Goal: Information Seeking & Learning: Learn about a topic

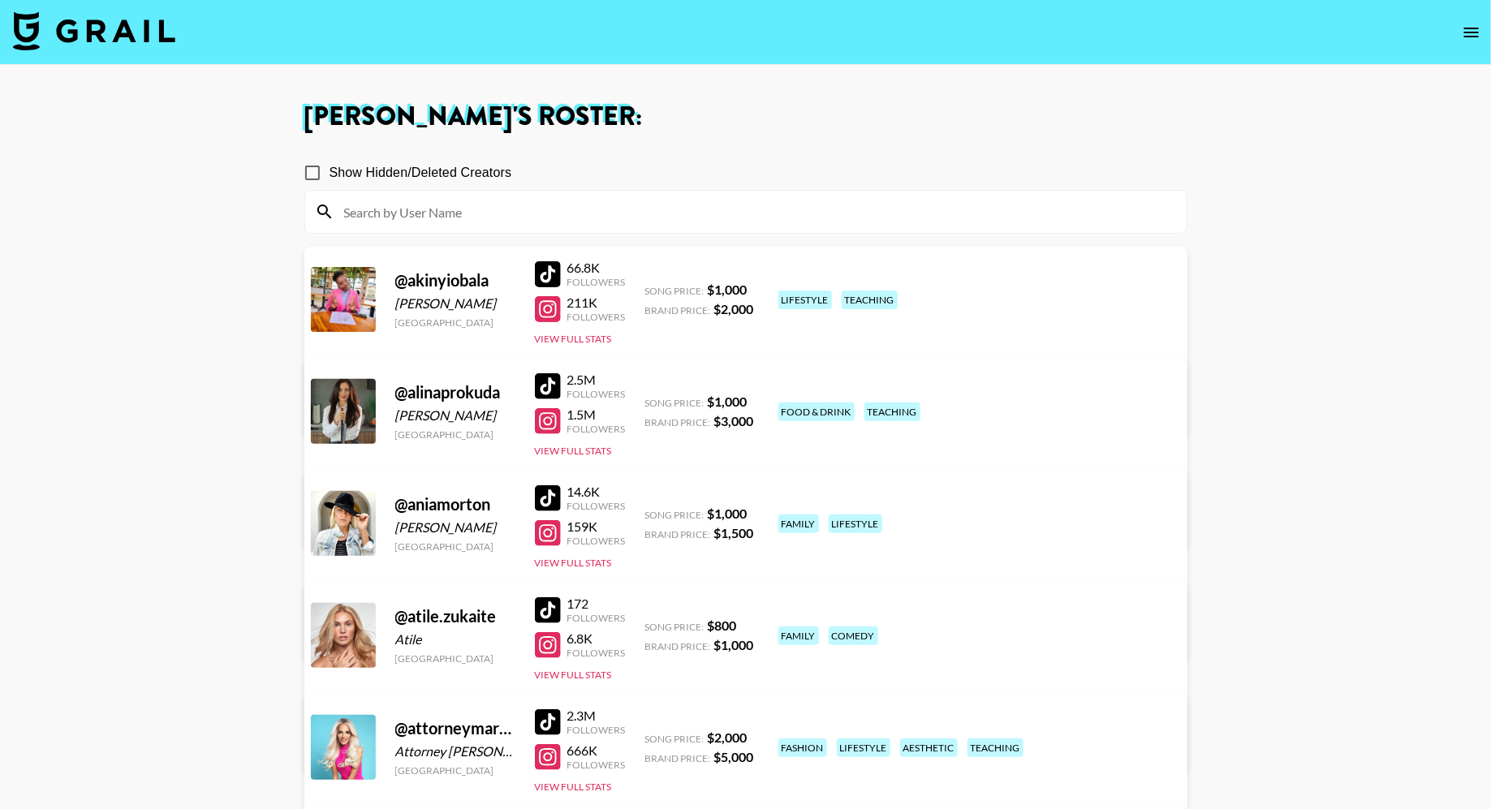
click at [156, 38] on img at bounding box center [94, 30] width 162 height 39
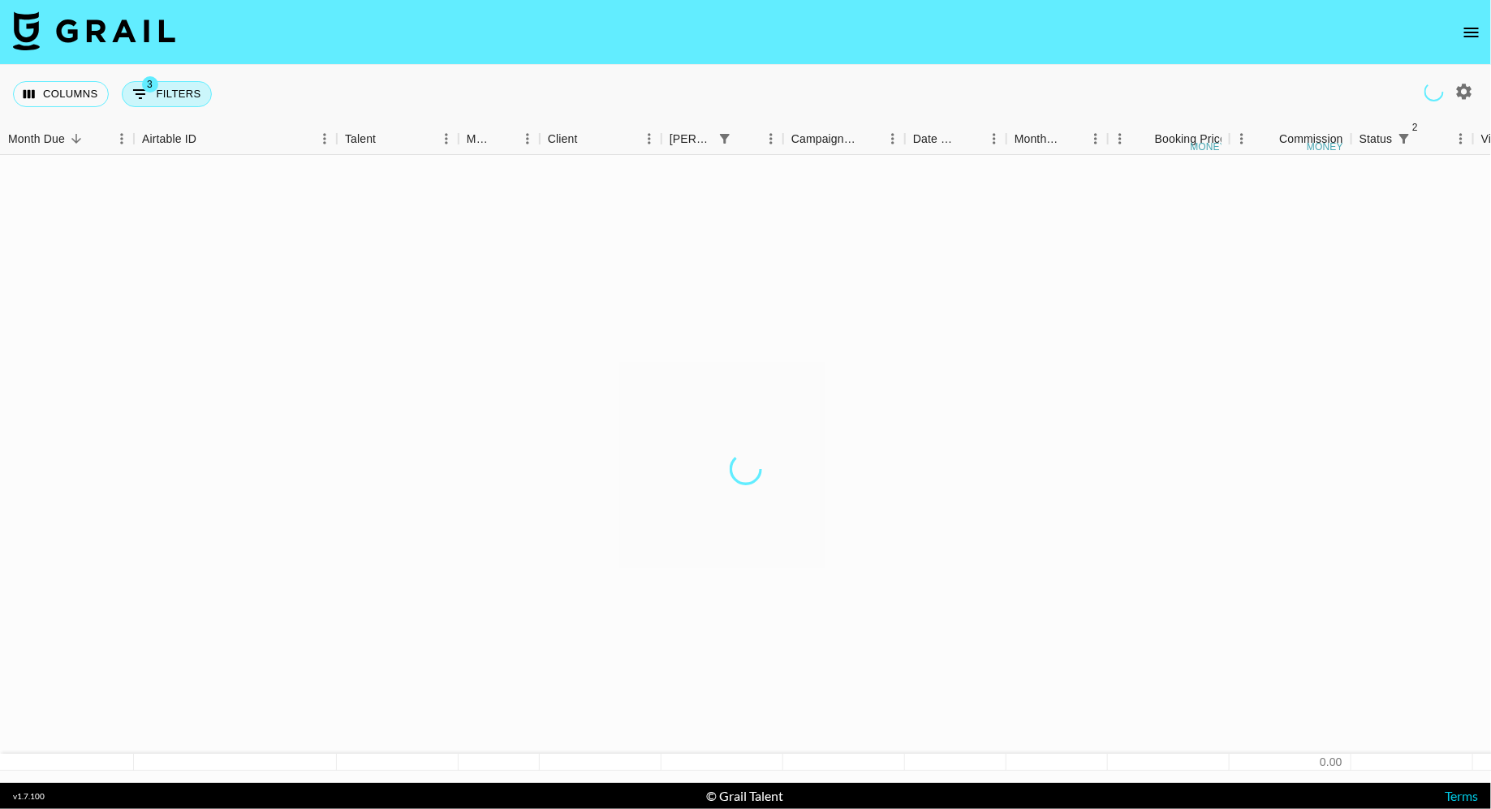
click at [187, 98] on button "3 Filters" at bounding box center [167, 94] width 90 height 26
select select "status"
select select "isNotAnyOf"
select select "status"
select select "not"
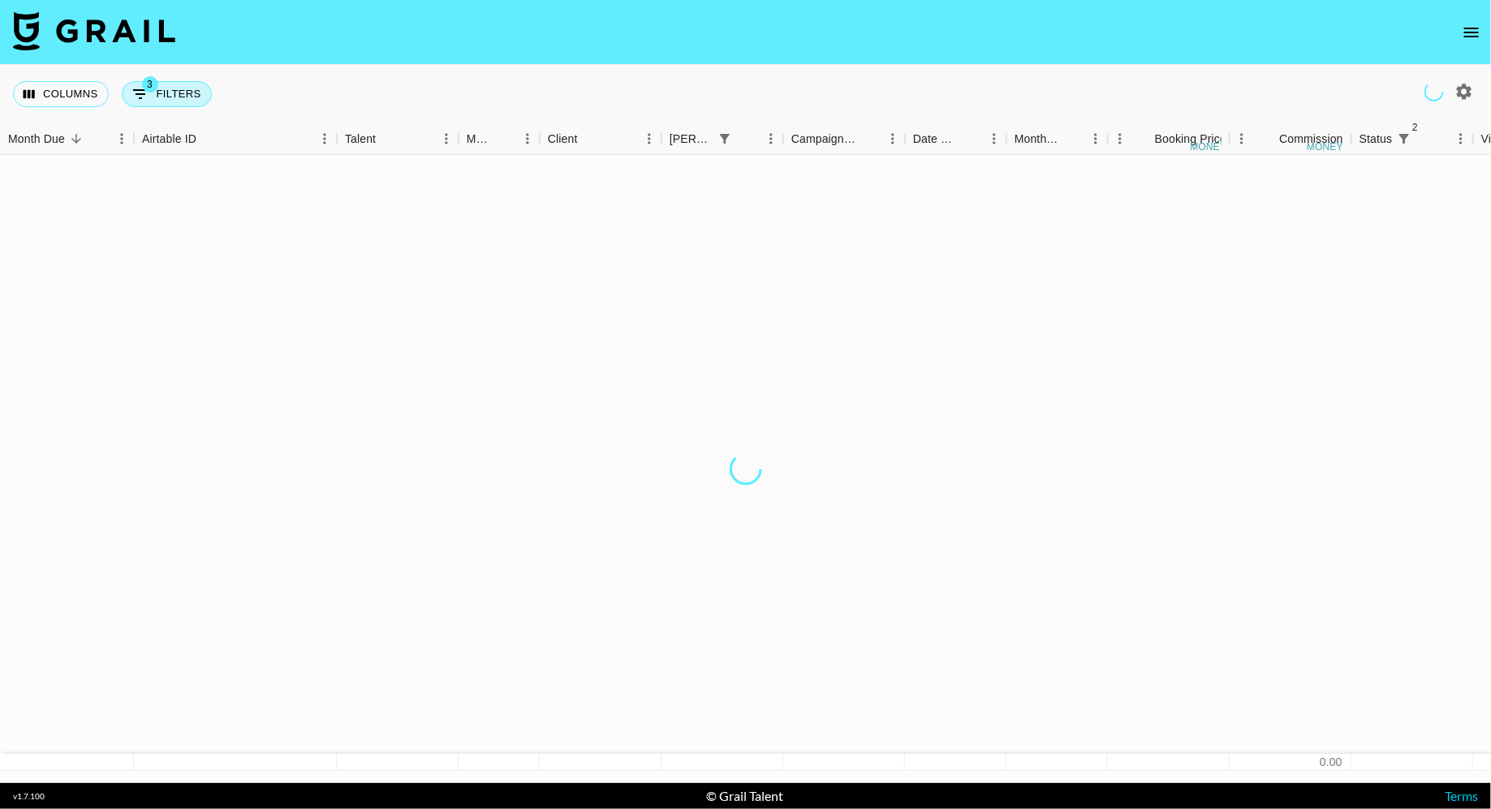
select select "approved"
select select "bookerId"
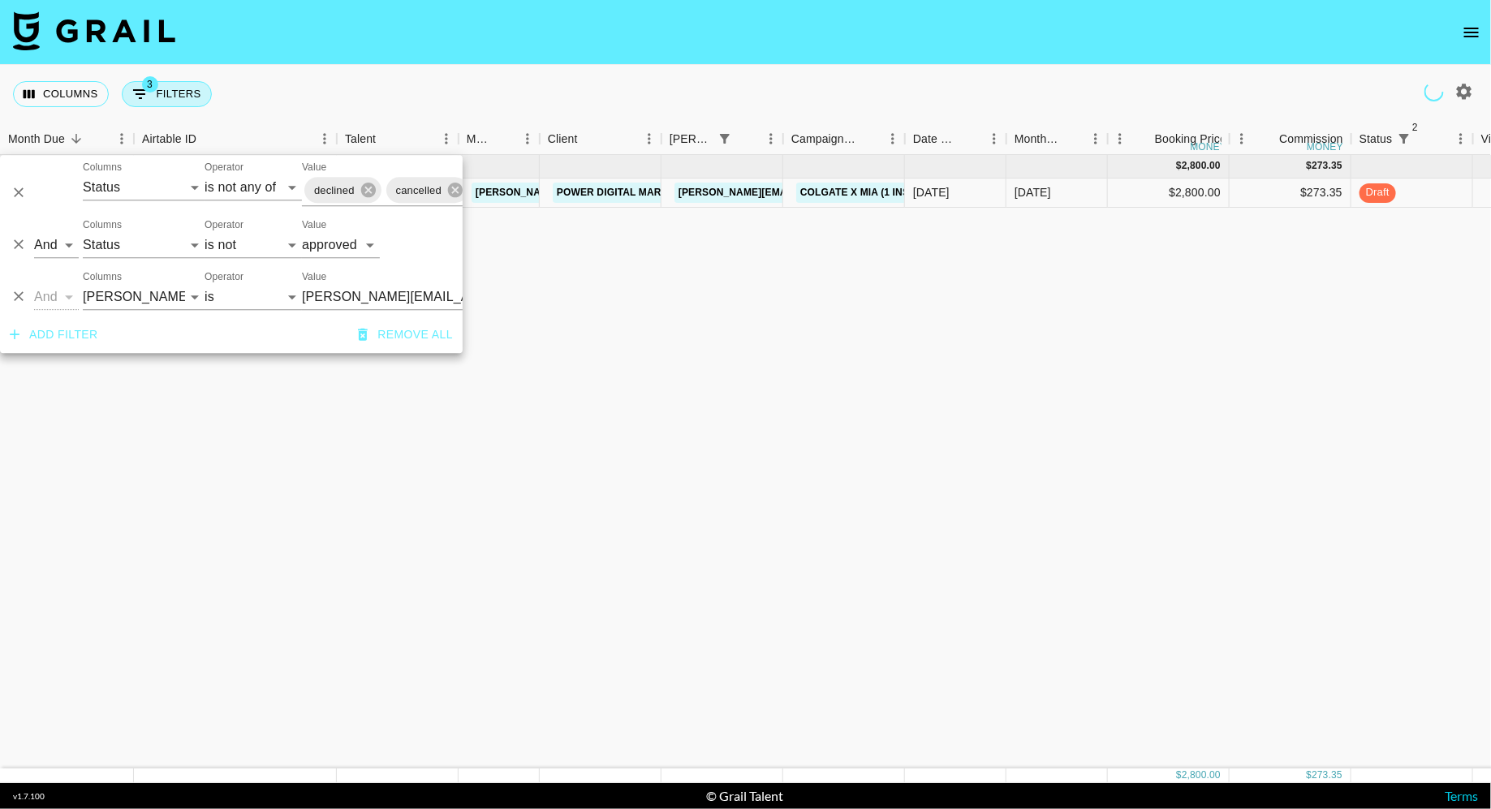
type input "[PERSON_NAME][EMAIL_ADDRESS][PERSON_NAME][DOMAIN_NAME]"
click at [179, 97] on button "3 Filters" at bounding box center [167, 94] width 90 height 26
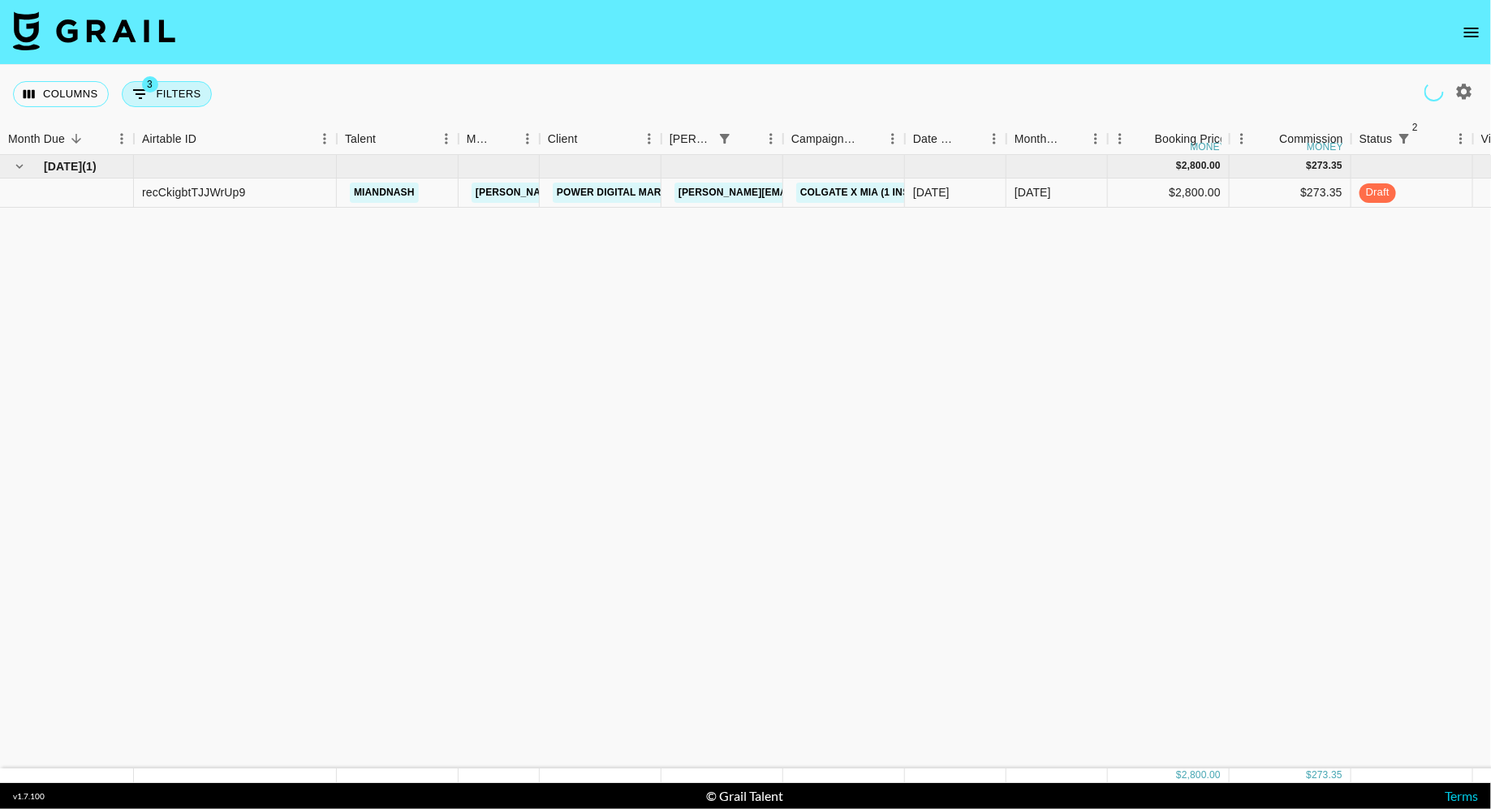
click at [179, 97] on button "3 Filters" at bounding box center [167, 94] width 90 height 26
select select "status"
select select "isNotAnyOf"
select select "status"
select select "not"
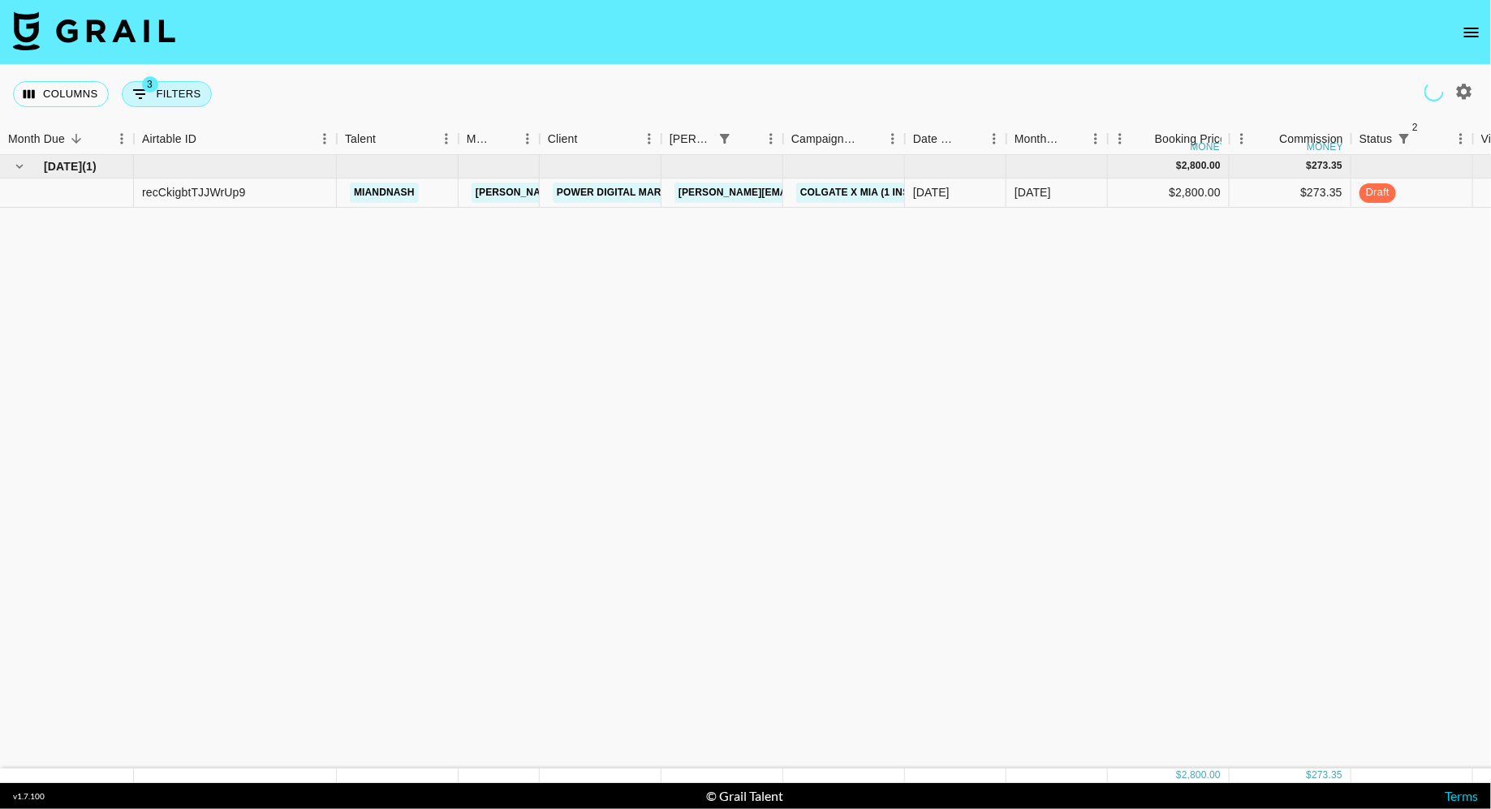
select select "approved"
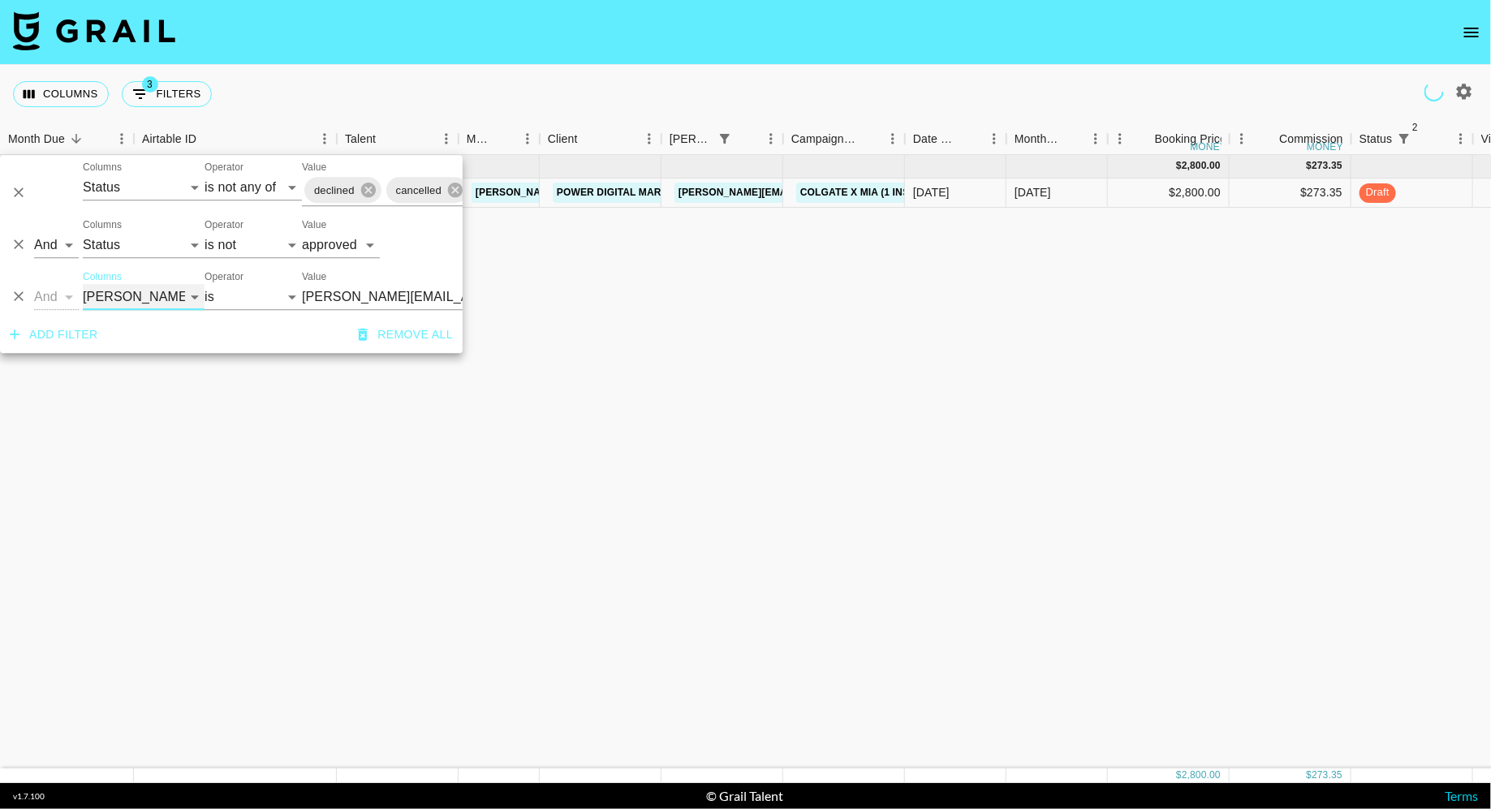
click at [145, 309] on select "Grail Platform ID Airtable ID Talent Manager Client [PERSON_NAME] Campaign (Typ…" at bounding box center [144, 297] width 122 height 26
select select "talentName"
click at [83, 284] on select "Grail Platform ID Airtable ID Talent Manager Client [PERSON_NAME] Campaign (Typ…" at bounding box center [144, 297] width 122 height 26
select select "contains"
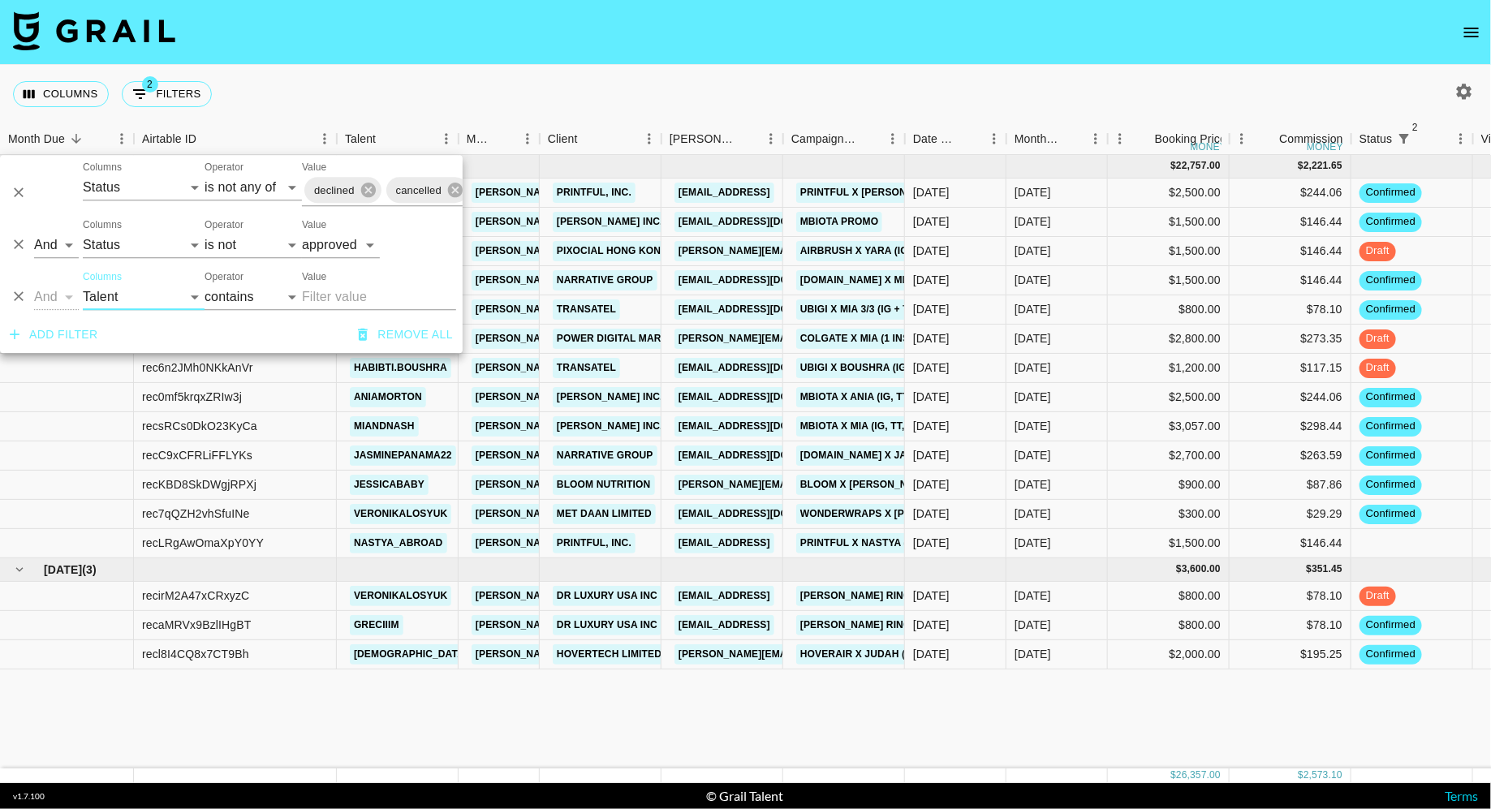
click at [336, 300] on input "Value" at bounding box center [379, 297] width 154 height 26
paste input "@emma__brownnnn"
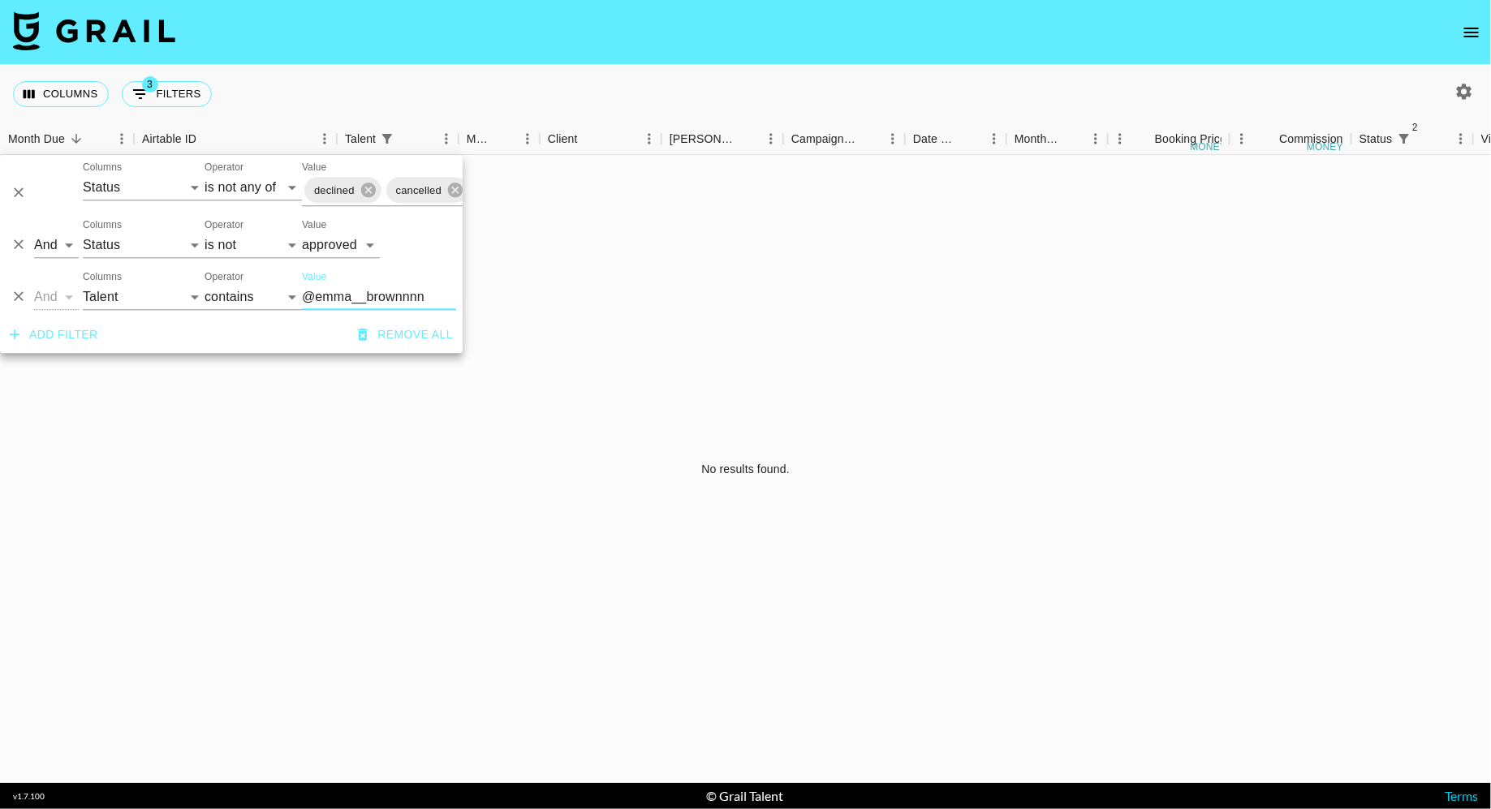
type input "@emma__brownnnn"
click at [571, 89] on div "Columns 3 Filters + Booking" at bounding box center [745, 94] width 1491 height 58
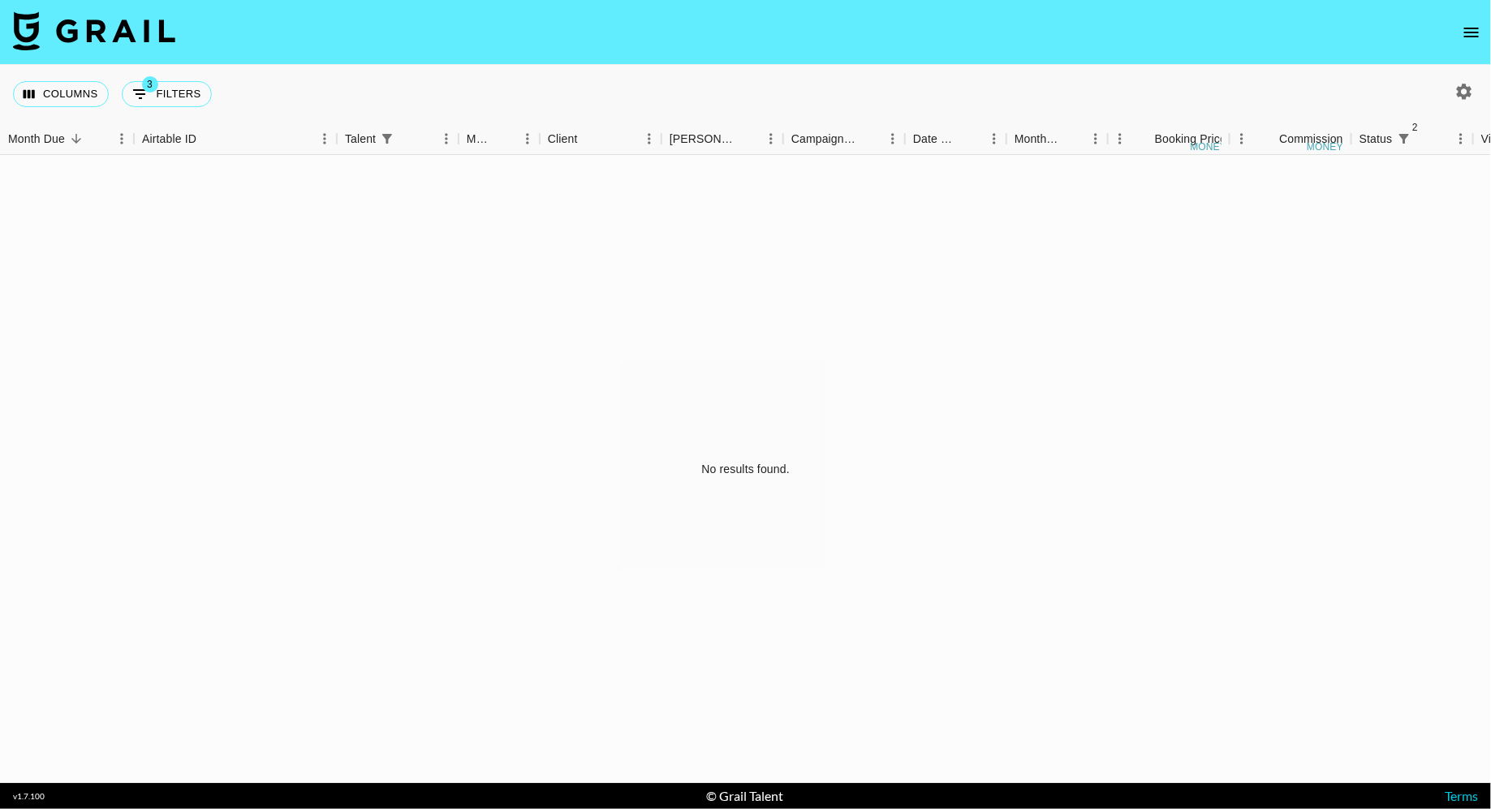
click at [1454, 90] on button "button" at bounding box center [1464, 92] width 28 height 28
select select "[DATE]"
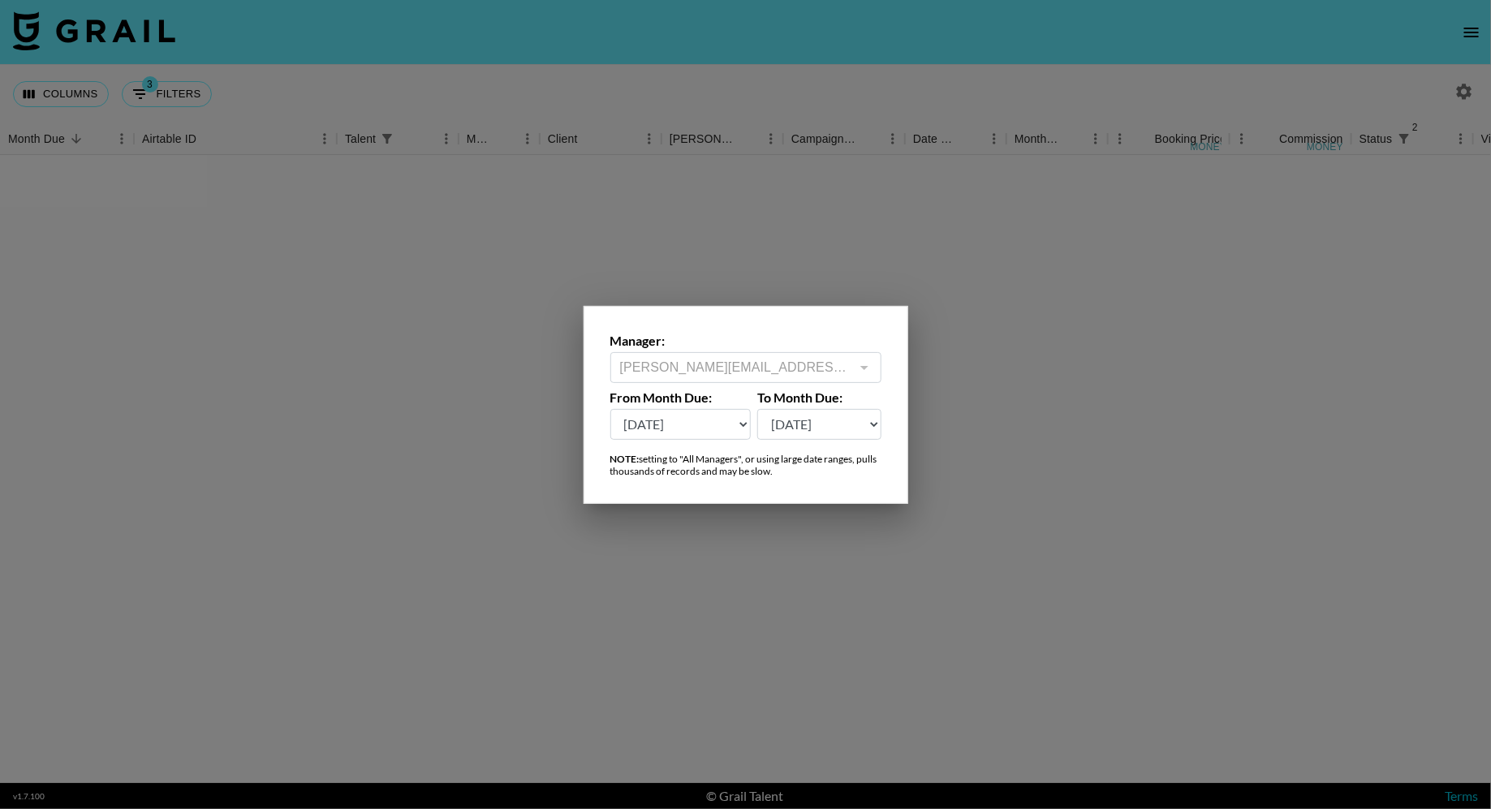
click at [1136, 355] on div at bounding box center [745, 404] width 1491 height 809
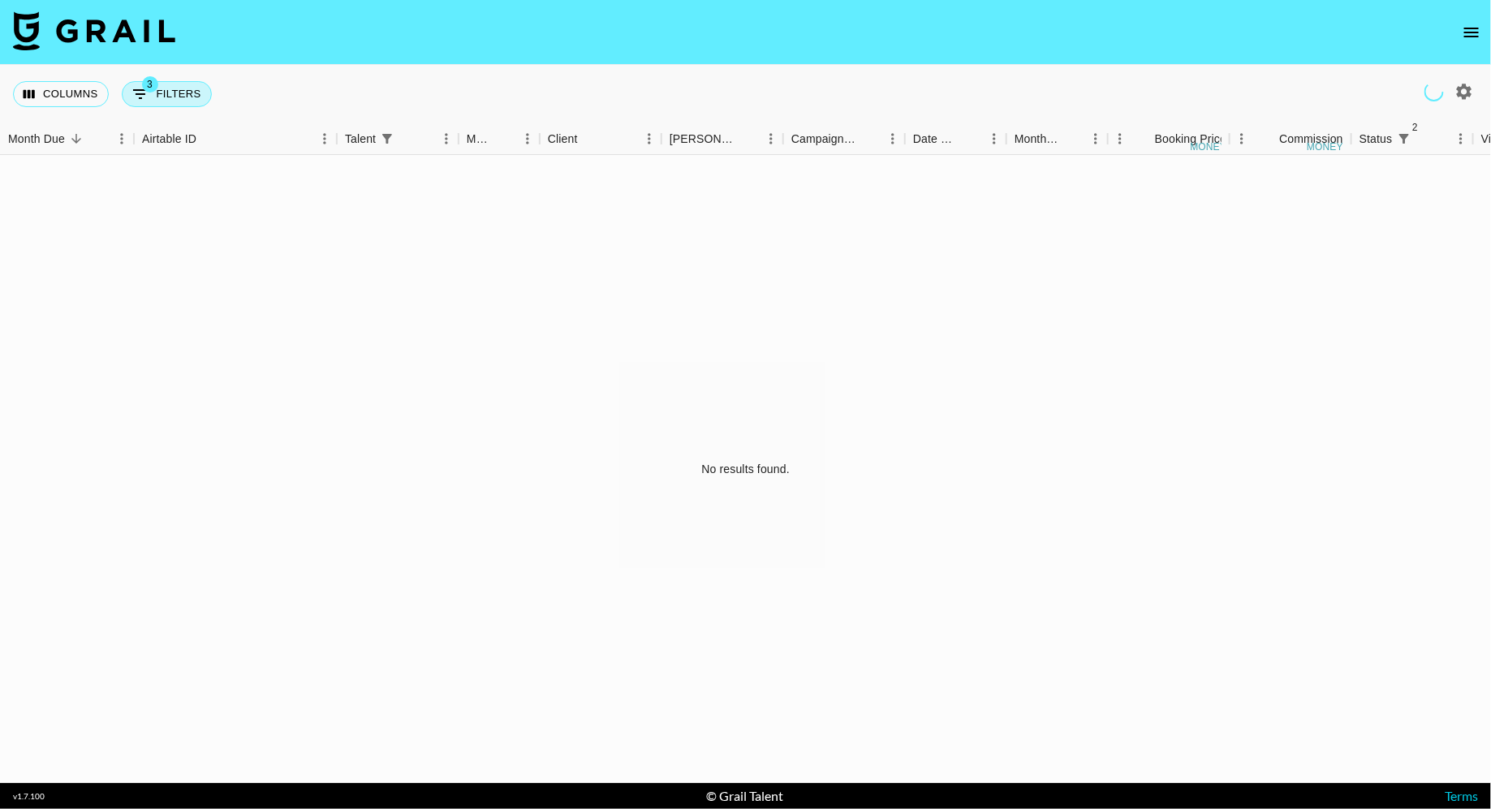
click at [159, 106] on button "3 Filters" at bounding box center [167, 94] width 90 height 26
select select "status"
select select "isNotAnyOf"
select select "status"
select select "not"
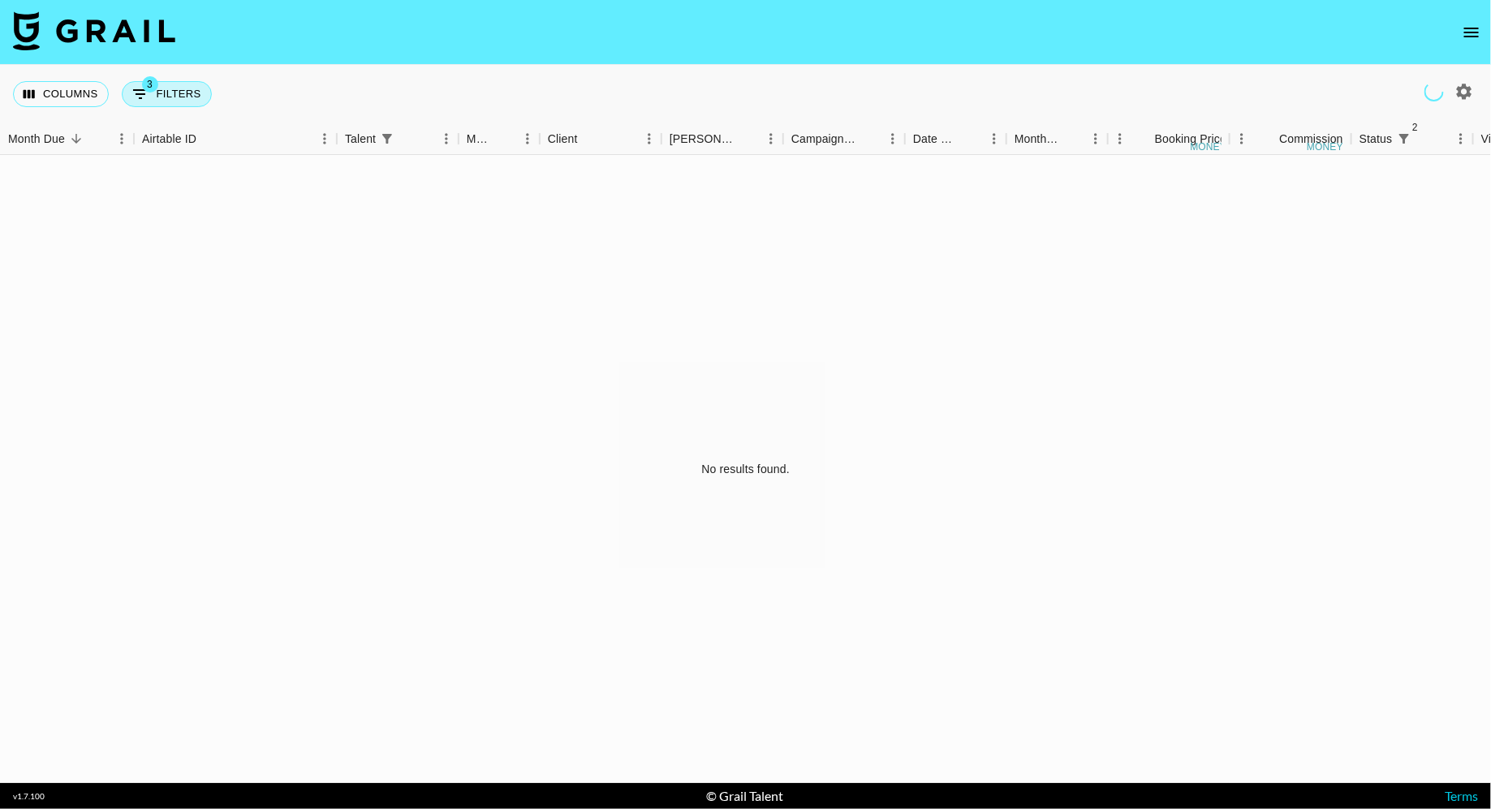
select select "approved"
select select "talentName"
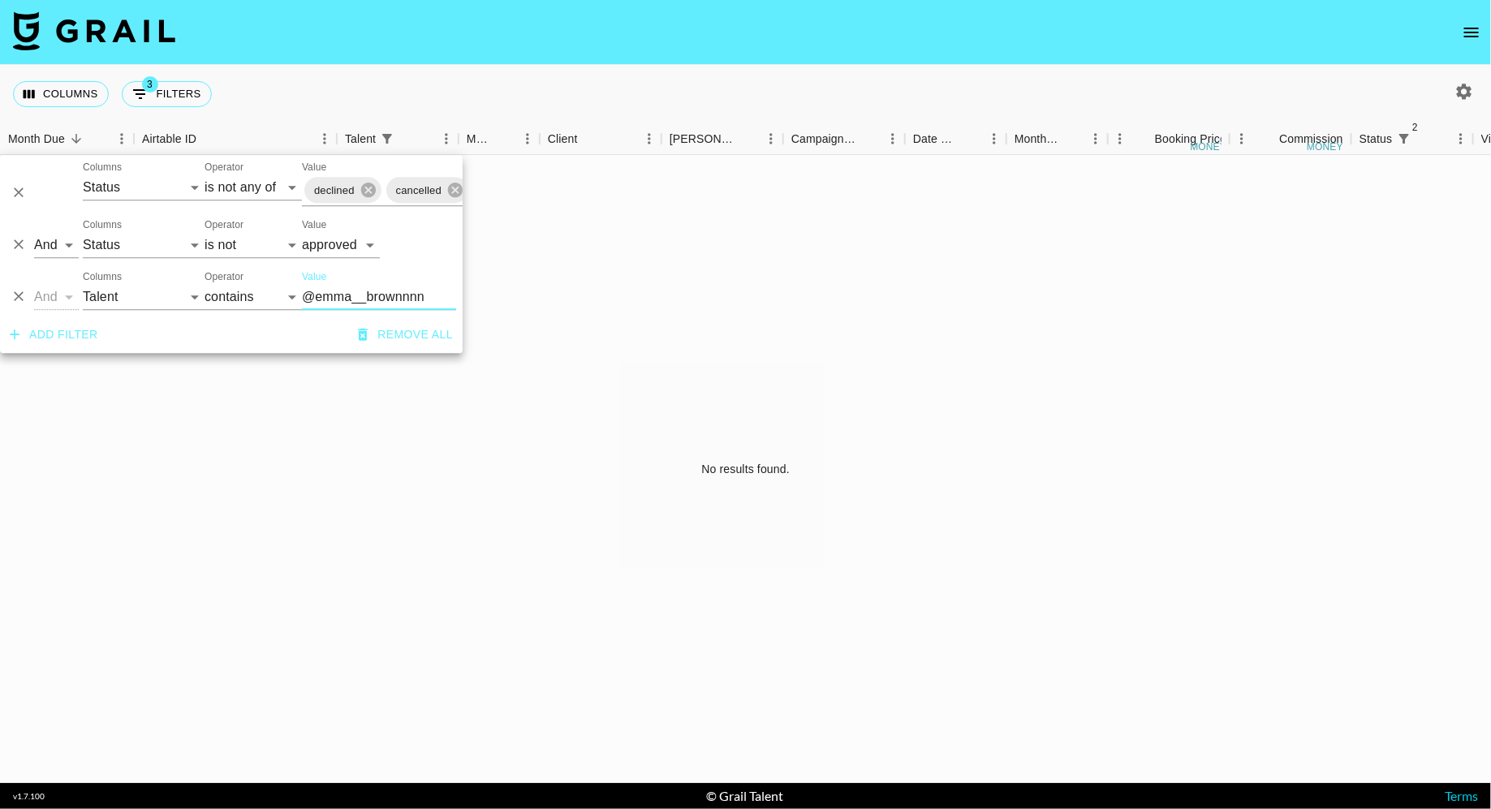
click at [366, 295] on input "@emma__brownnnn" at bounding box center [379, 297] width 154 height 26
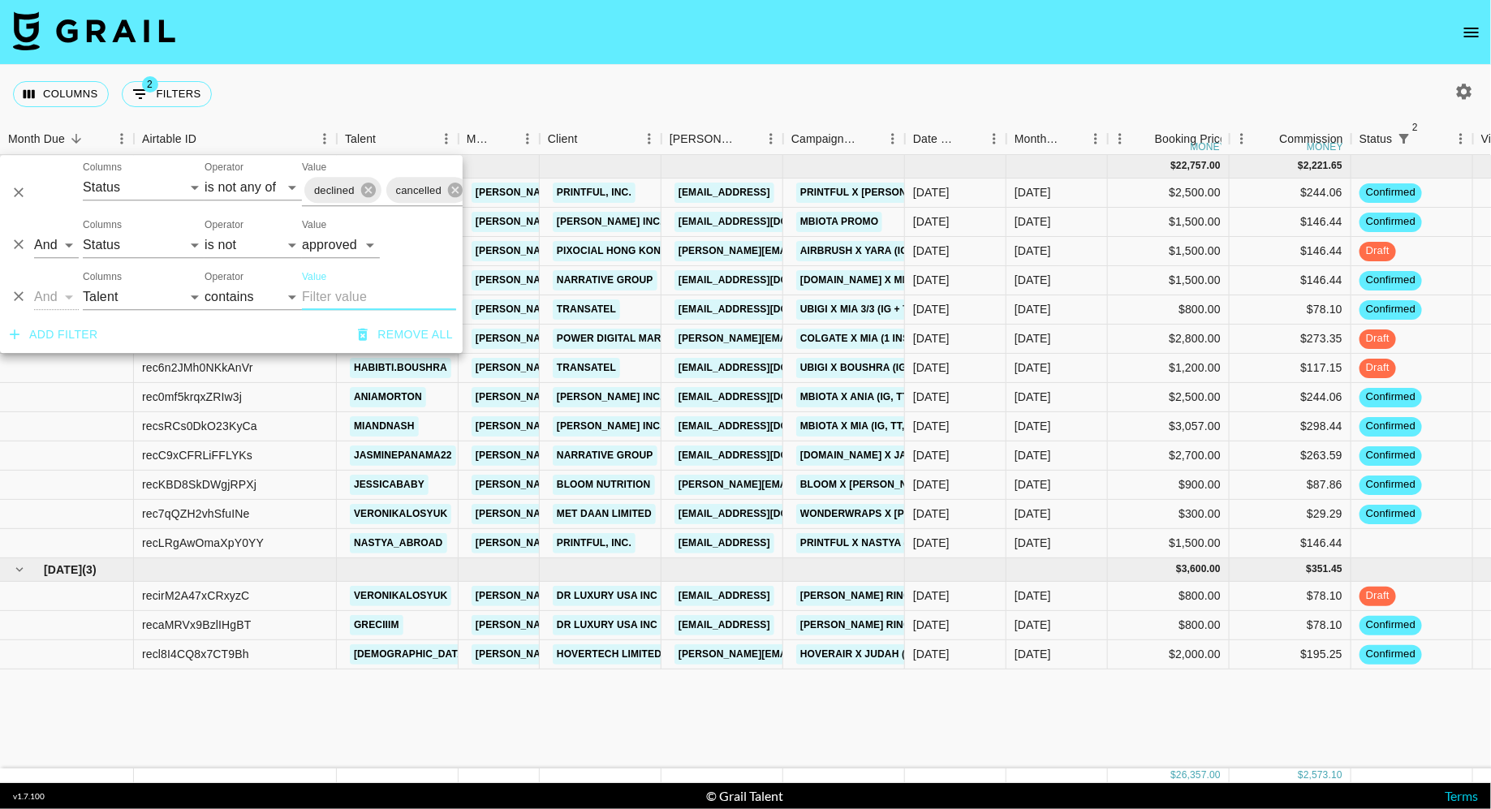
click at [693, 76] on div "Columns 2 Filters + Booking" at bounding box center [745, 94] width 1491 height 58
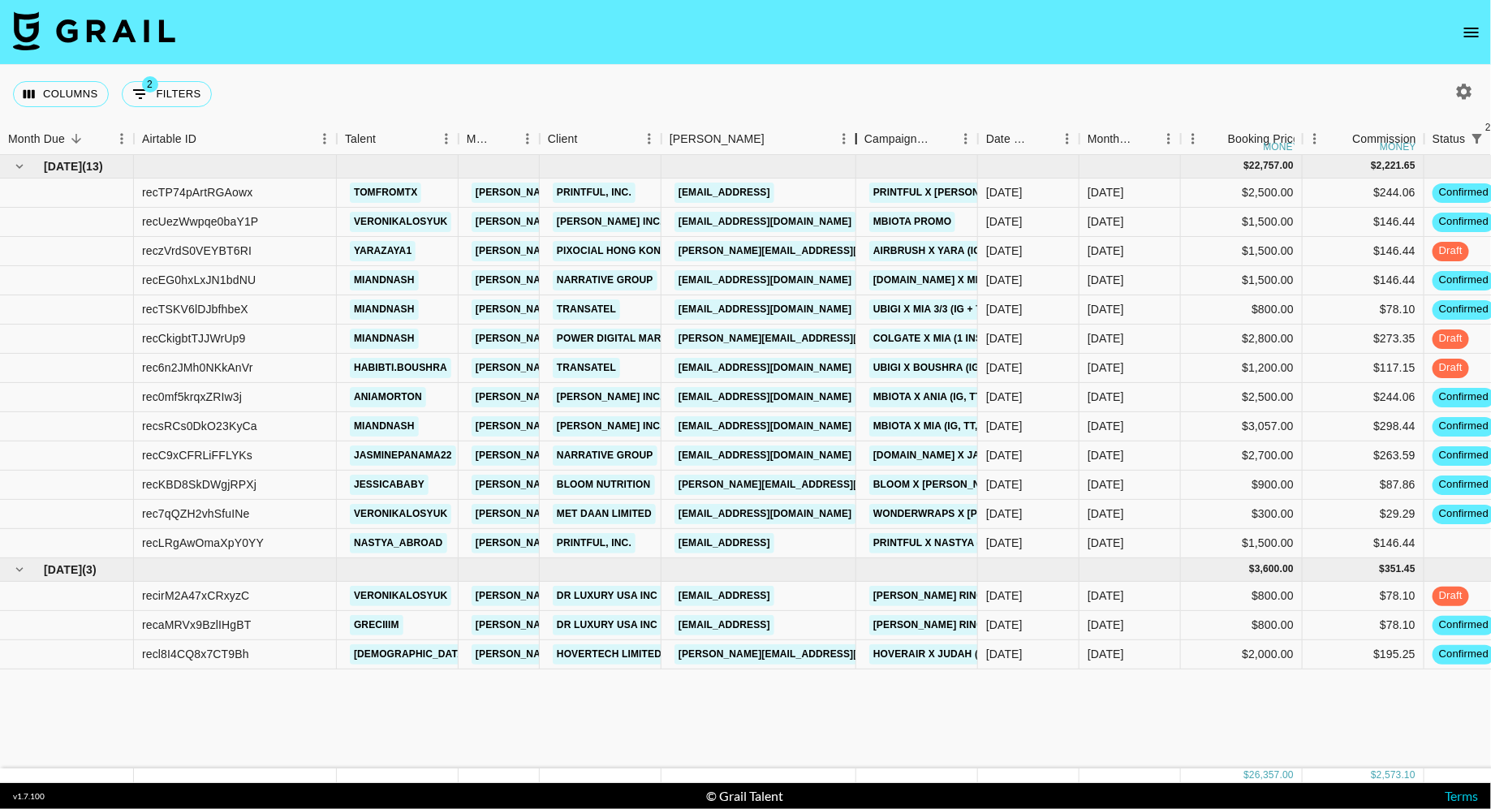
drag, startPoint x: 782, startPoint y: 144, endPoint x: 856, endPoint y: 144, distance: 73.9
click at [856, 144] on div "Booker" at bounding box center [856, 139] width 19 height 32
click at [842, 488] on div "[PERSON_NAME][EMAIL_ADDRESS][DOMAIN_NAME]" at bounding box center [759, 485] width 196 height 29
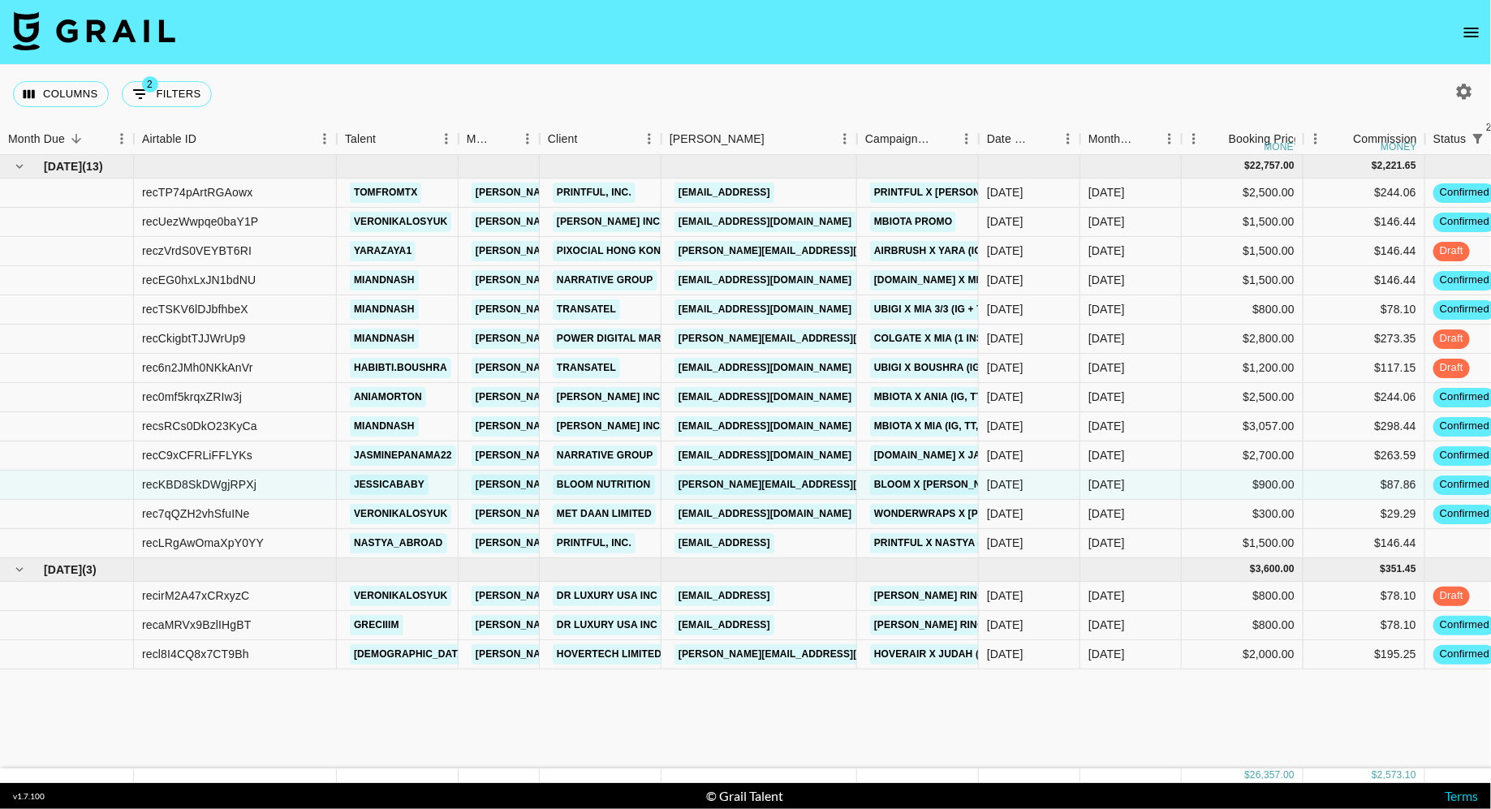
click at [123, 80] on div "Columns 2 Filters + Booking" at bounding box center [115, 94] width 205 height 58
click at [162, 94] on button "2 Filters" at bounding box center [167, 94] width 90 height 26
select select "status"
select select "isNotAnyOf"
select select "status"
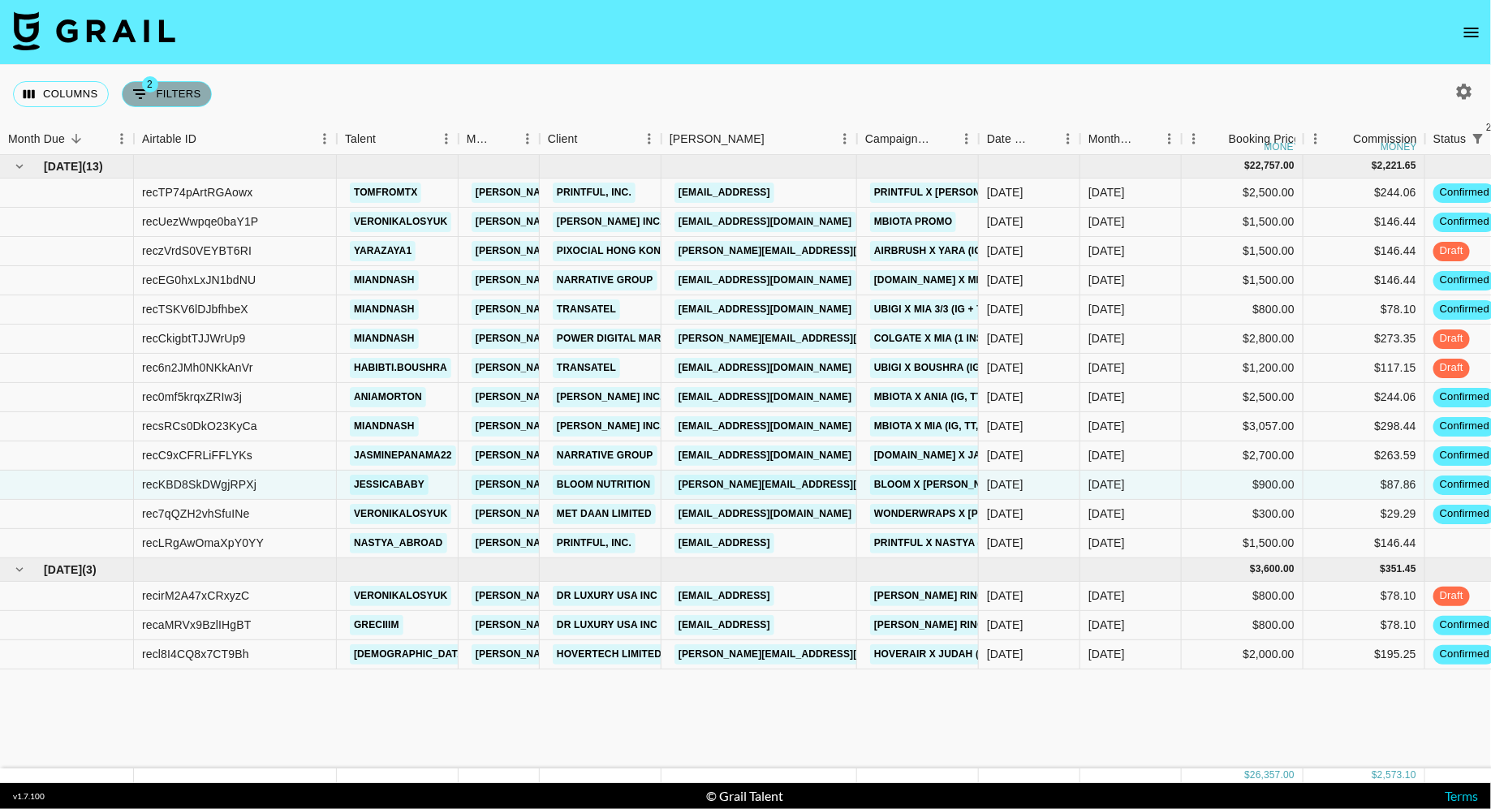
select select "not"
select select "approved"
select select "talentName"
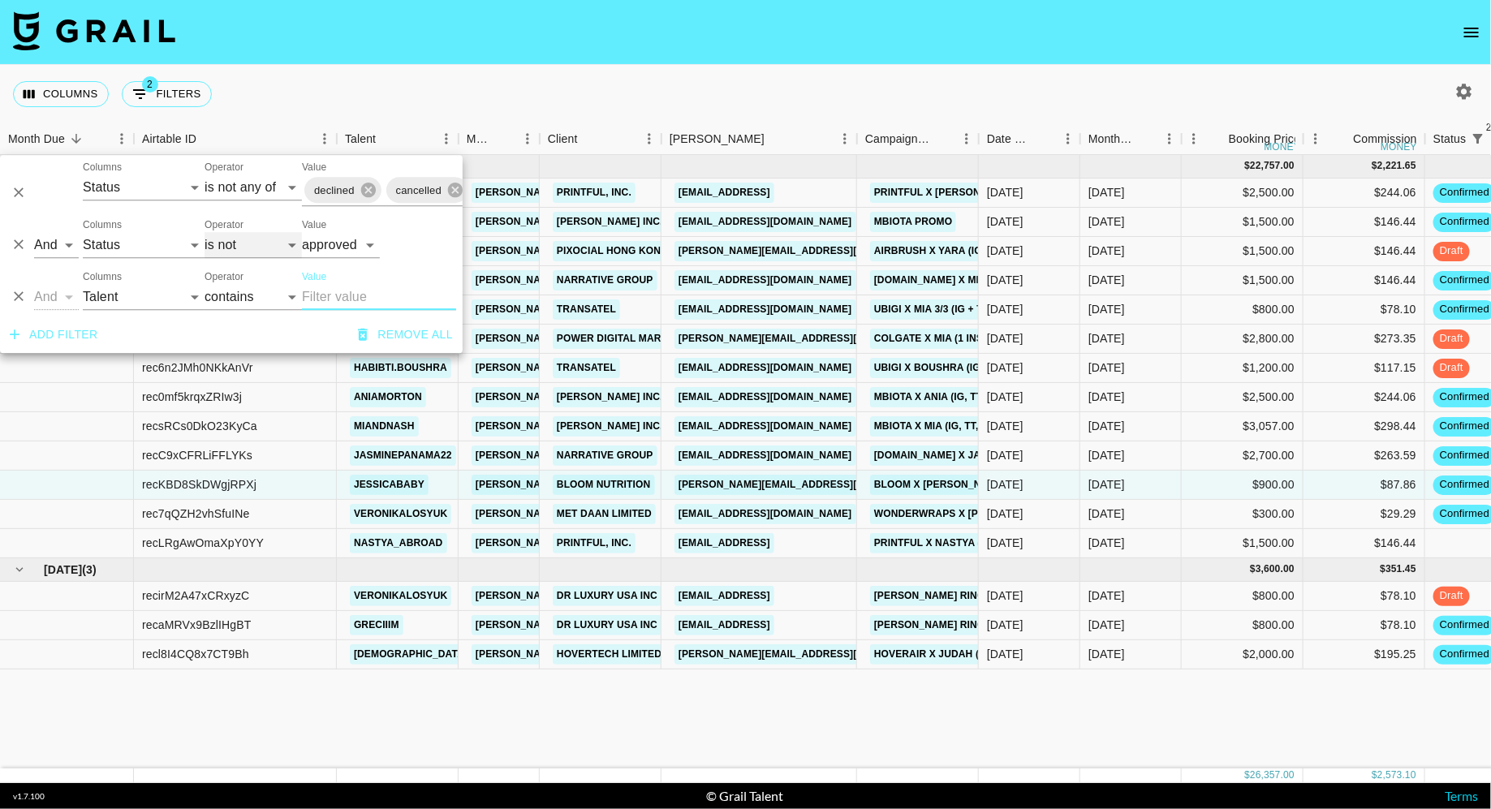
click at [251, 248] on select "is is not is any of is not any of" at bounding box center [253, 245] width 97 height 26
select select "is"
click at [205, 232] on select "is is not is any of is not any of" at bounding box center [253, 245] width 97 height 26
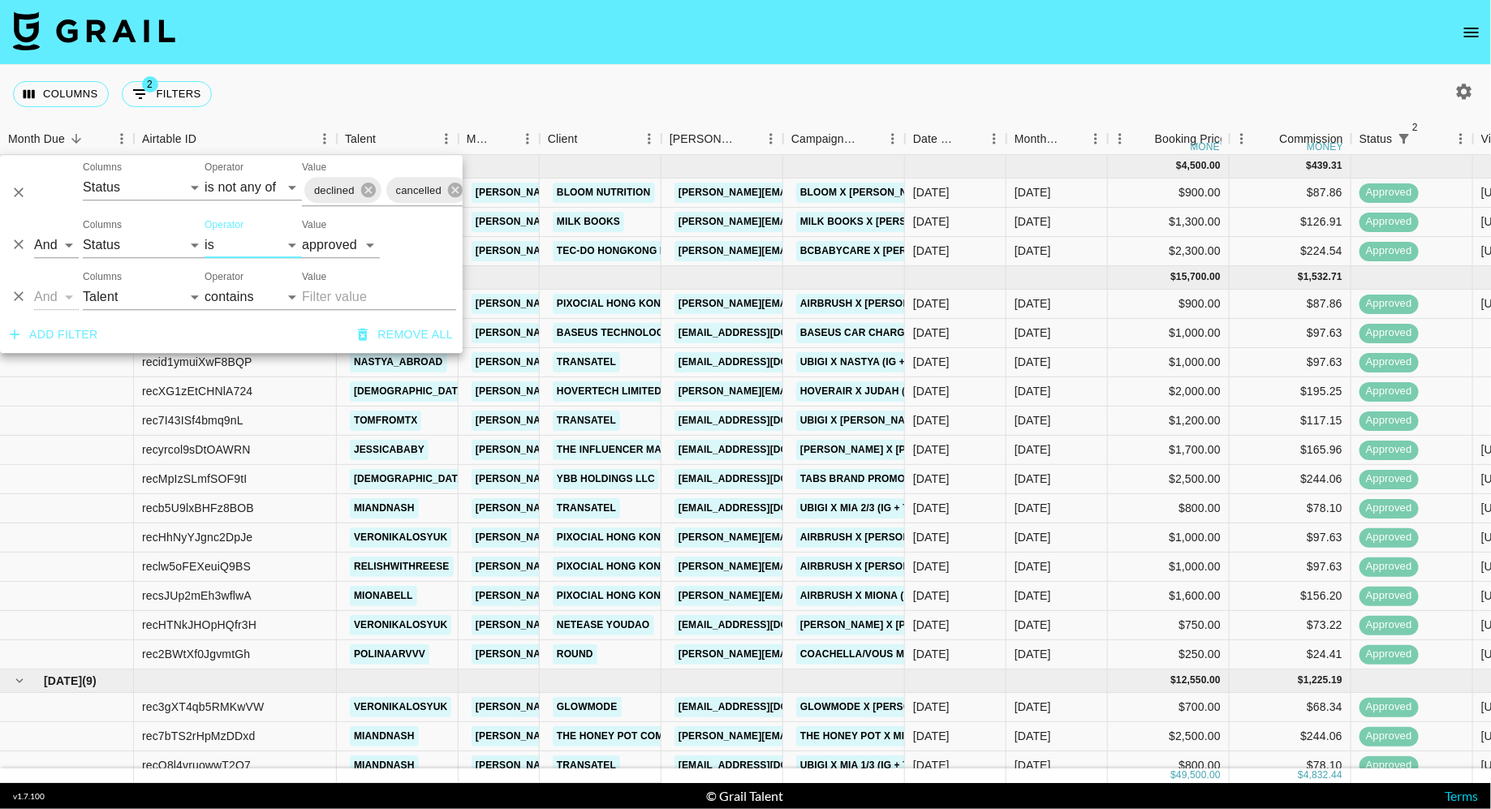
click at [477, 103] on div "Columns 2 Filters + Booking" at bounding box center [745, 94] width 1491 height 58
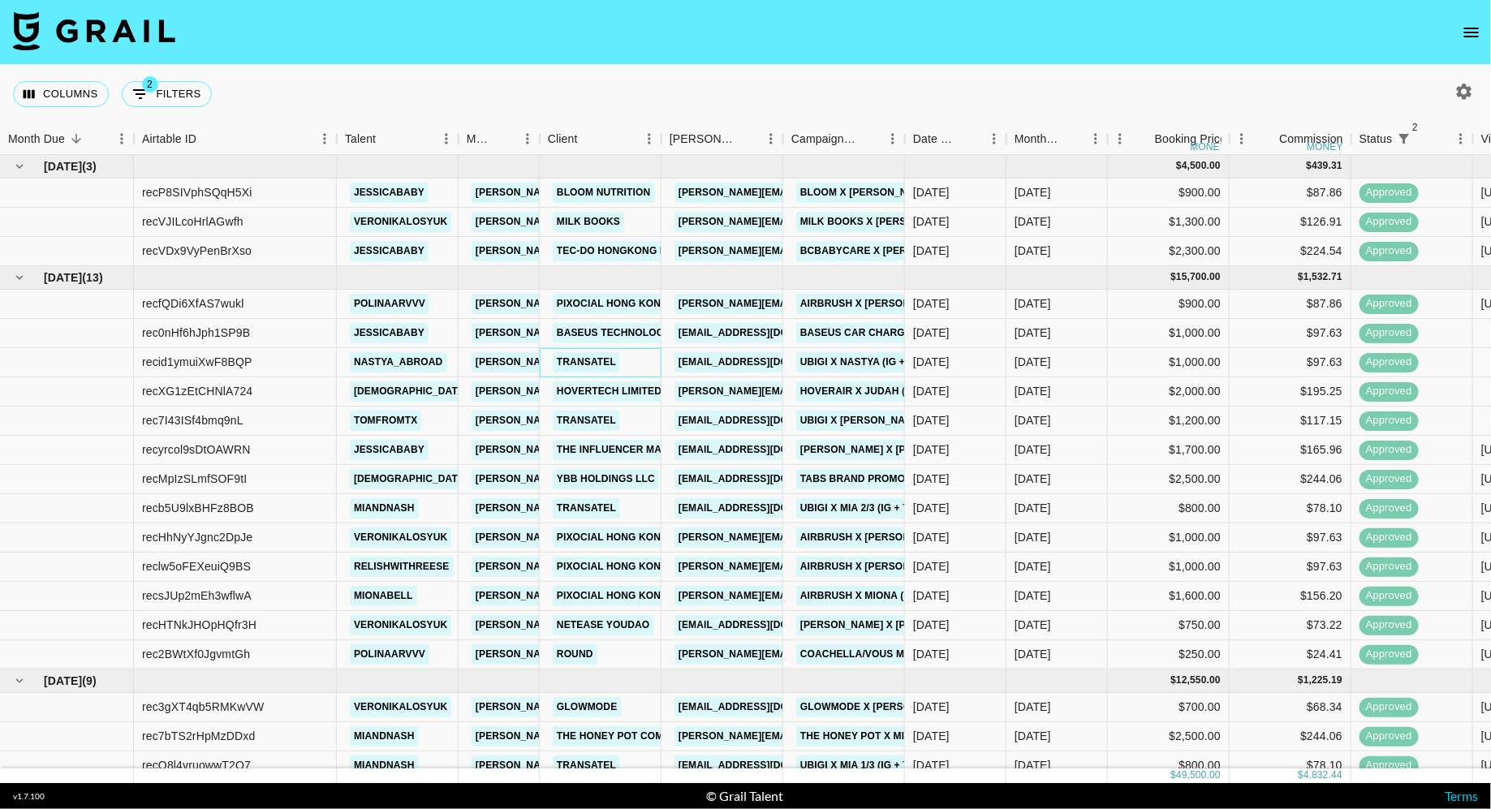
click at [637, 360] on div "Transatel" at bounding box center [601, 362] width 122 height 29
click at [639, 416] on div "Transatel" at bounding box center [601, 421] width 122 height 29
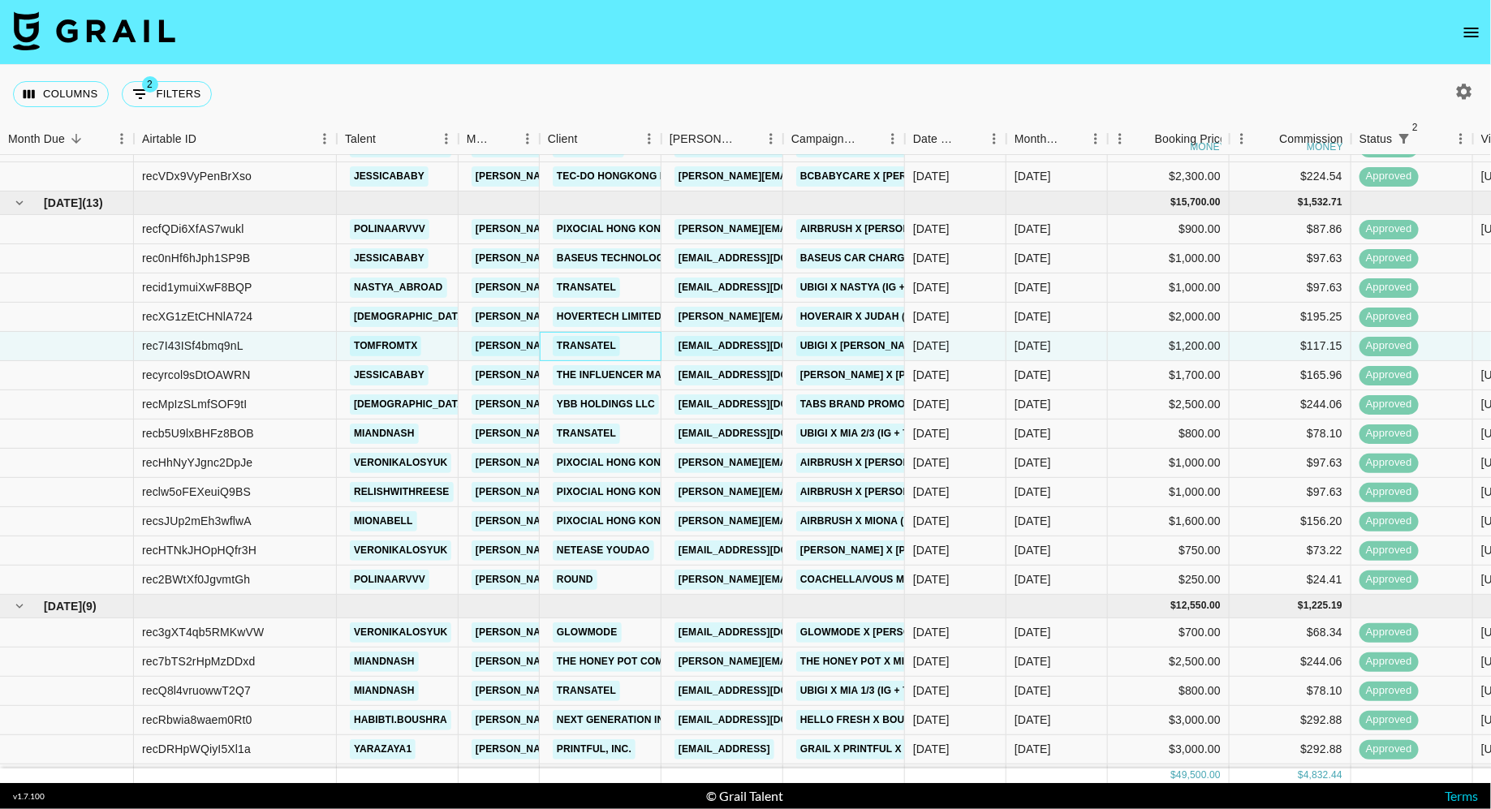
scroll to position [81, 0]
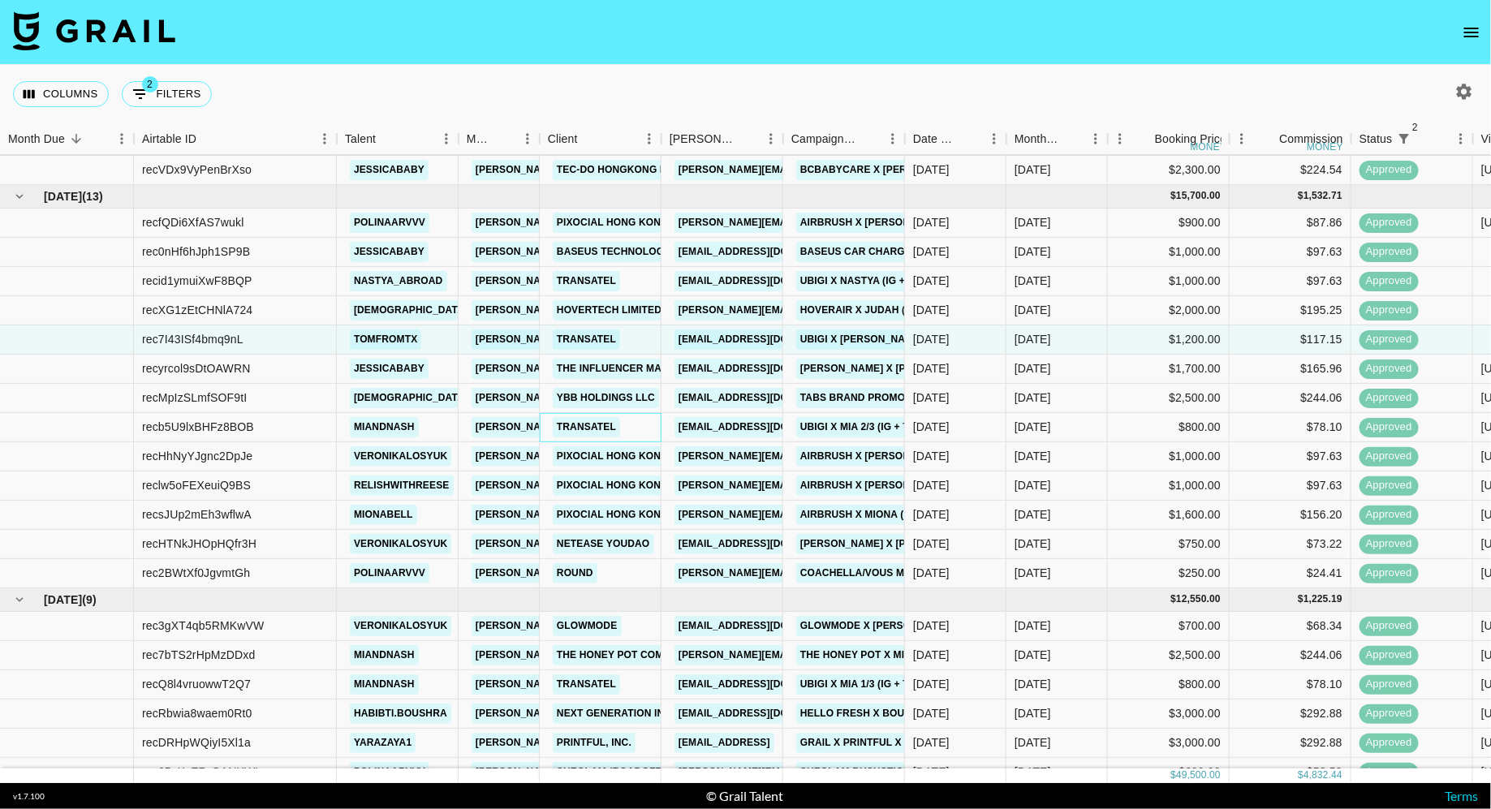
click at [639, 421] on div "Transatel" at bounding box center [601, 427] width 122 height 29
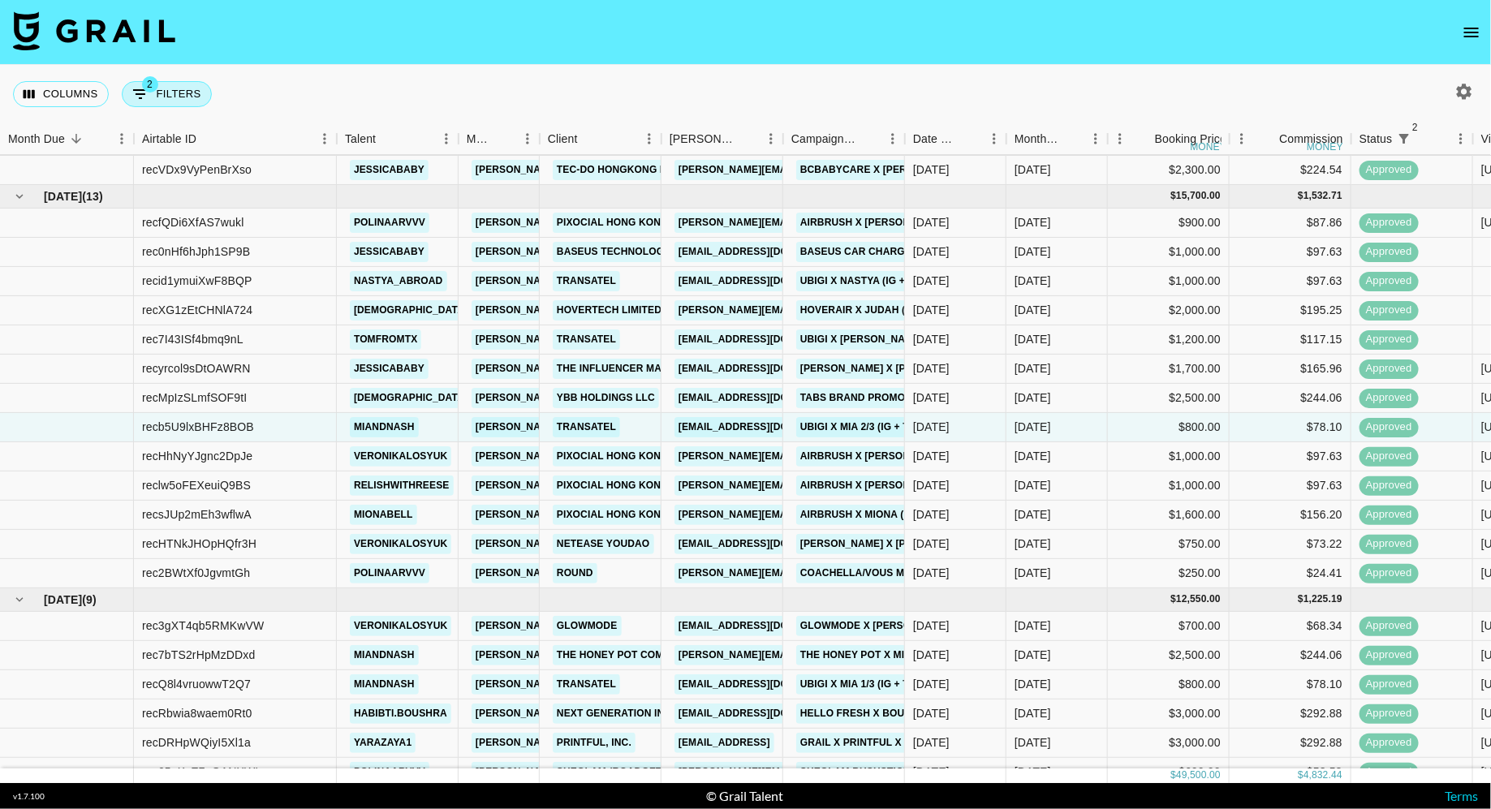
click at [171, 101] on button "2 Filters" at bounding box center [167, 94] width 90 height 26
select select "status"
select select "isNotAnyOf"
select select "status"
select select "approved"
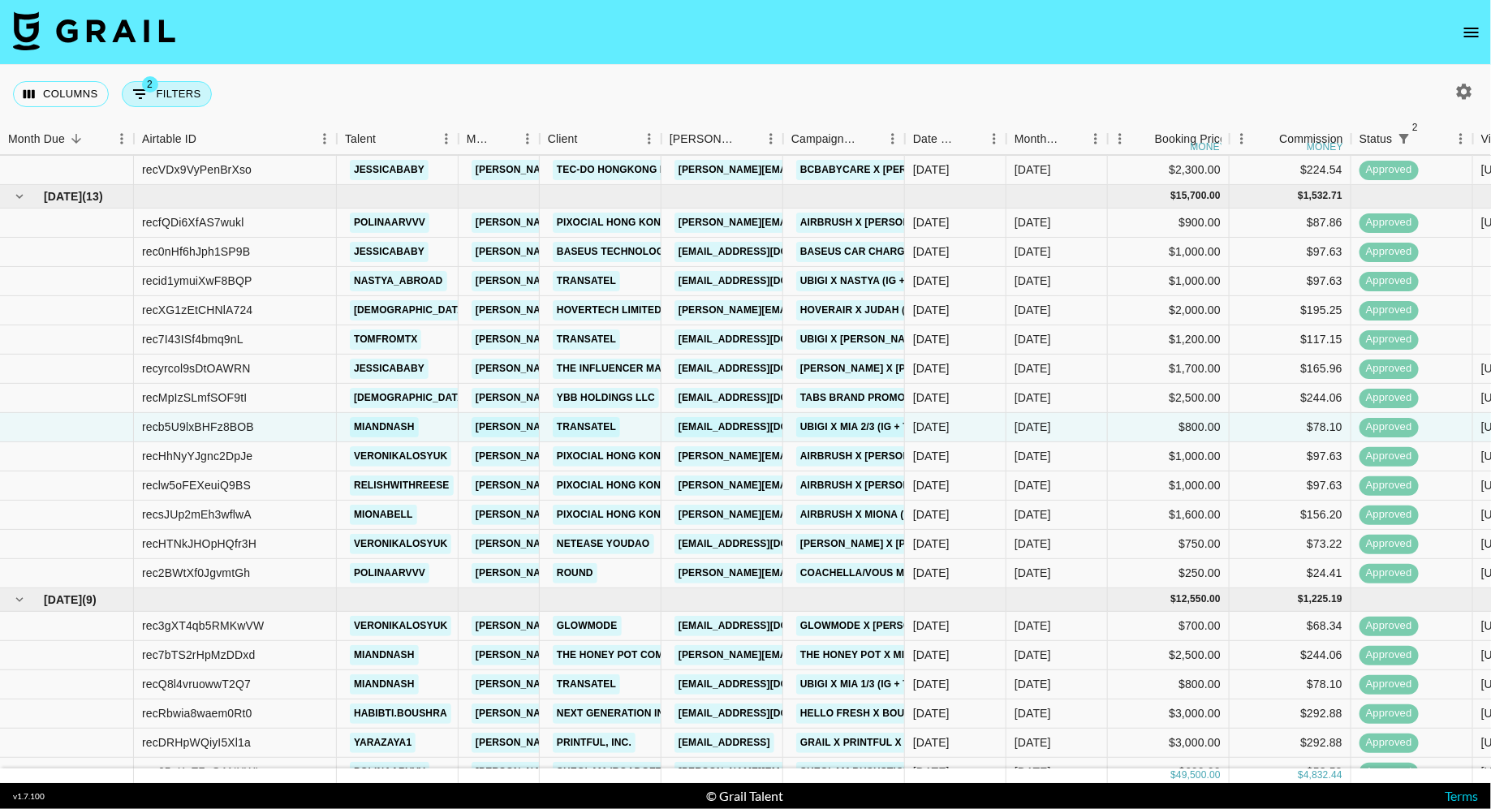
select select "talentName"
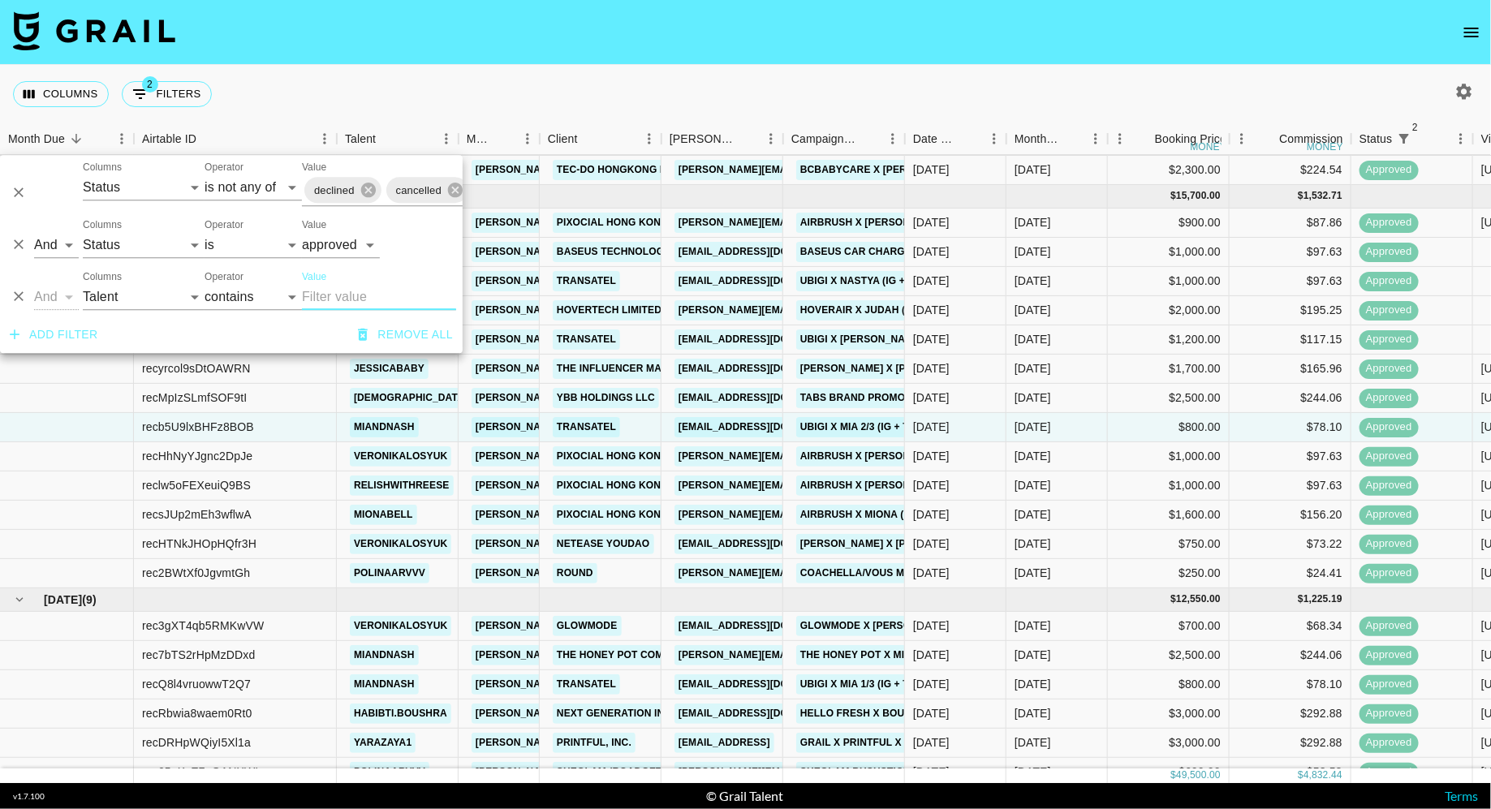
click at [334, 299] on input "Value" at bounding box center [379, 297] width 154 height 26
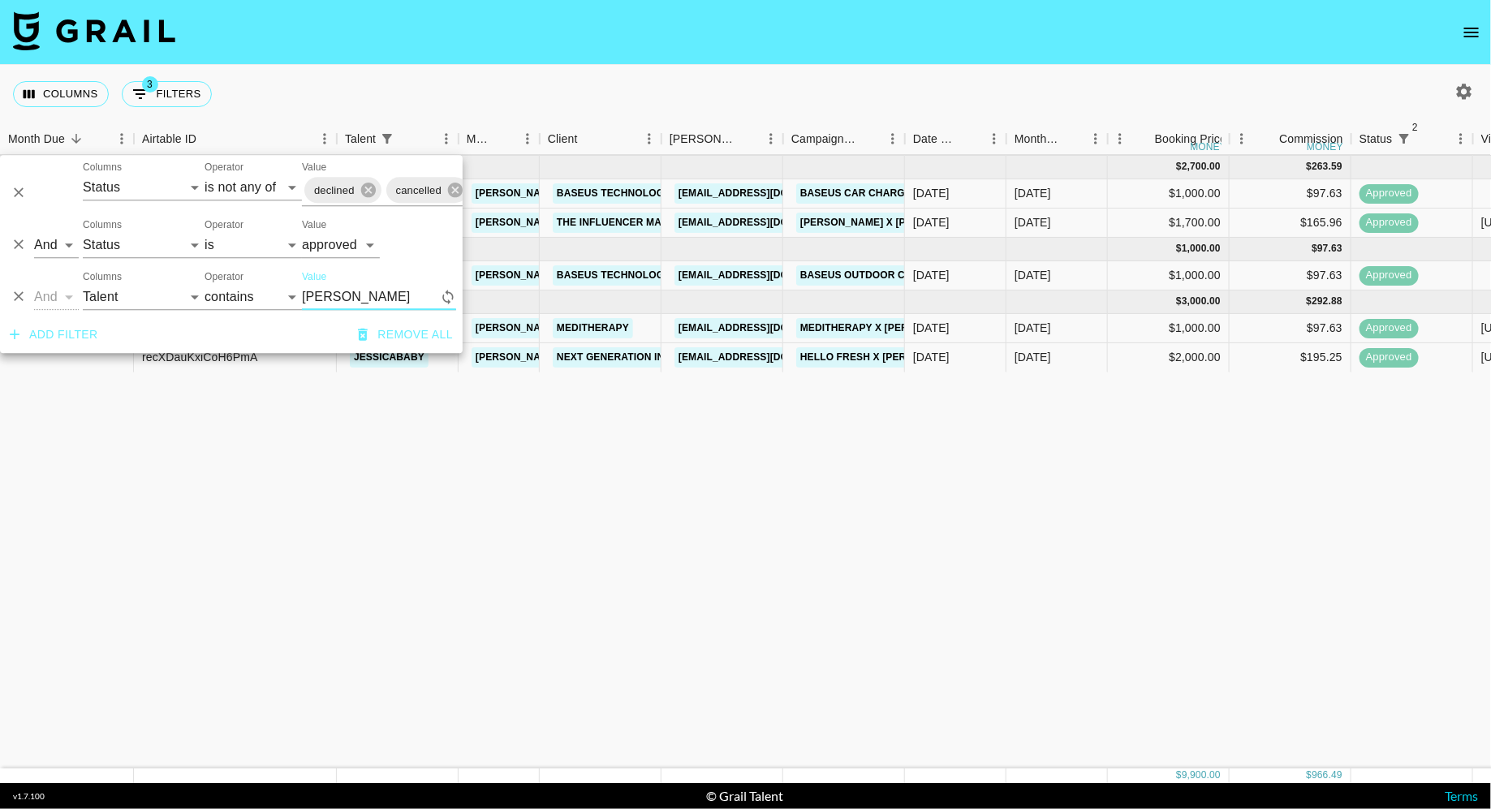
scroll to position [0, 0]
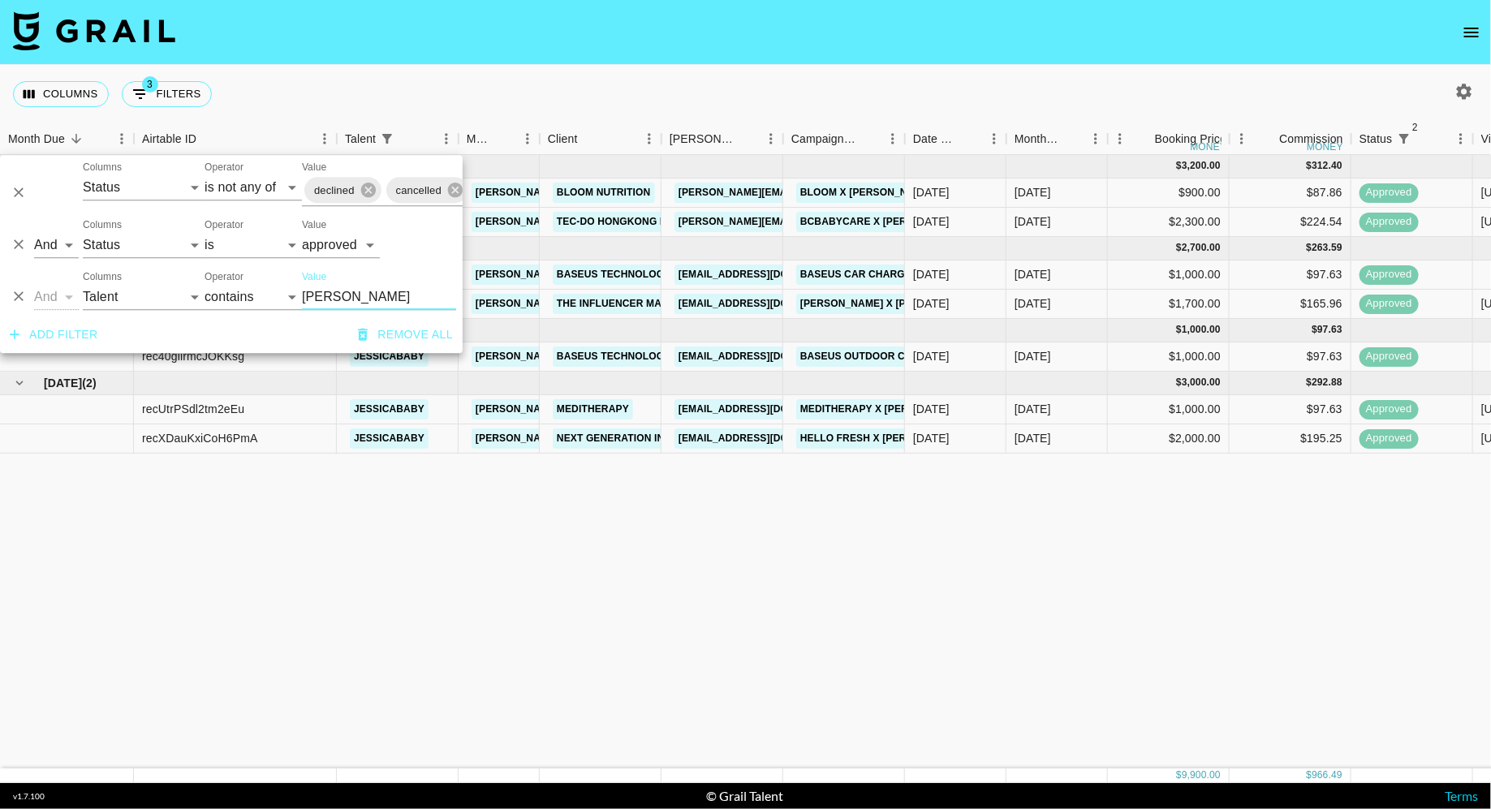
type input "[PERSON_NAME]"
click at [427, 548] on div "[DATE] ( 2 ) $ 3,200.00 $ 312.40 recP8SIVphSQqH5Xi jessicababy [PERSON_NAME][EM…" at bounding box center [1256, 462] width 2512 height 614
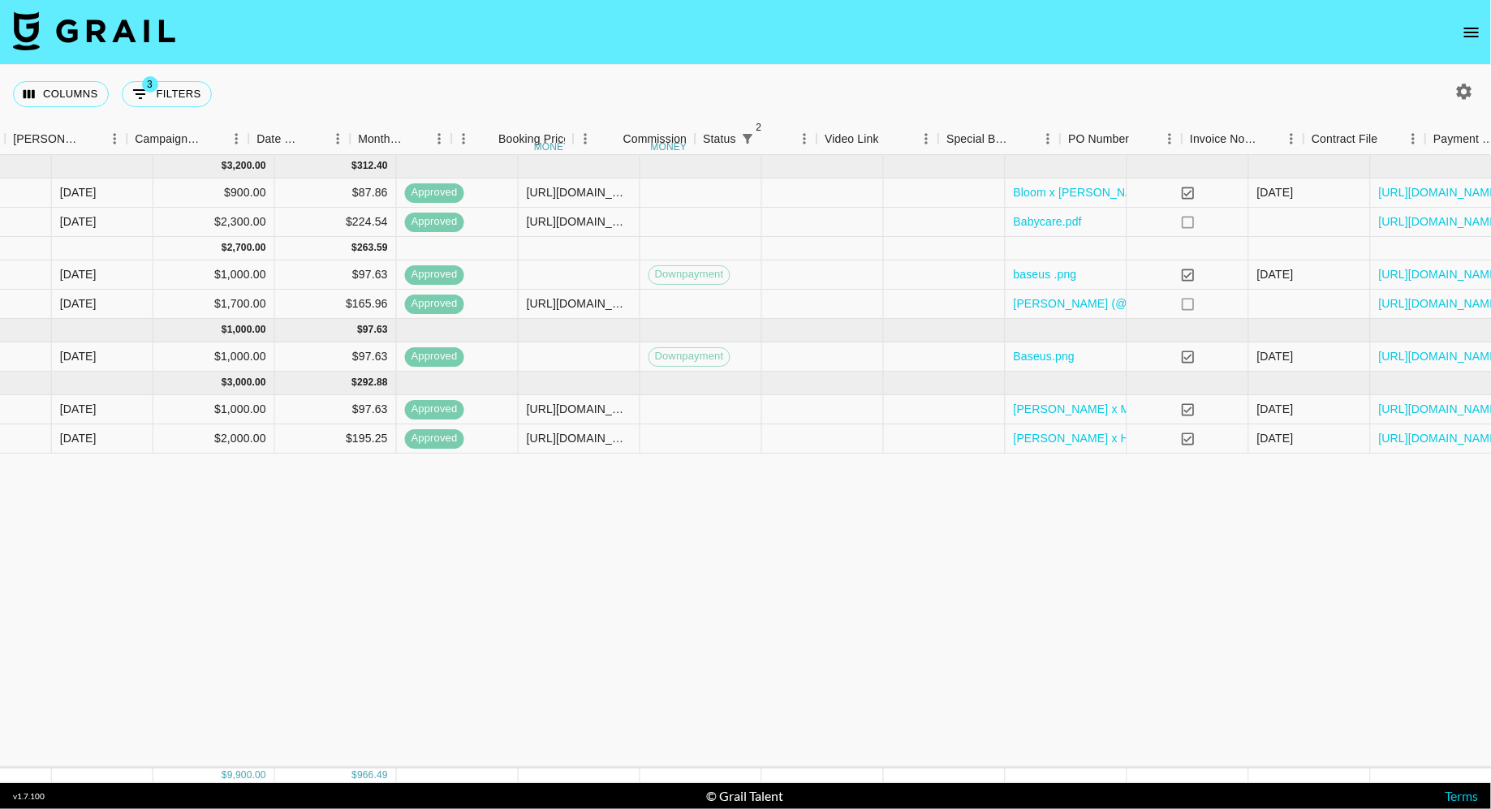
scroll to position [0, 1020]
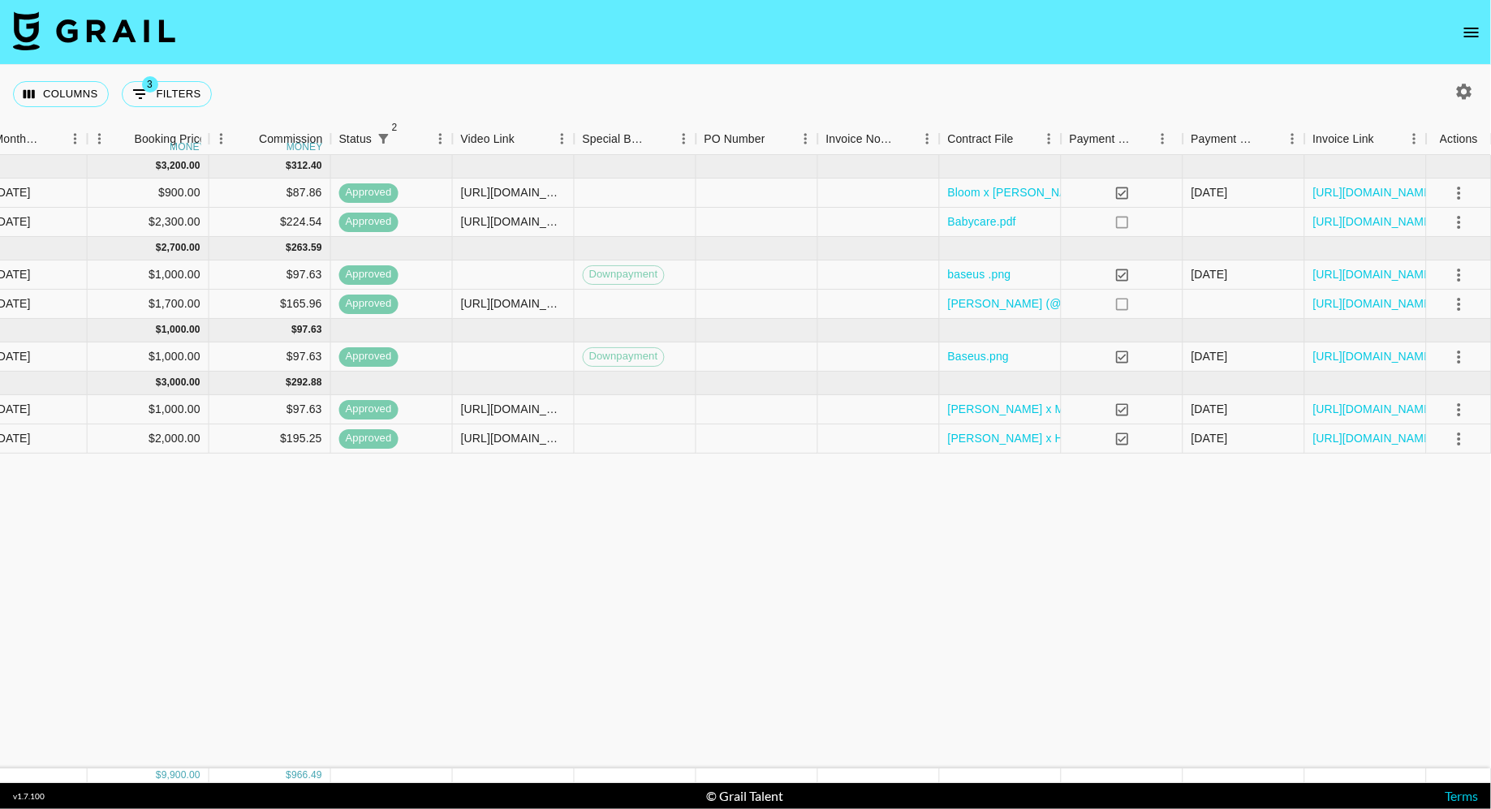
click at [463, 111] on div "Columns 3 Filters + Booking" at bounding box center [745, 94] width 1491 height 58
click at [196, 96] on button "3 Filters" at bounding box center [167, 94] width 90 height 26
select select "status"
select select "isNotAnyOf"
select select "status"
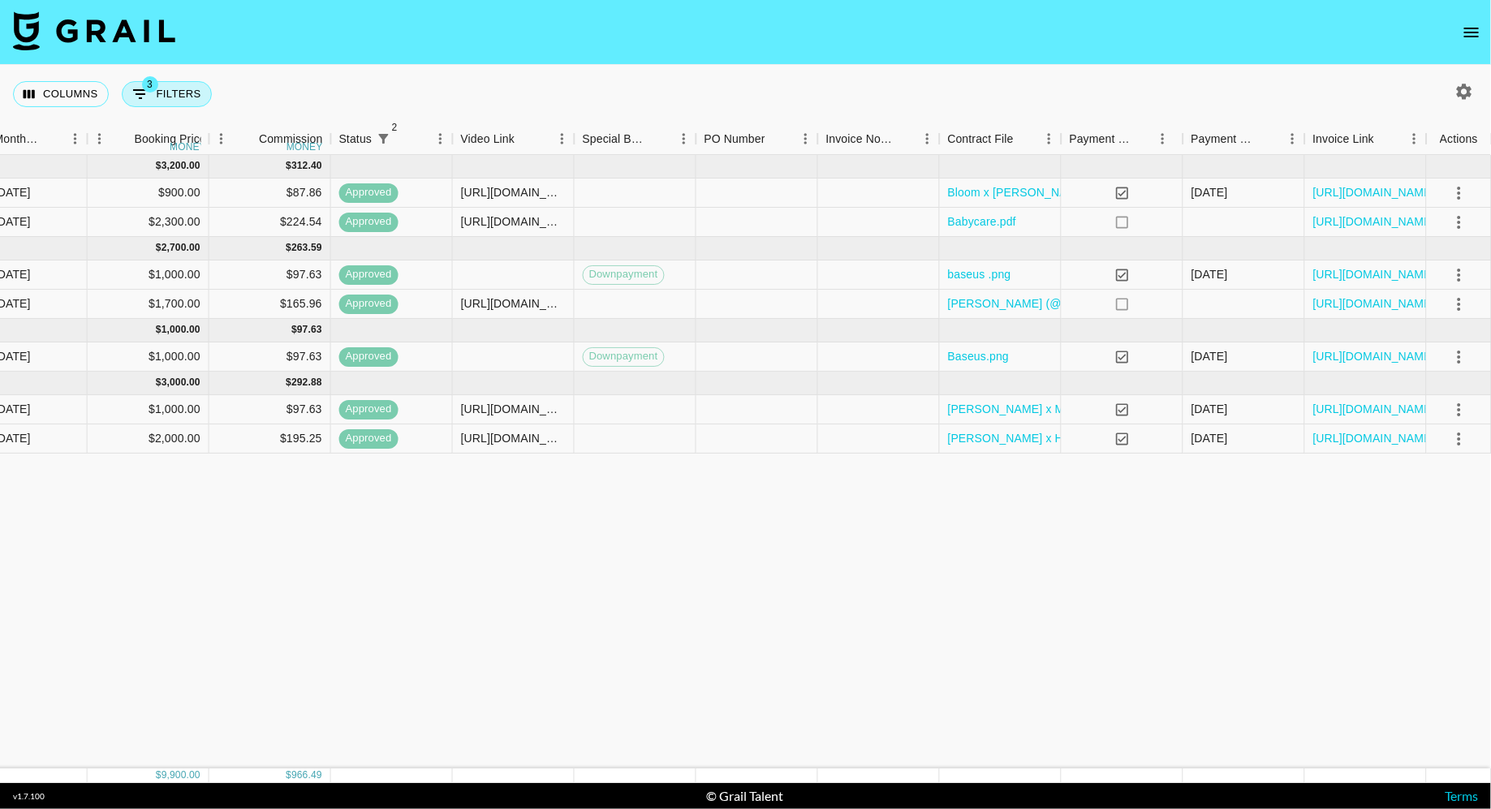
select select "approved"
select select "talentName"
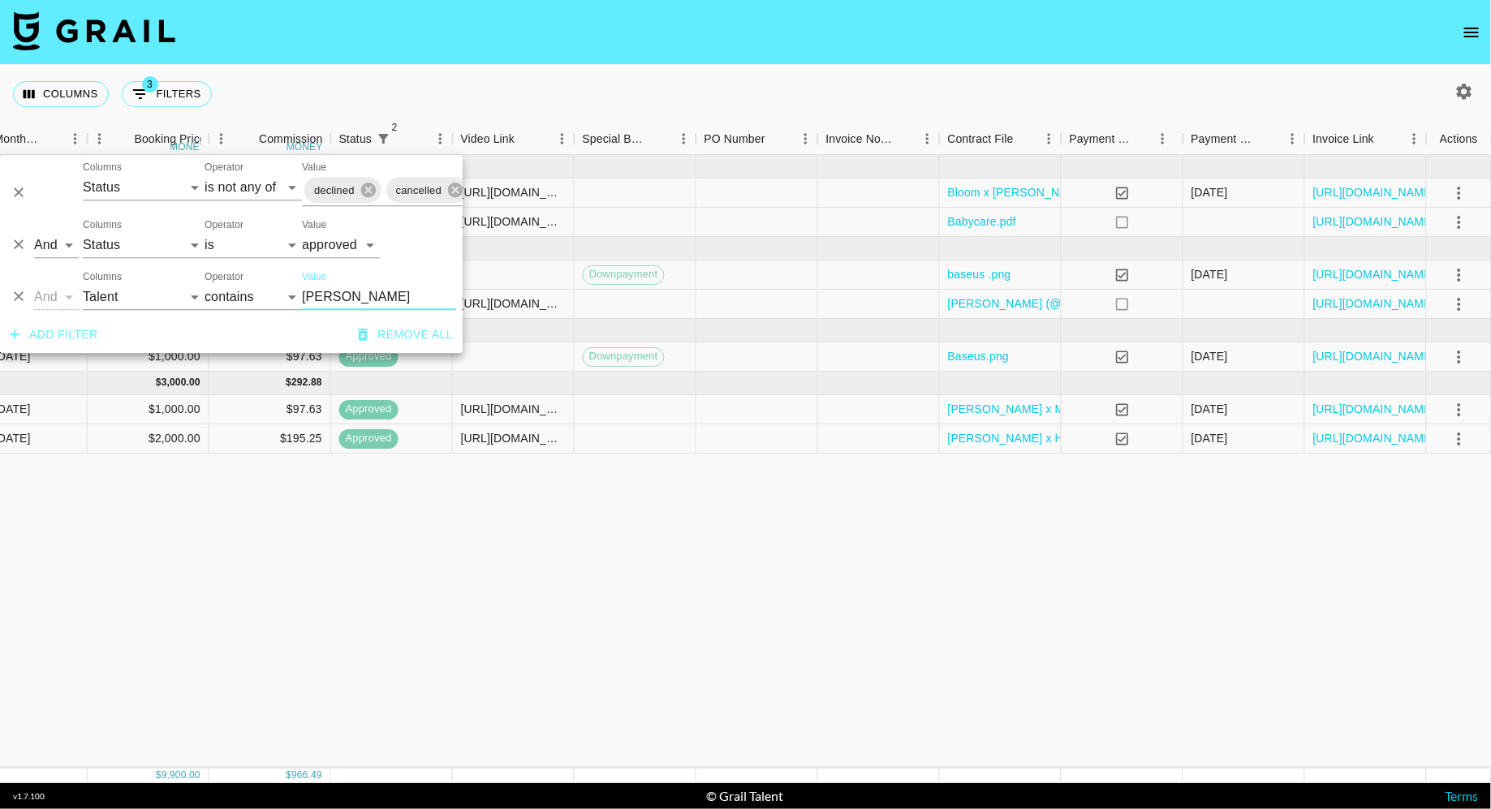
click at [338, 293] on input "[PERSON_NAME]" at bounding box center [379, 297] width 154 height 26
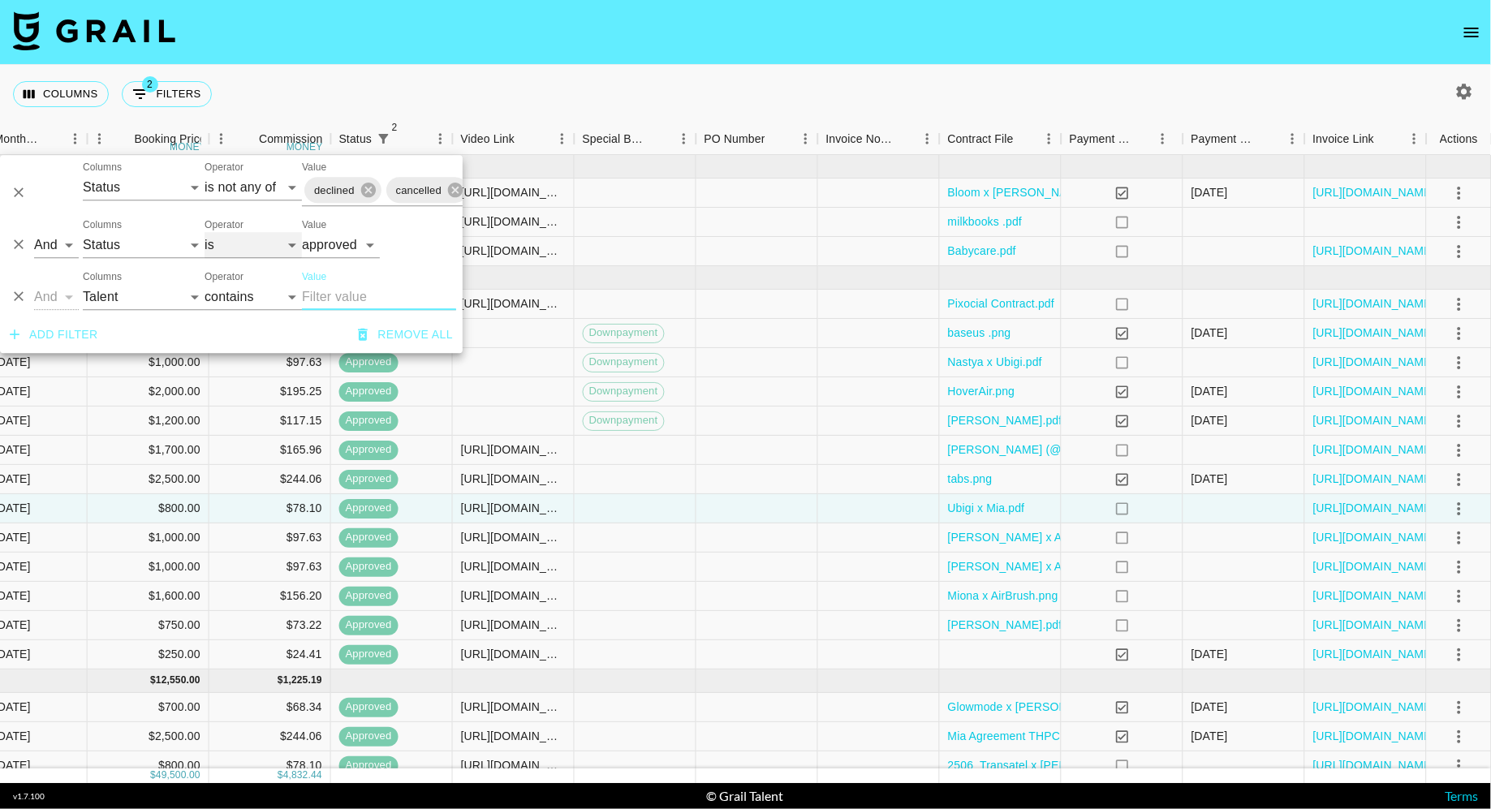
click at [248, 238] on select "is is not is any of is not any of" at bounding box center [253, 245] width 97 height 26
click at [205, 232] on select "is is not is any of is not any of" at bounding box center [253, 245] width 97 height 26
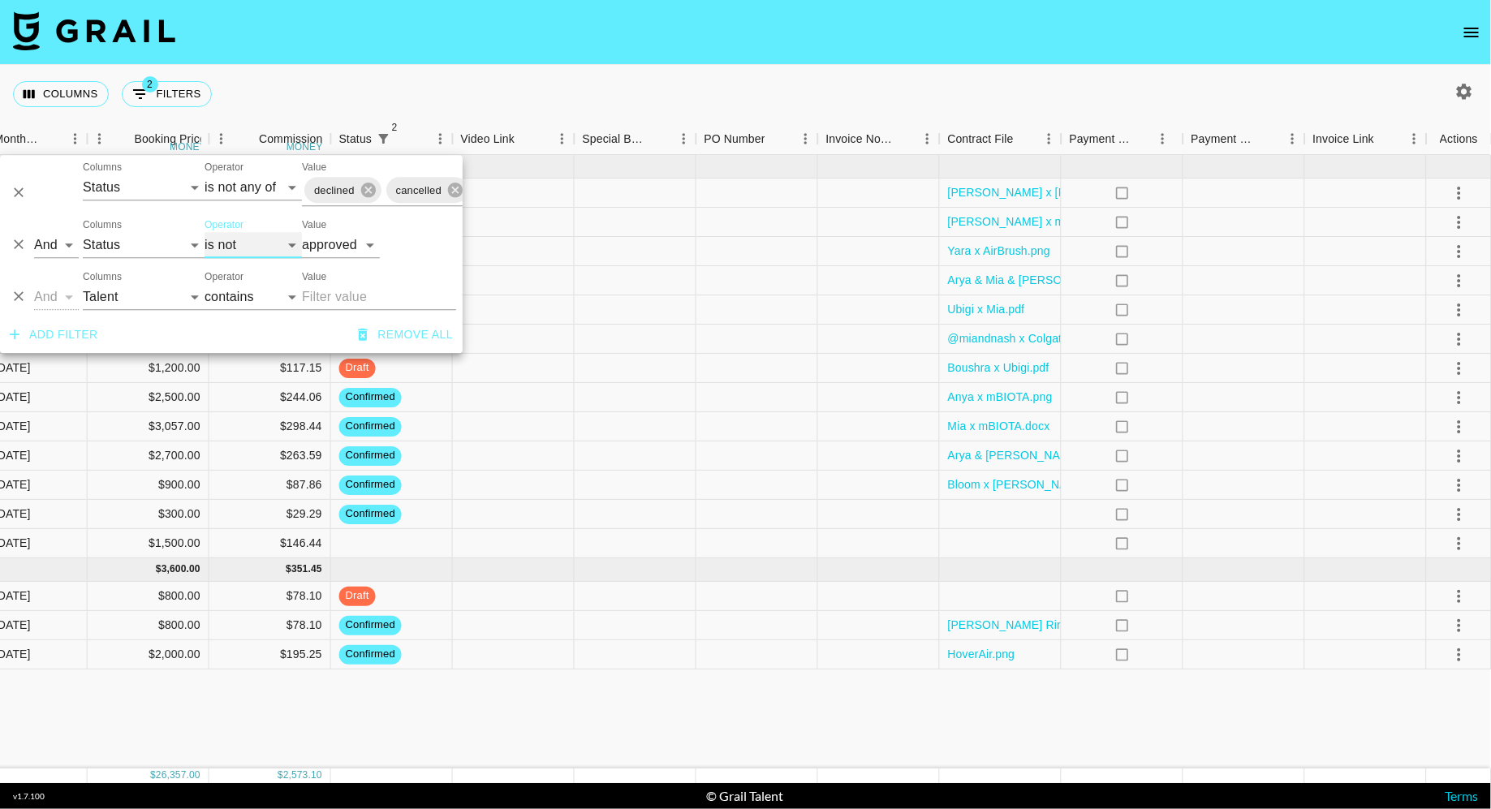
click at [248, 247] on select "is is not is any of is not any of" at bounding box center [253, 245] width 97 height 26
select select "is"
click at [205, 232] on select "is is not is any of is not any of" at bounding box center [253, 245] width 97 height 26
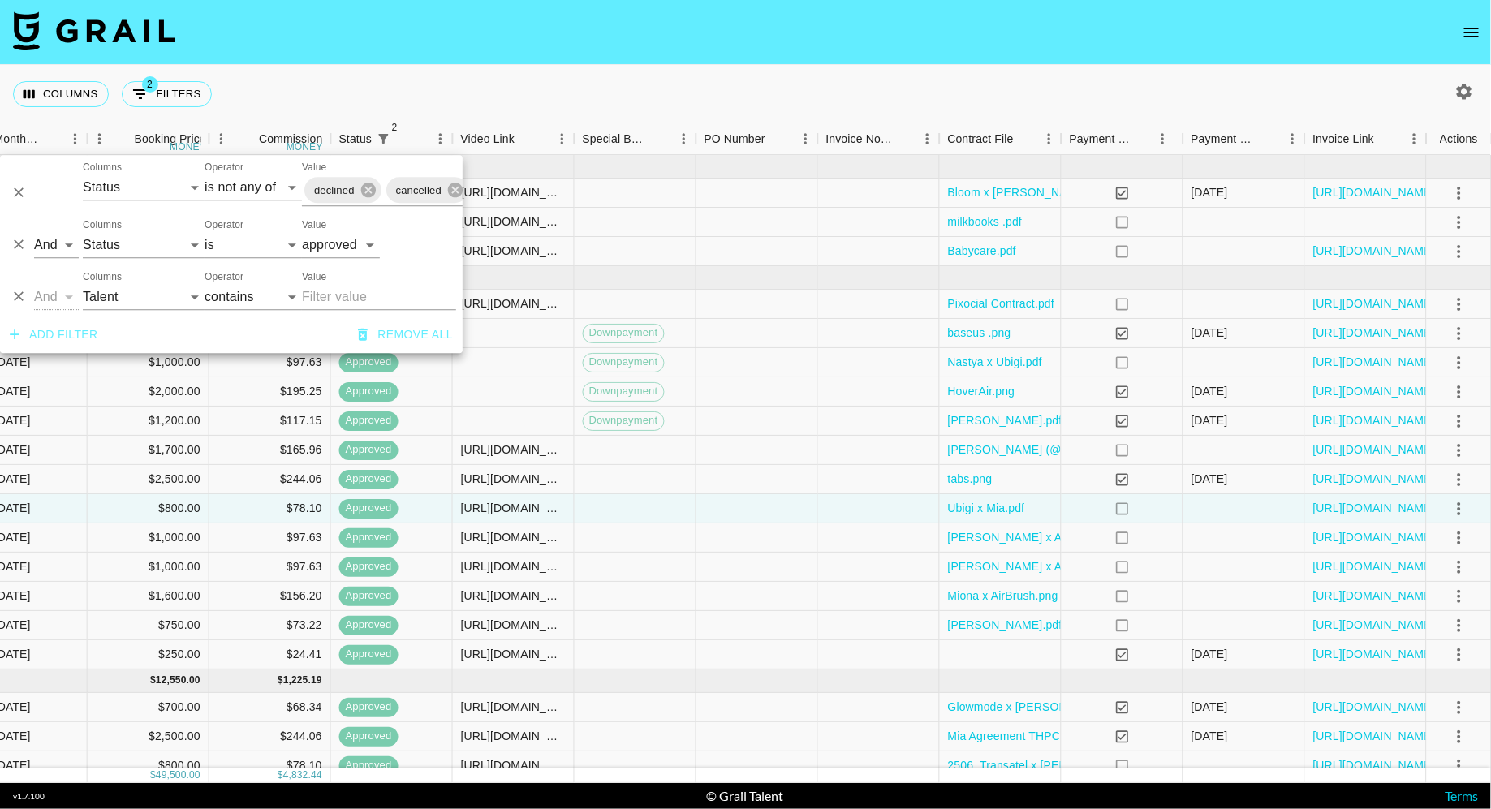
click at [465, 92] on div "Columns 2 Filters + Booking" at bounding box center [745, 94] width 1491 height 58
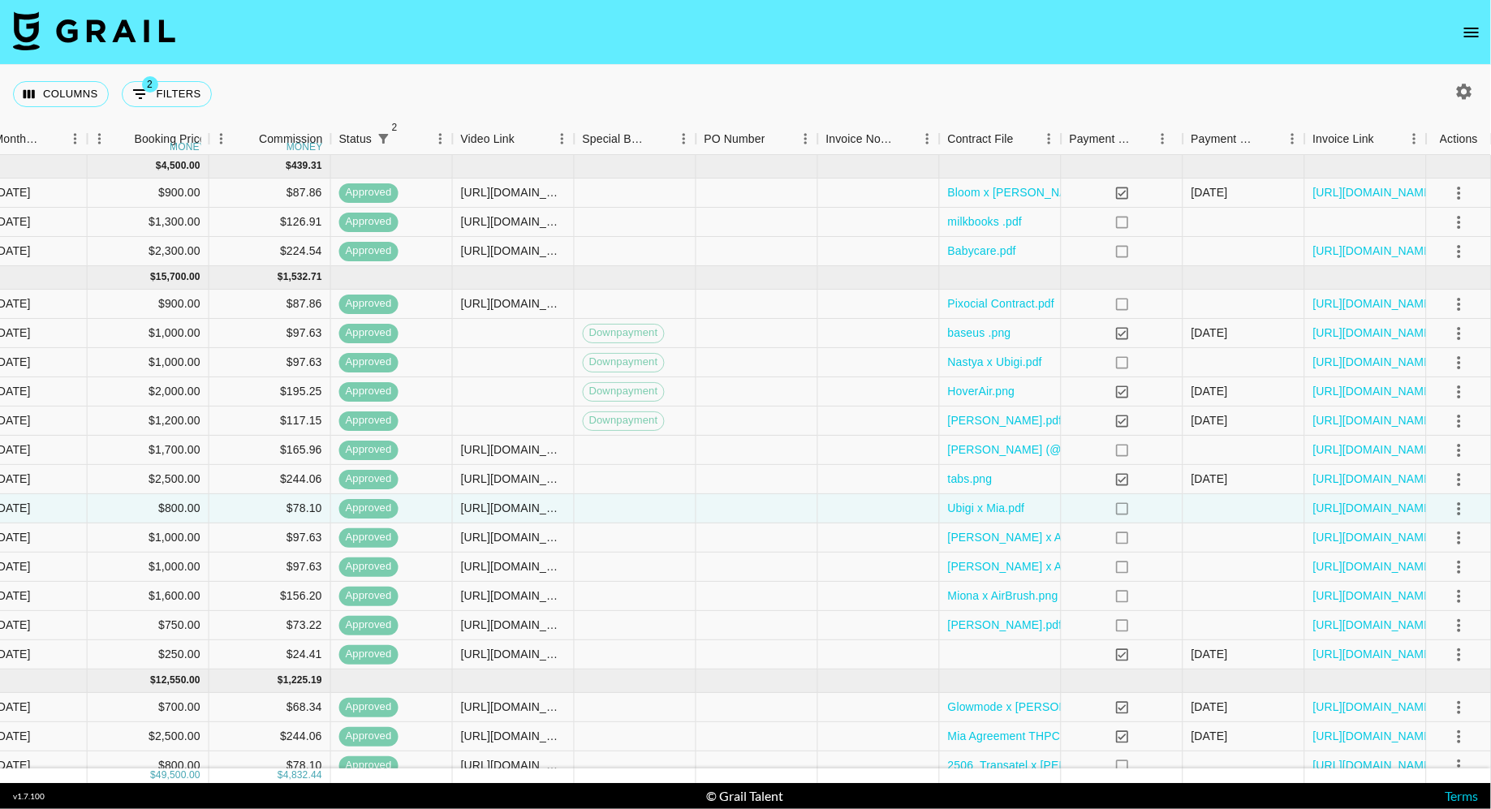
scroll to position [530, 1020]
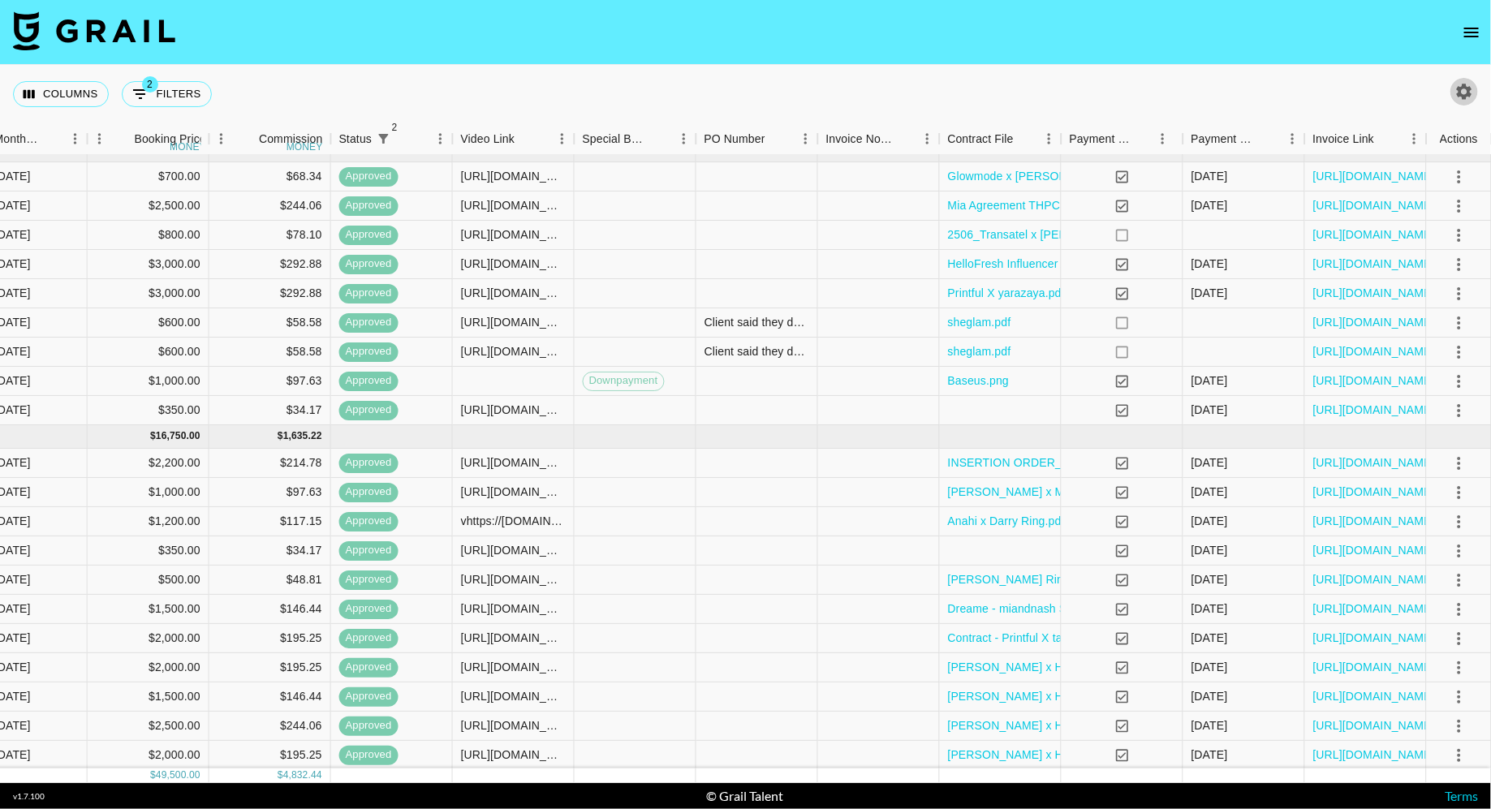
click at [1463, 98] on icon "button" at bounding box center [1464, 91] width 15 height 15
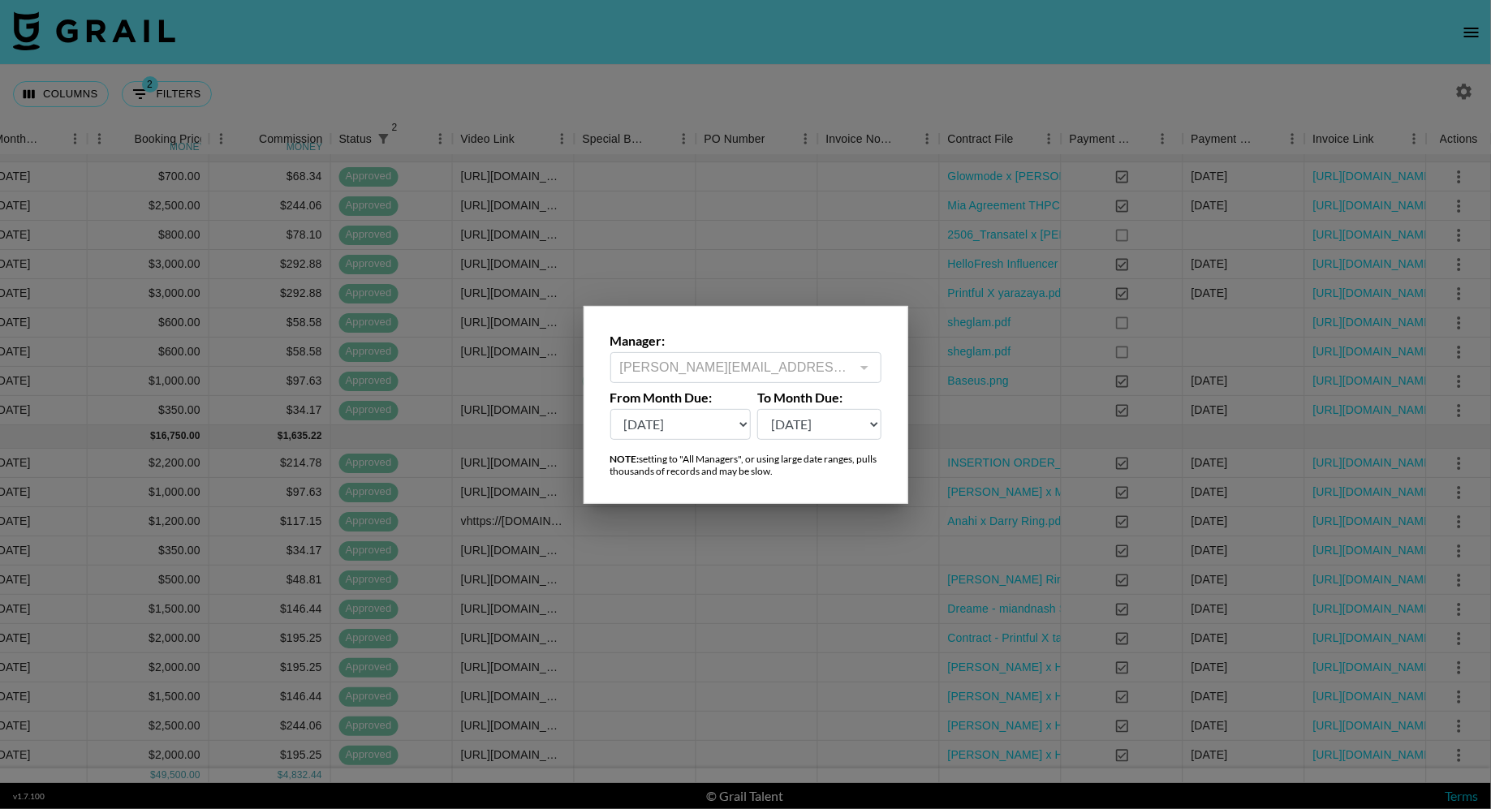
click at [717, 424] on select "[DATE] Aug '[DATE] Jun '[DATE] Apr '[DATE] Feb '[DATE] Dec '[DATE] Oct '[DATE] …" at bounding box center [680, 424] width 141 height 31
select select "[DATE]"
click at [610, 409] on select "[DATE] Aug '[DATE] Jun '[DATE] Apr '[DATE] Feb '[DATE] Dec '[DATE] Oct '[DATE] …" at bounding box center [680, 424] width 141 height 31
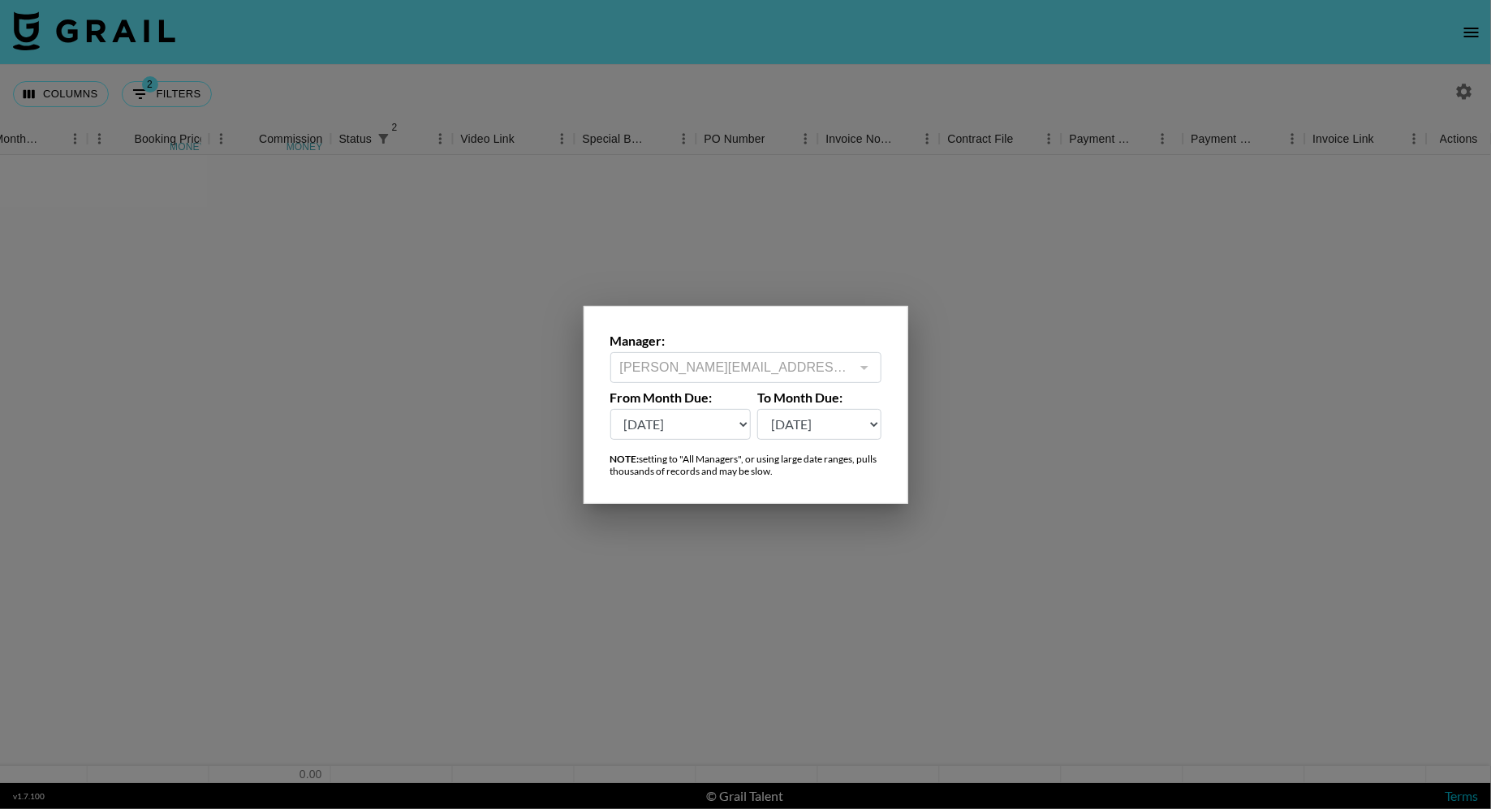
click at [864, 575] on div at bounding box center [745, 404] width 1491 height 809
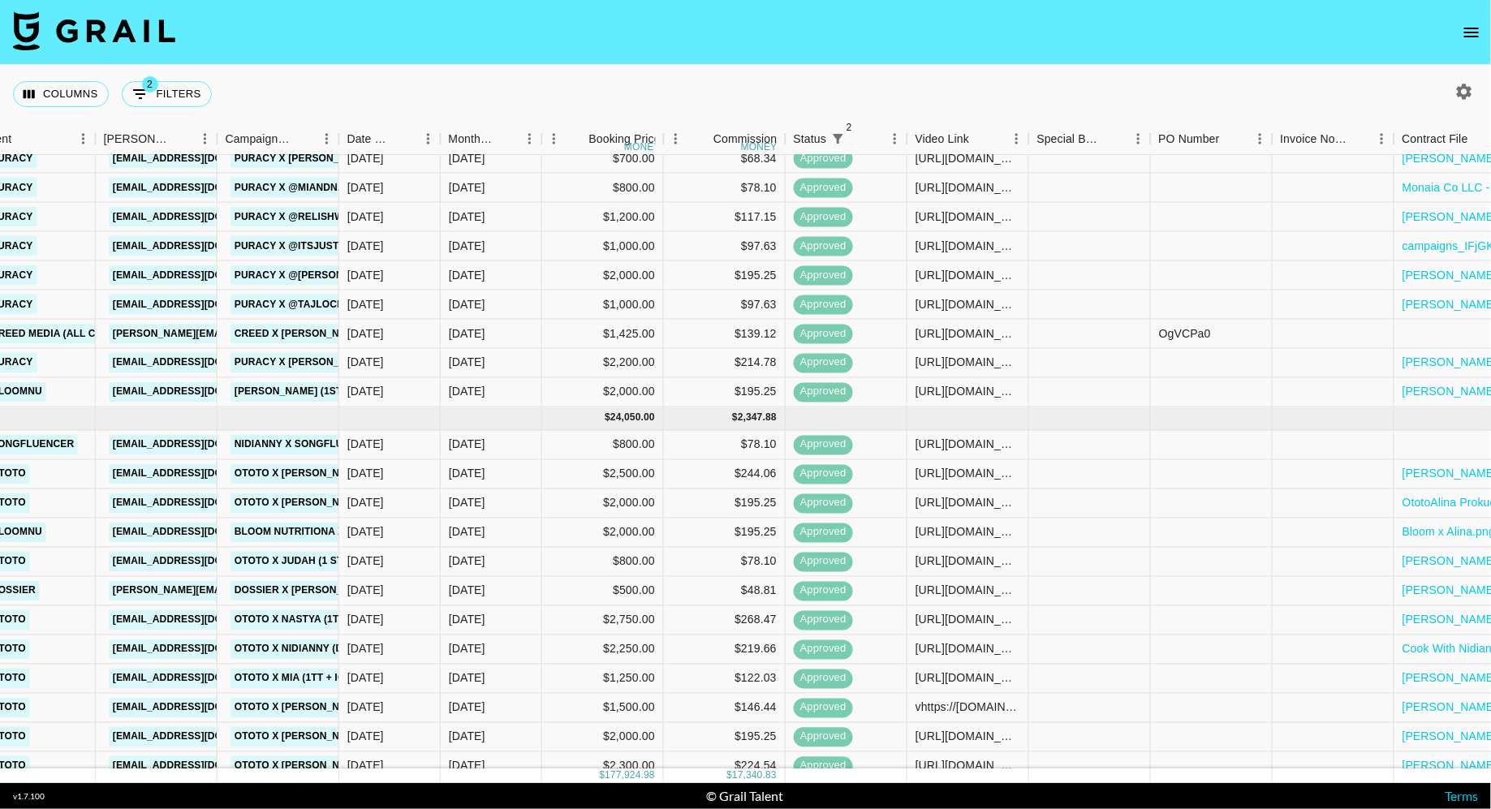
scroll to position [2728, 566]
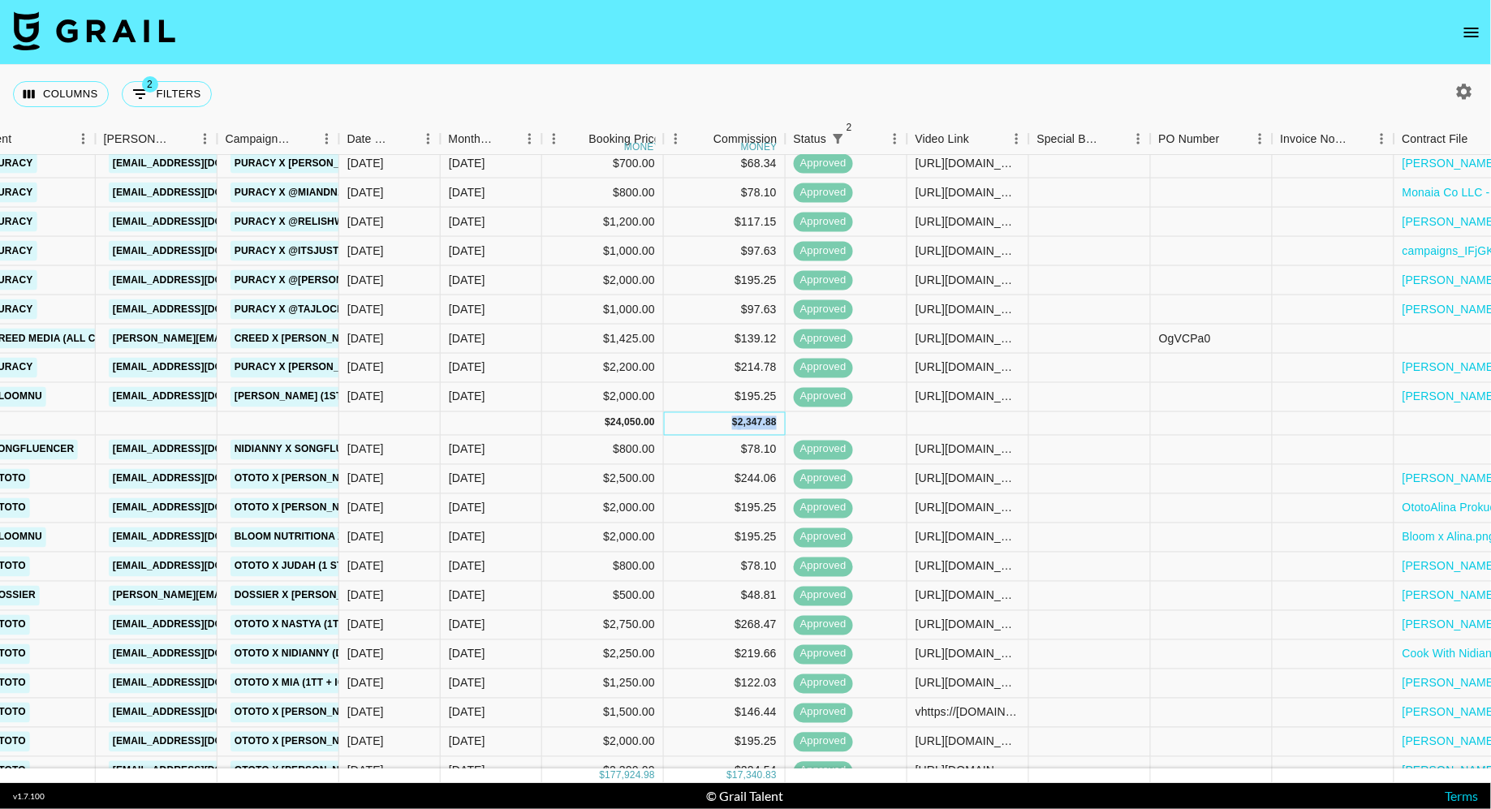
drag, startPoint x: 733, startPoint y: 418, endPoint x: 799, endPoint y: 418, distance: 65.7
click at [799, 418] on div "[DATE] ( 15 ) $ 24,050.00 $ 2,347.88" at bounding box center [690, 424] width 2512 height 24
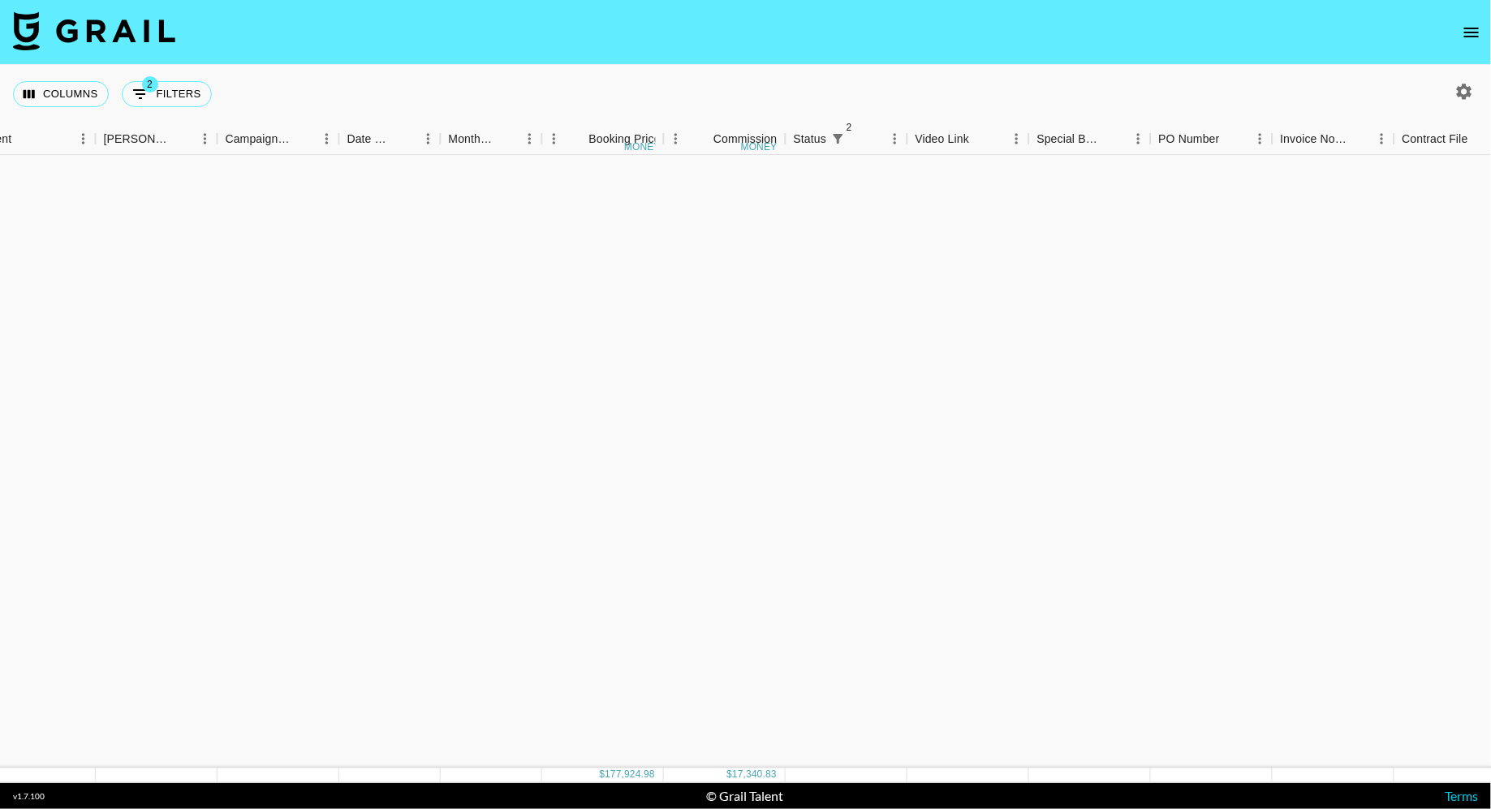
scroll to position [0, 566]
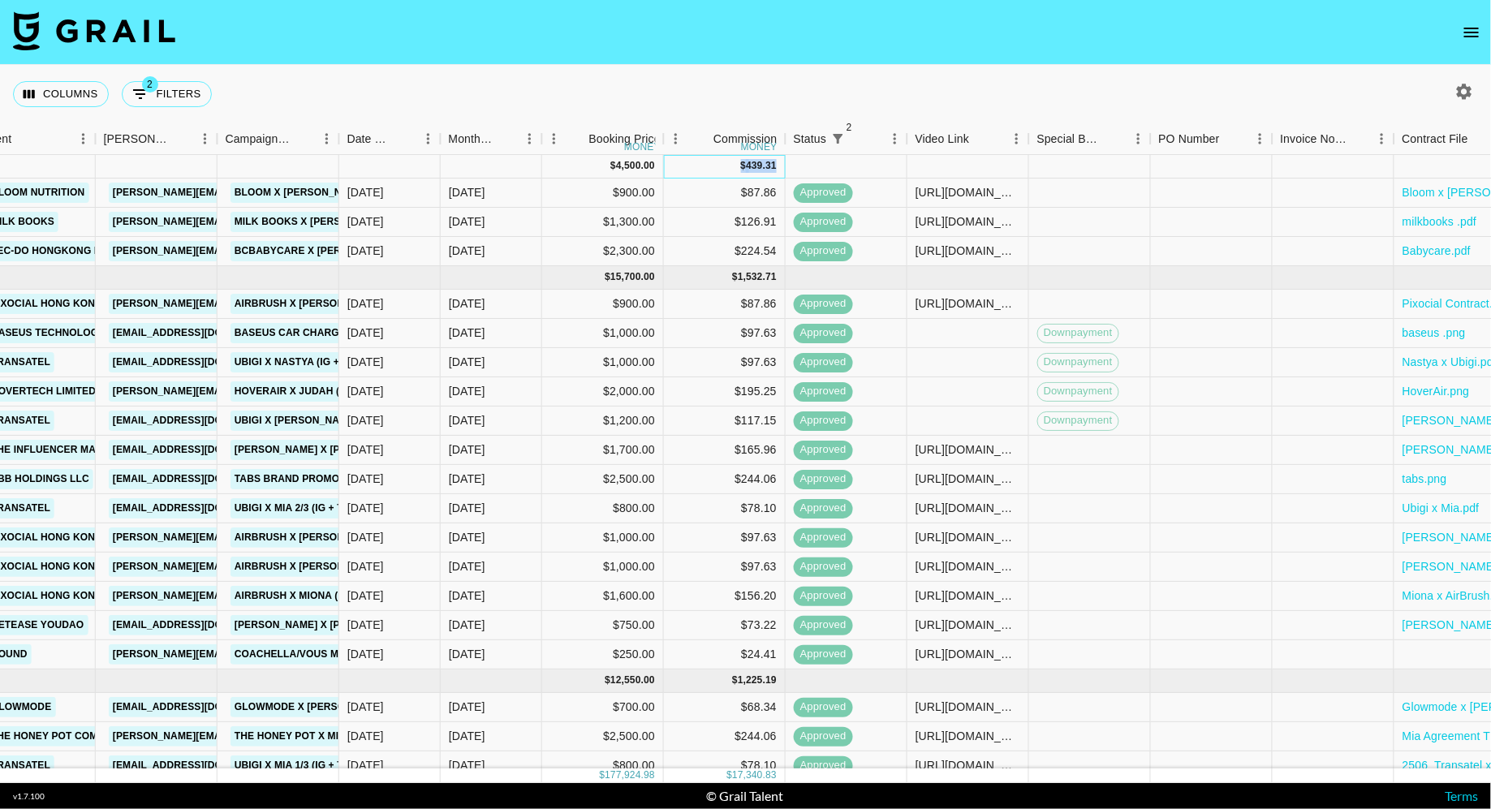
drag, startPoint x: 733, startPoint y: 164, endPoint x: 783, endPoint y: 166, distance: 50.4
click at [783, 166] on div "$ 439.31" at bounding box center [725, 167] width 122 height 24
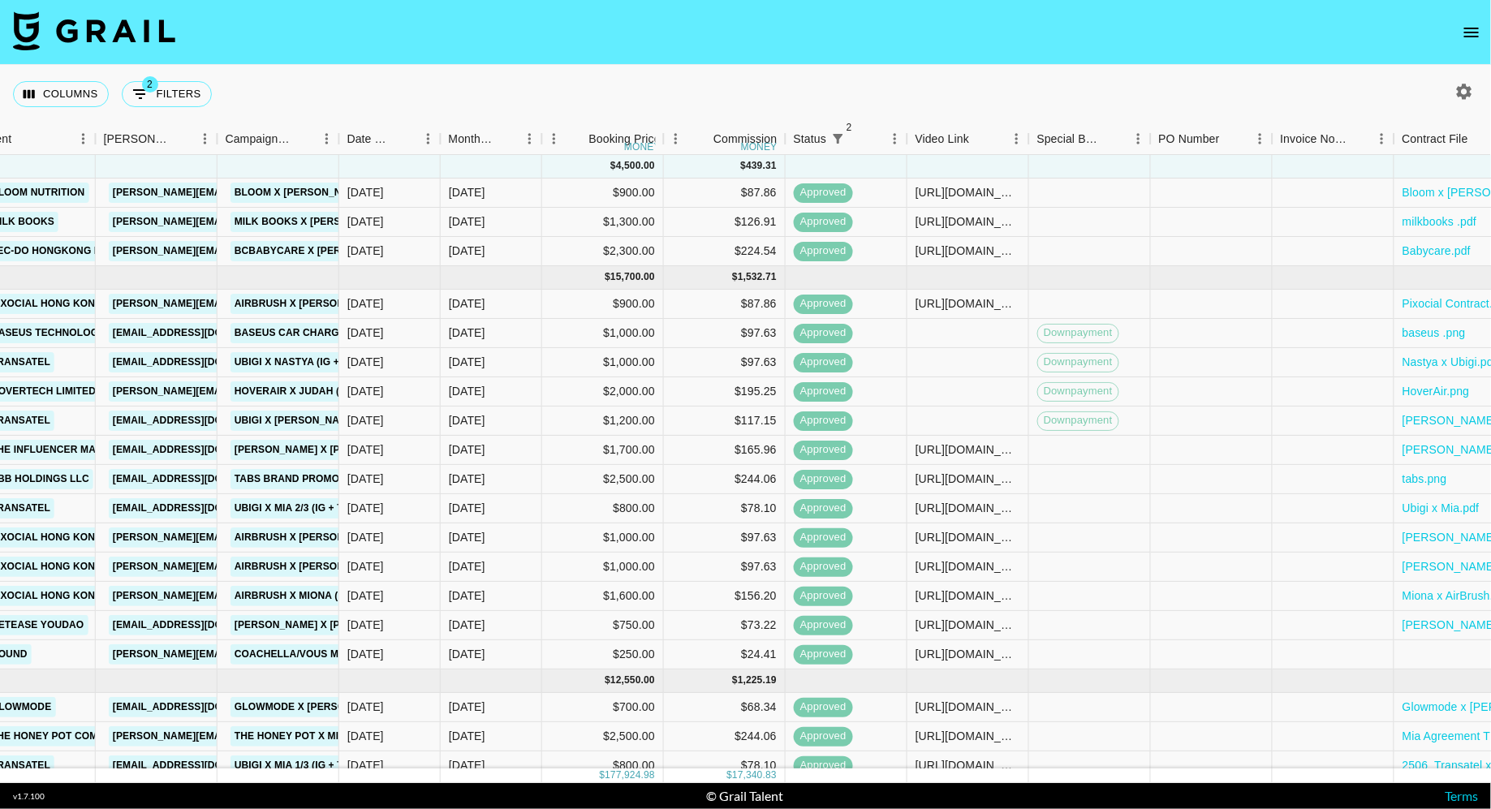
click at [763, 90] on div "Columns 2 Filters + Booking" at bounding box center [745, 94] width 1491 height 58
drag, startPoint x: 736, startPoint y: 167, endPoint x: 806, endPoint y: 167, distance: 69.8
click at [806, 167] on div "[DATE] ( 3 ) $ 4,500.00 $ 439.31" at bounding box center [690, 167] width 2512 height 24
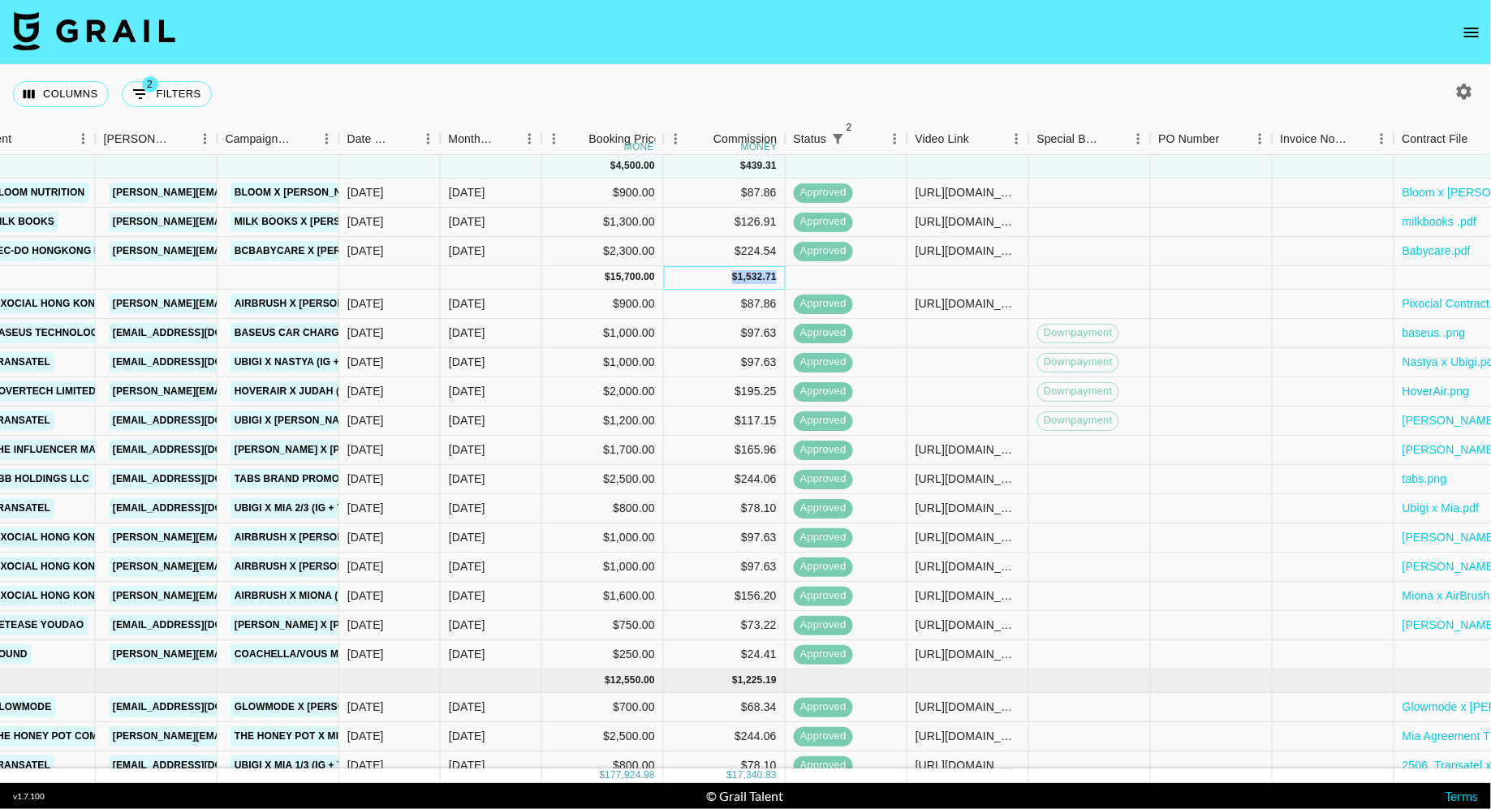
drag, startPoint x: 730, startPoint y: 274, endPoint x: 786, endPoint y: 274, distance: 56.0
click at [786, 274] on div "[DATE] ( 13 ) $ 15,700.00 $ 1,532.71" at bounding box center [690, 278] width 2512 height 24
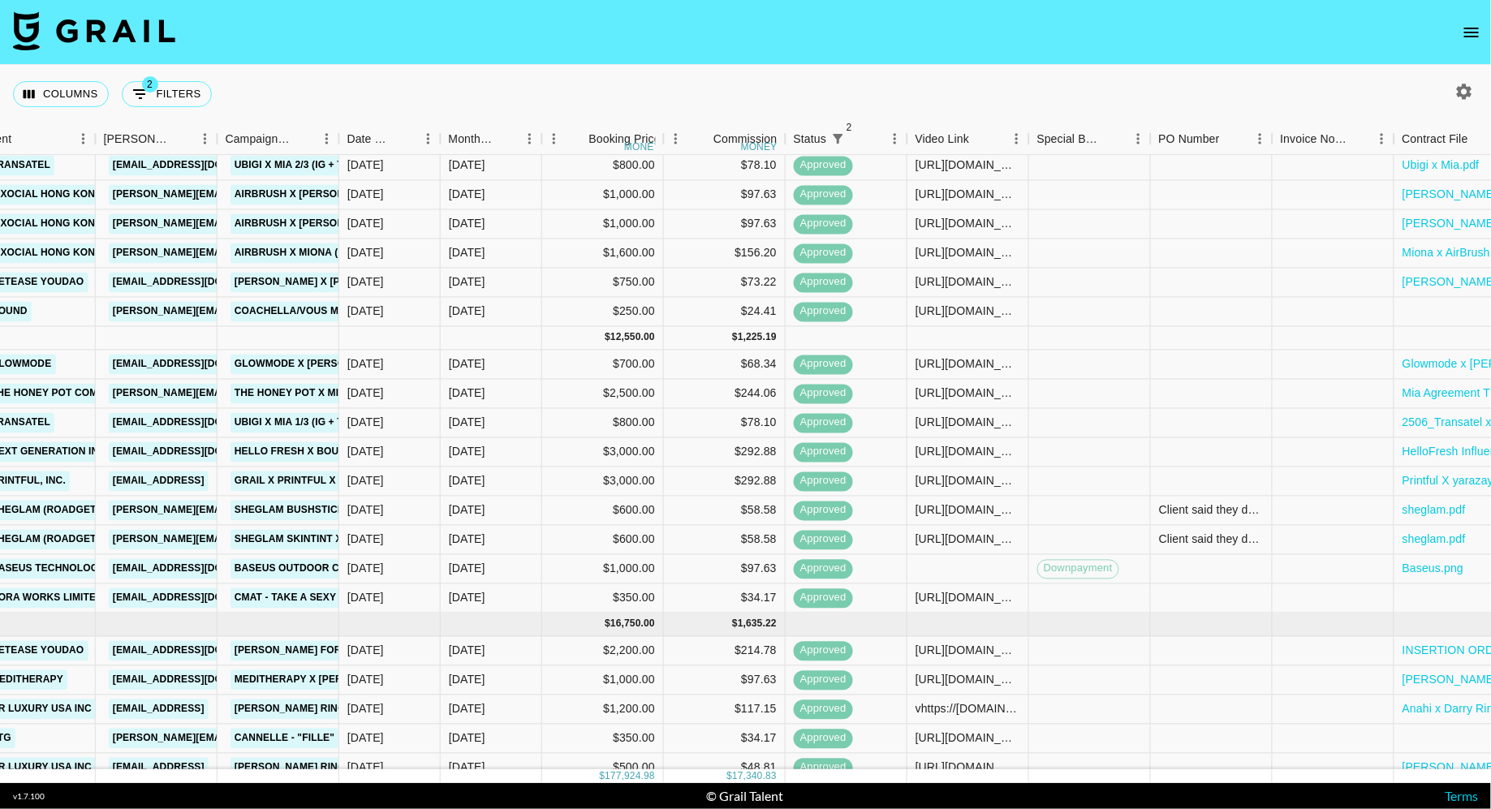
scroll to position [360, 566]
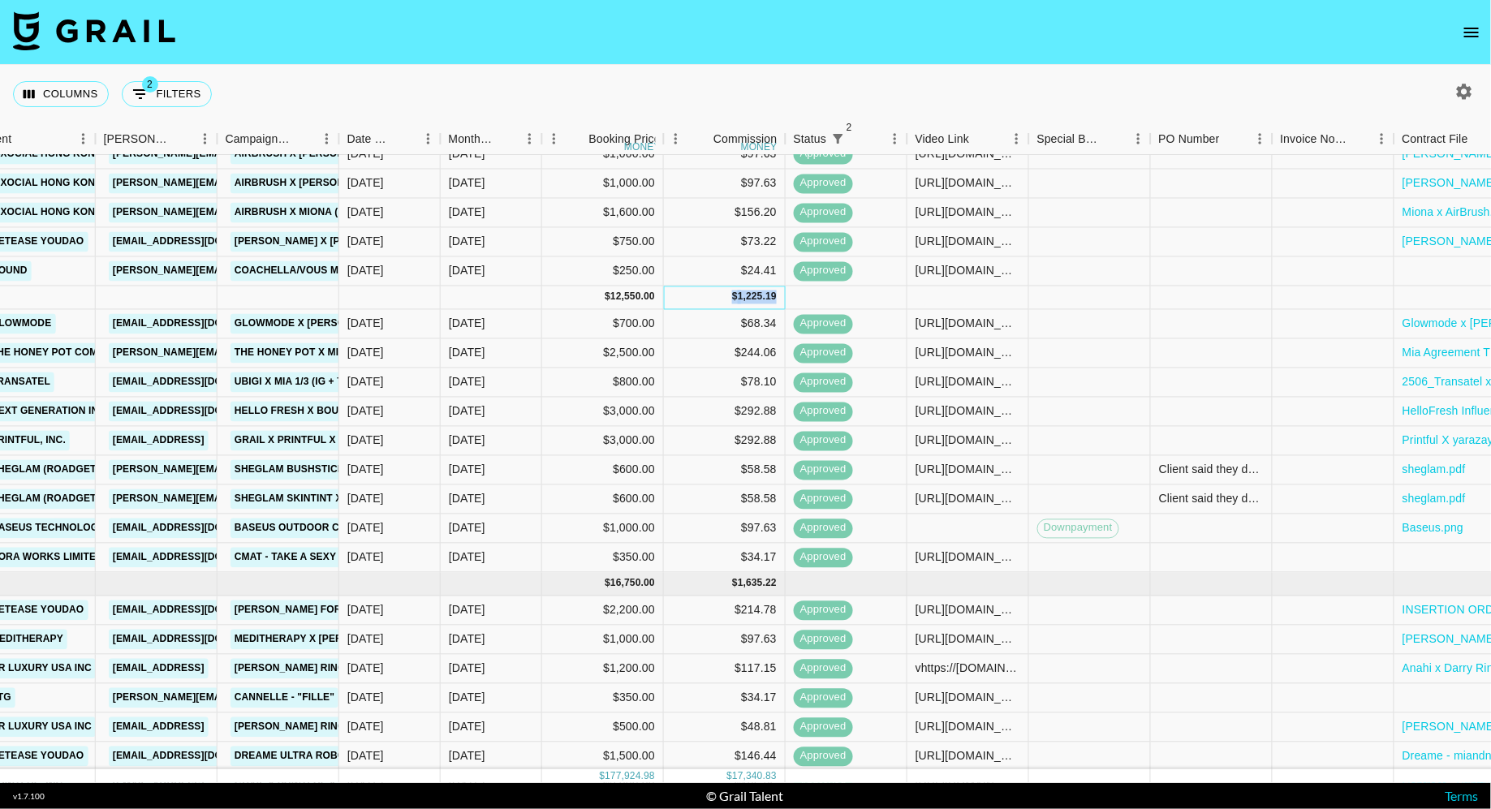
drag, startPoint x: 728, startPoint y: 299, endPoint x: 783, endPoint y: 299, distance: 55.2
click at [783, 299] on div "$ 1,225.19" at bounding box center [725, 299] width 122 height 24
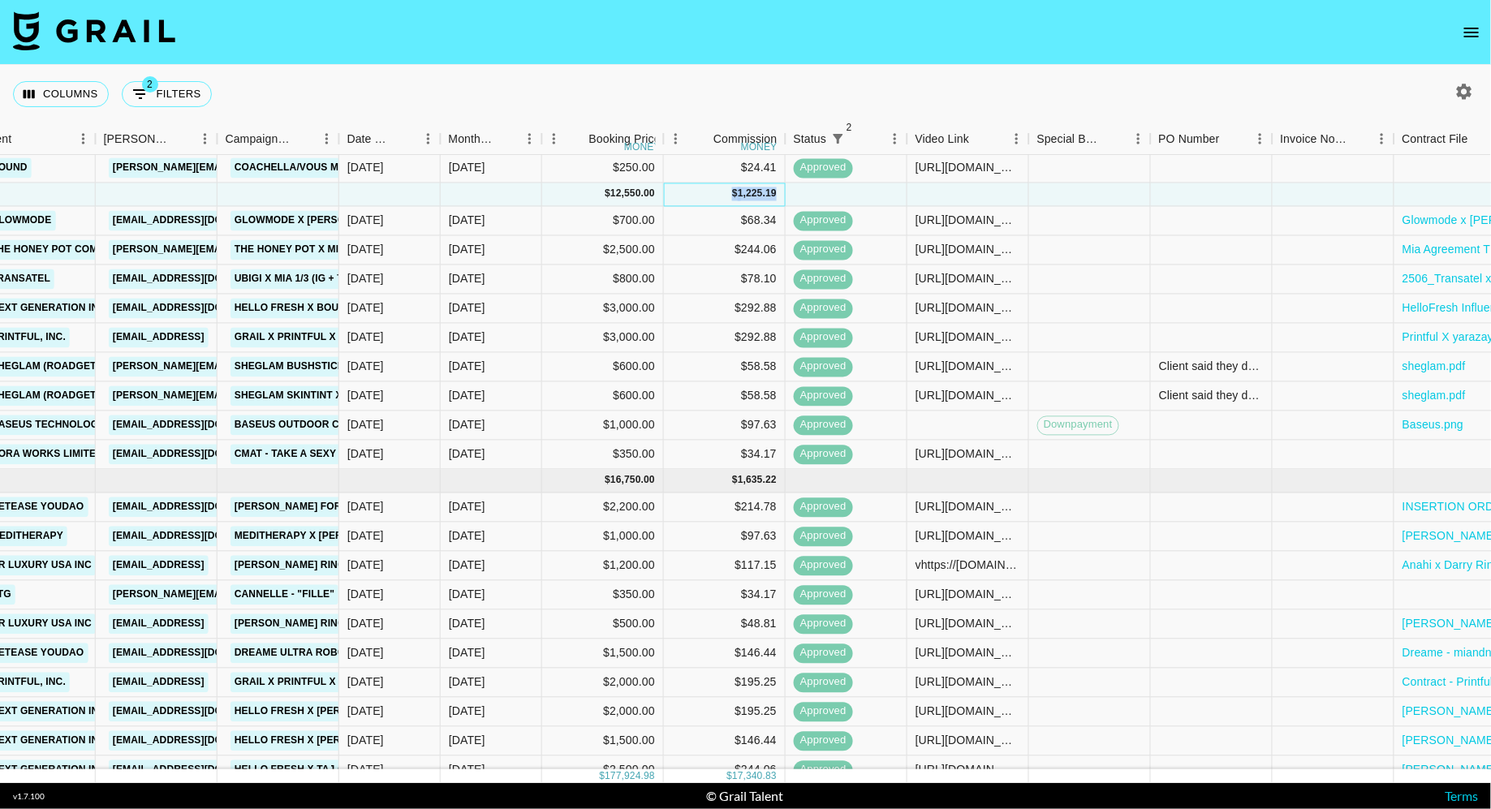
scroll to position [469, 566]
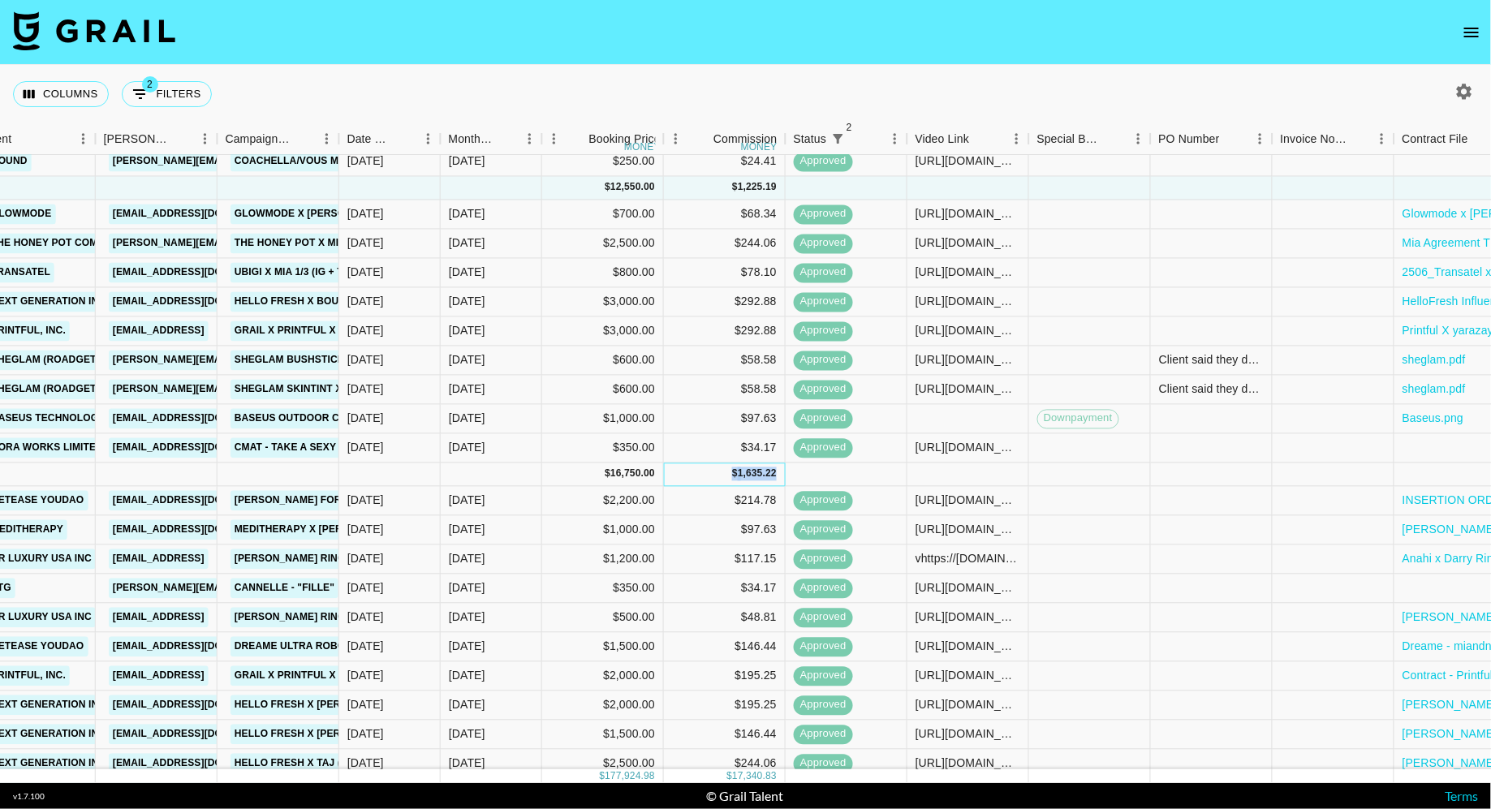
drag, startPoint x: 724, startPoint y: 475, endPoint x: 796, endPoint y: 475, distance: 72.2
click at [796, 475] on div "[DATE] ( 11 ) $ 16,750.00 $ 1,635.22" at bounding box center [690, 475] width 2512 height 24
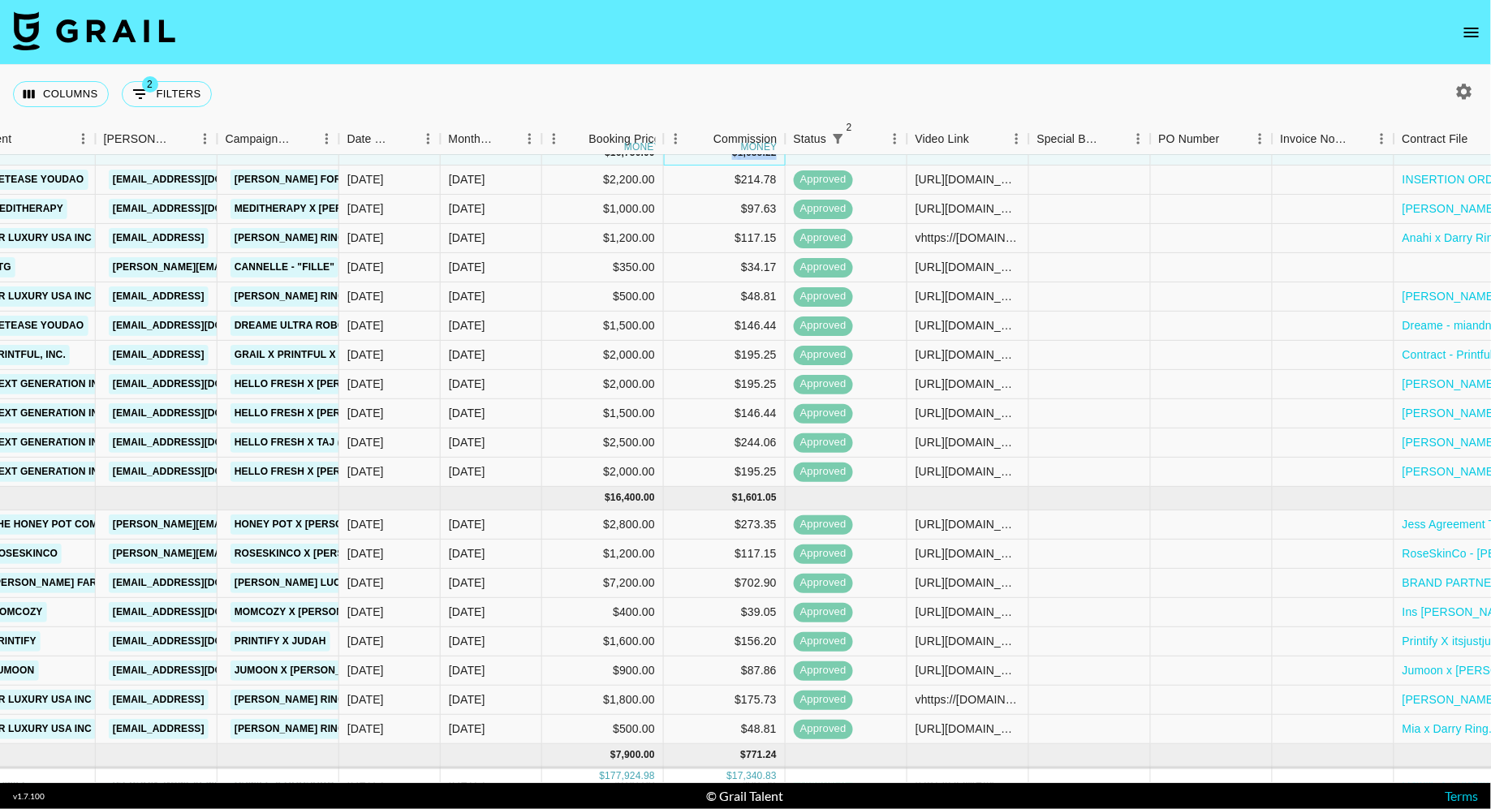
scroll to position [840, 566]
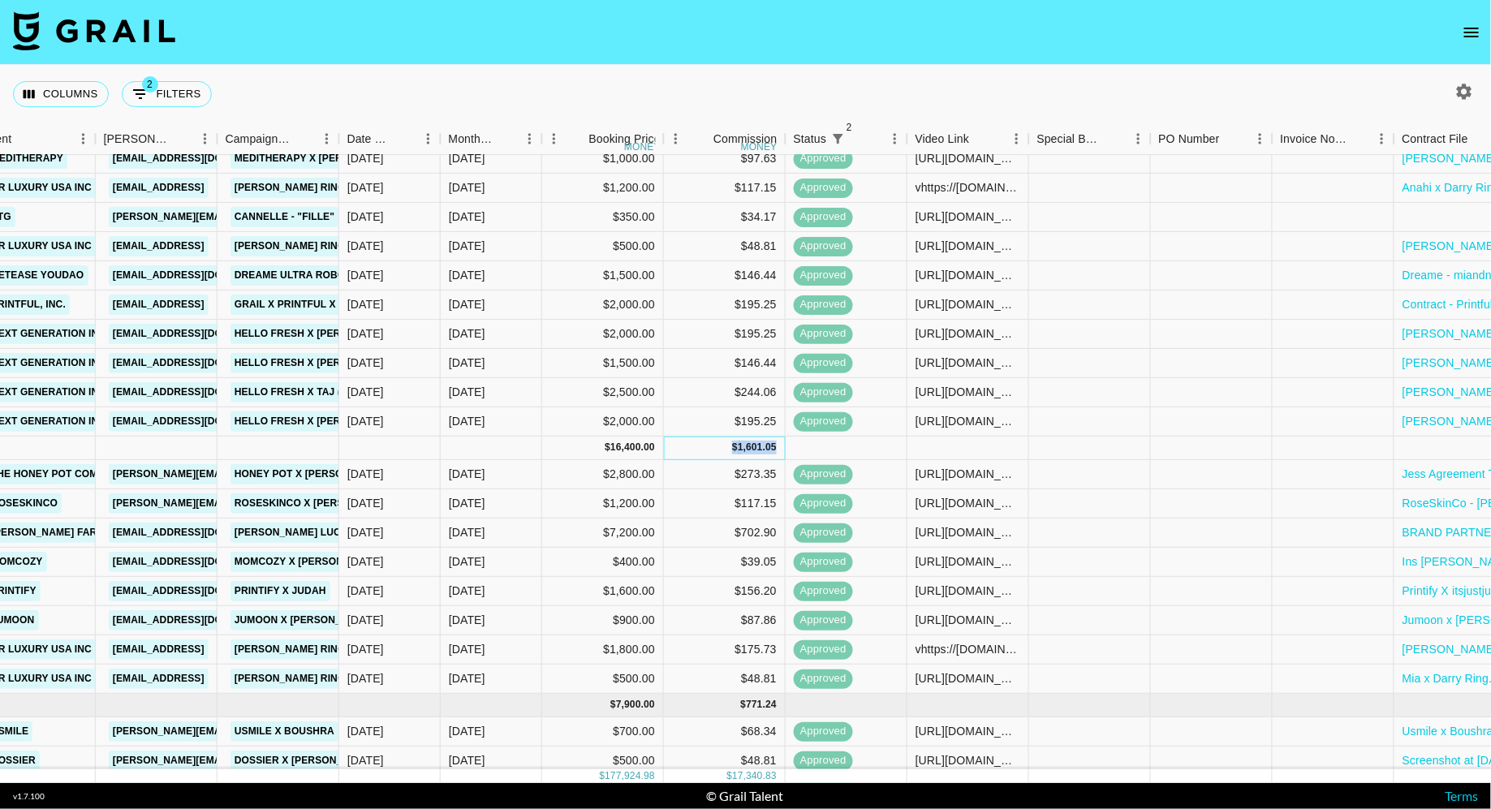
drag, startPoint x: 725, startPoint y: 442, endPoint x: 825, endPoint y: 442, distance: 100.6
click at [825, 442] on div "[DATE] ( 8 ) $ 16,400.00 $ 1,601.05" at bounding box center [690, 449] width 2512 height 24
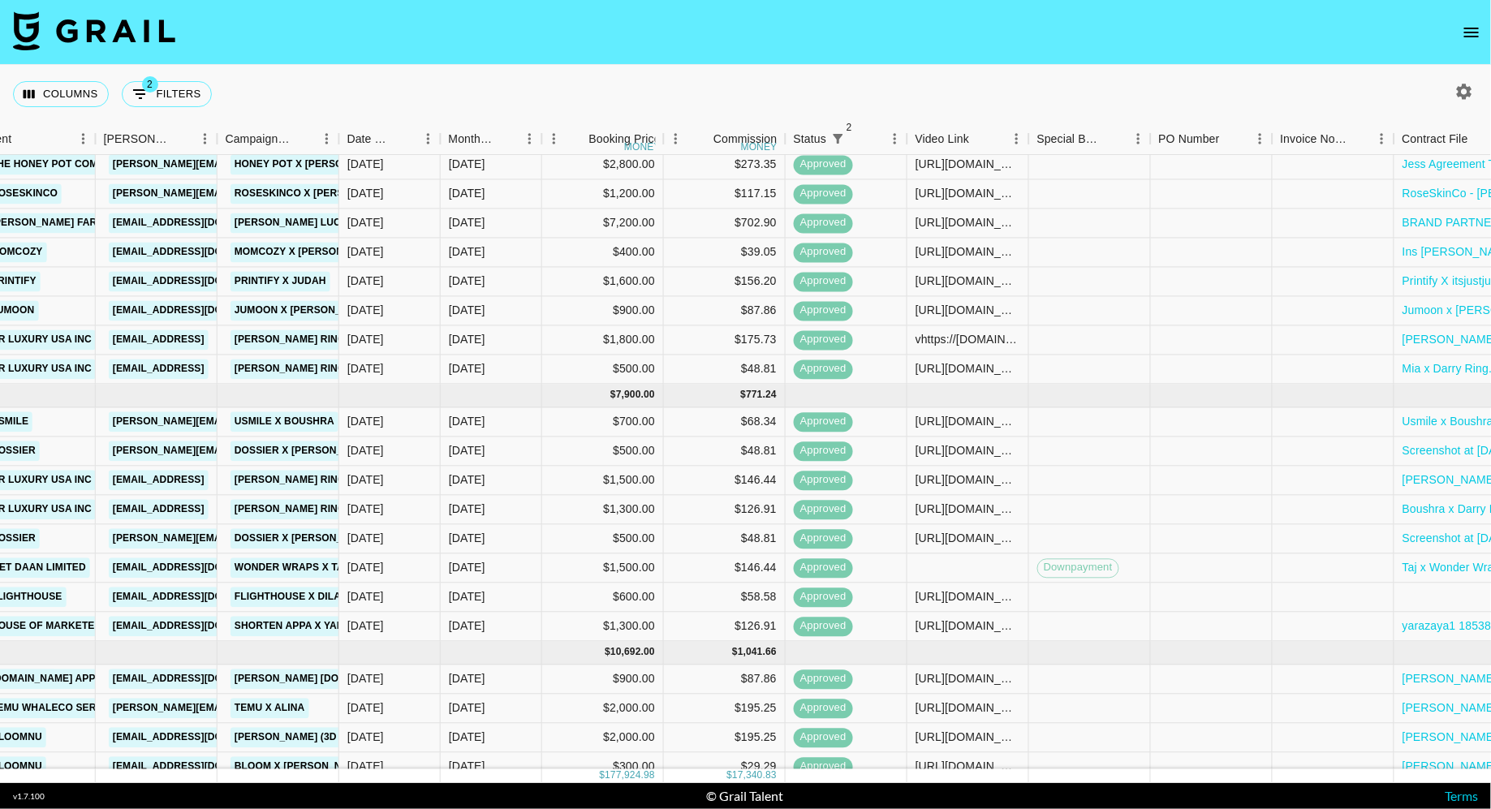
scroll to position [1161, 566]
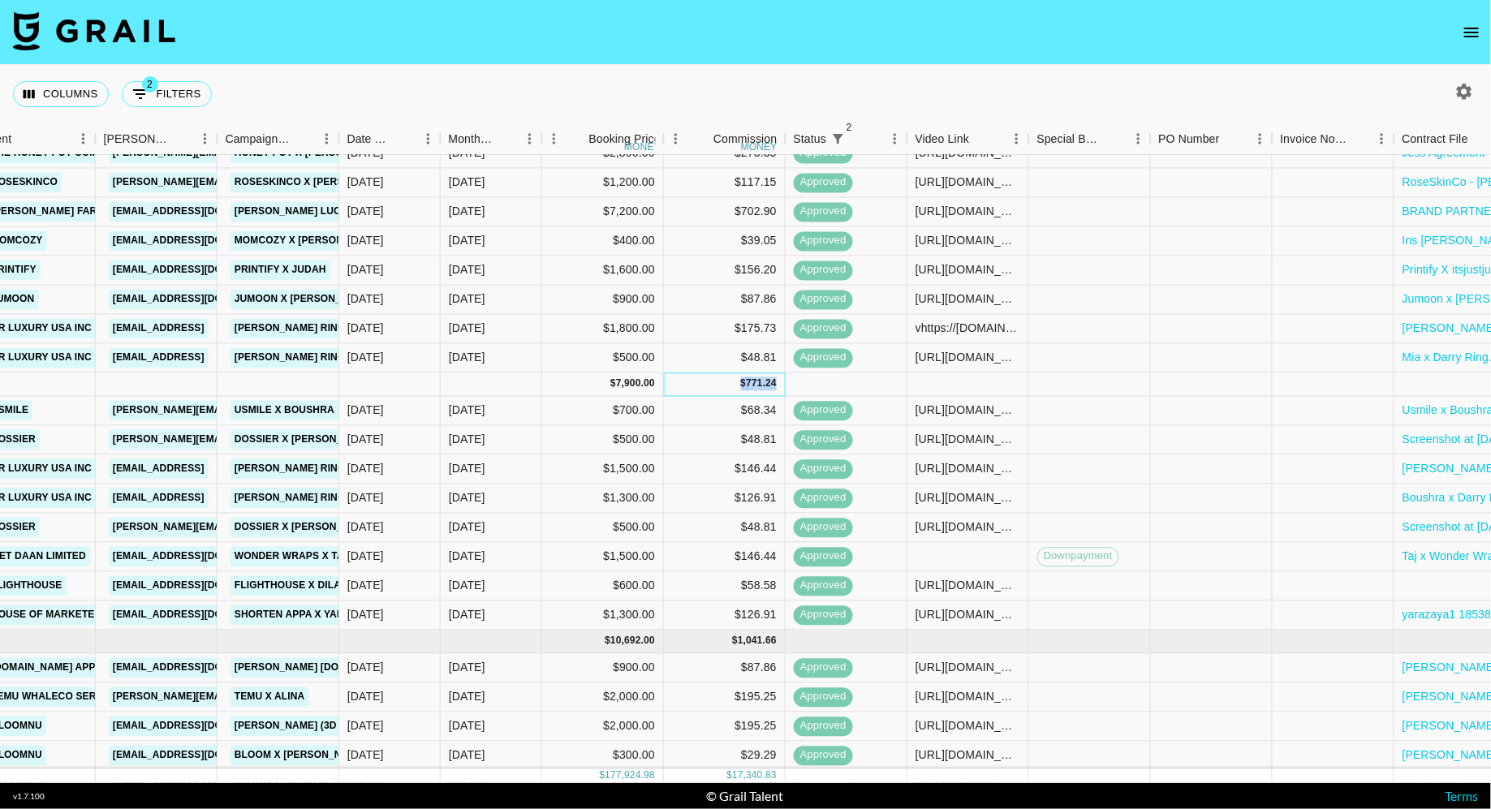
drag, startPoint x: 725, startPoint y: 382, endPoint x: 788, endPoint y: 382, distance: 63.3
click at [788, 382] on div "[DATE] ( 8 ) $ 7,900.00 $ 771.24" at bounding box center [690, 385] width 2512 height 24
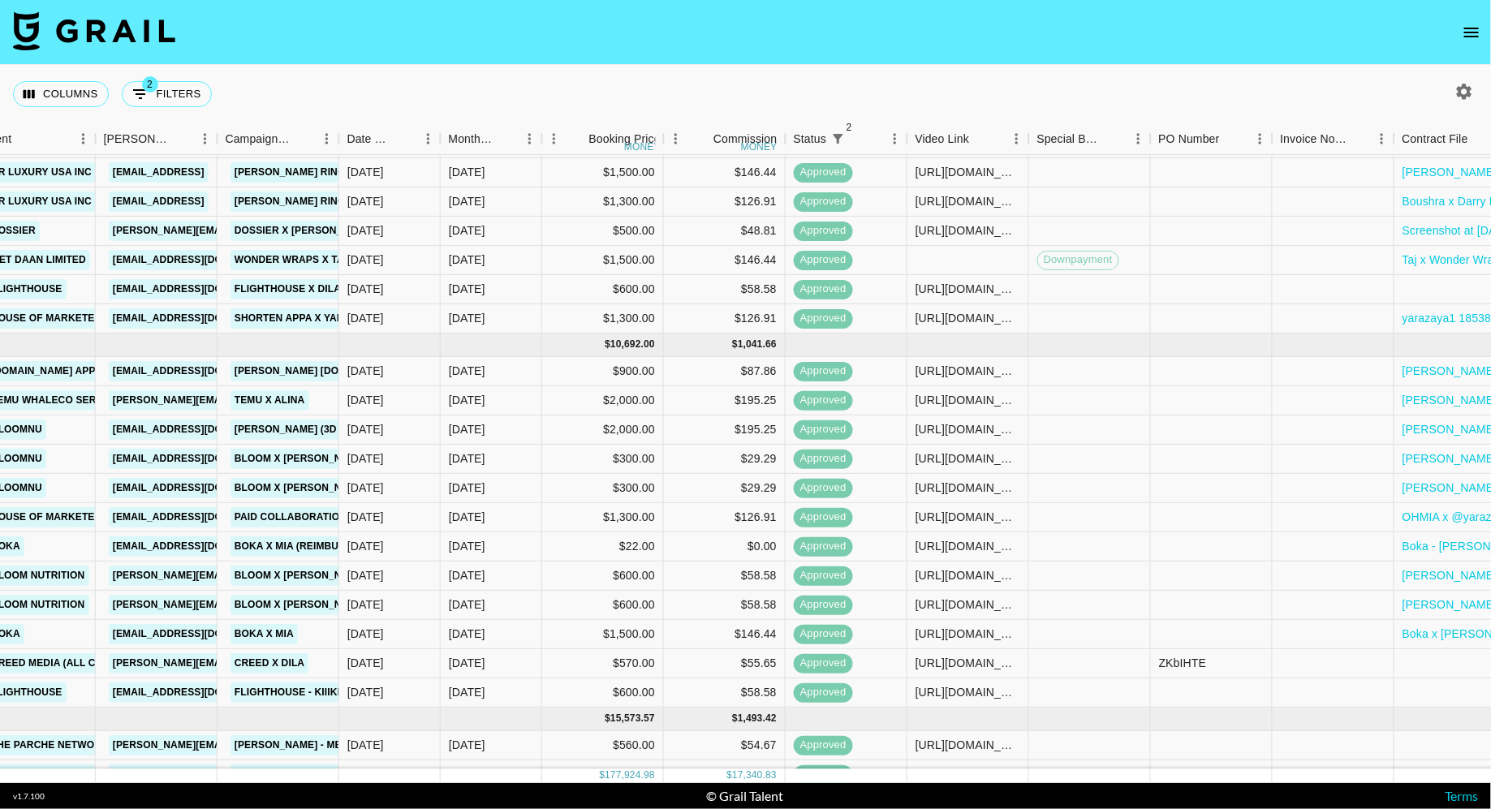
scroll to position [1458, 566]
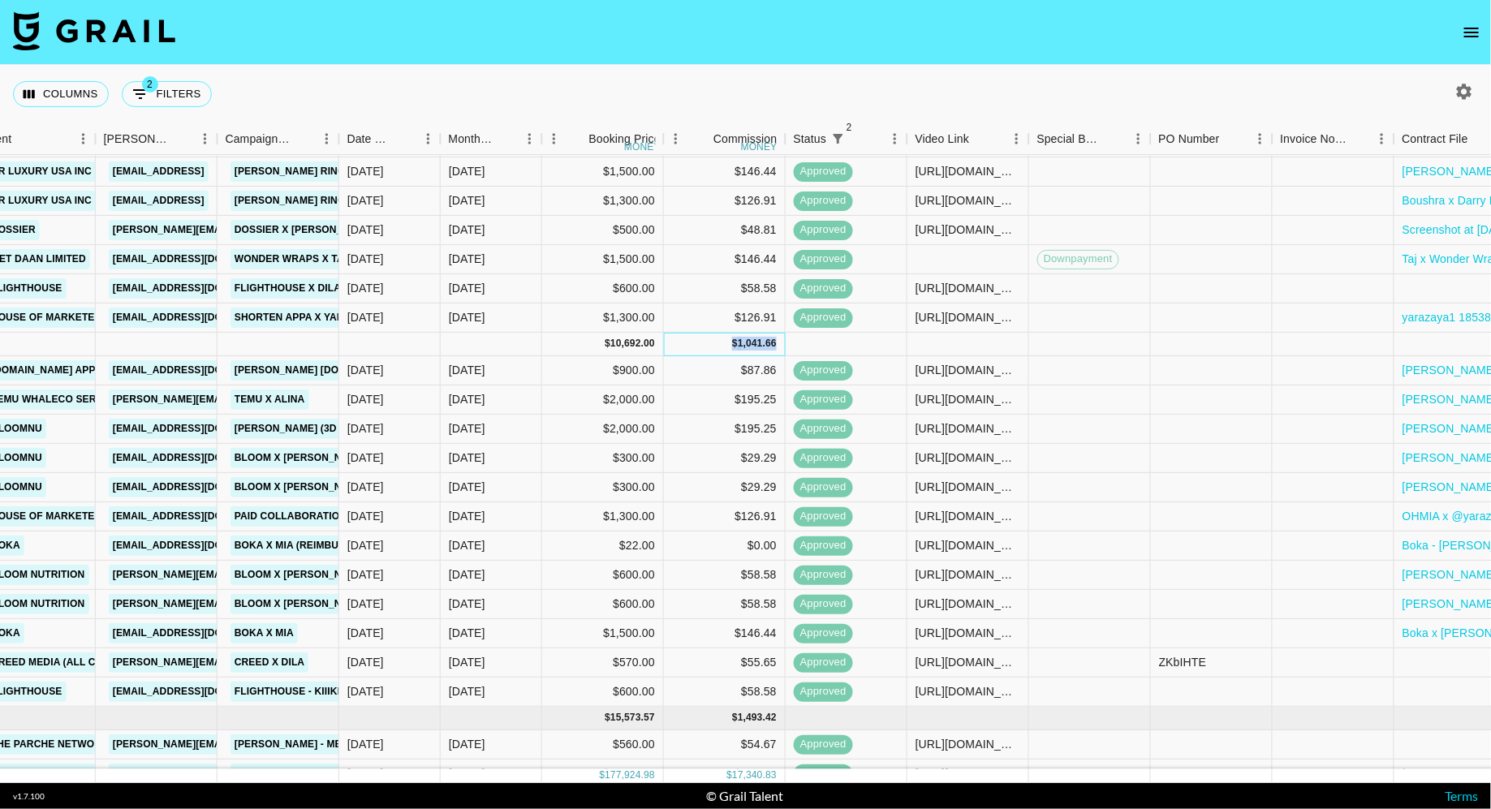
drag, startPoint x: 722, startPoint y: 342, endPoint x: 786, endPoint y: 342, distance: 63.3
click at [785, 342] on div "[DATE] ( 12 ) $ 10,692.00 $ 1,041.66" at bounding box center [690, 345] width 2512 height 24
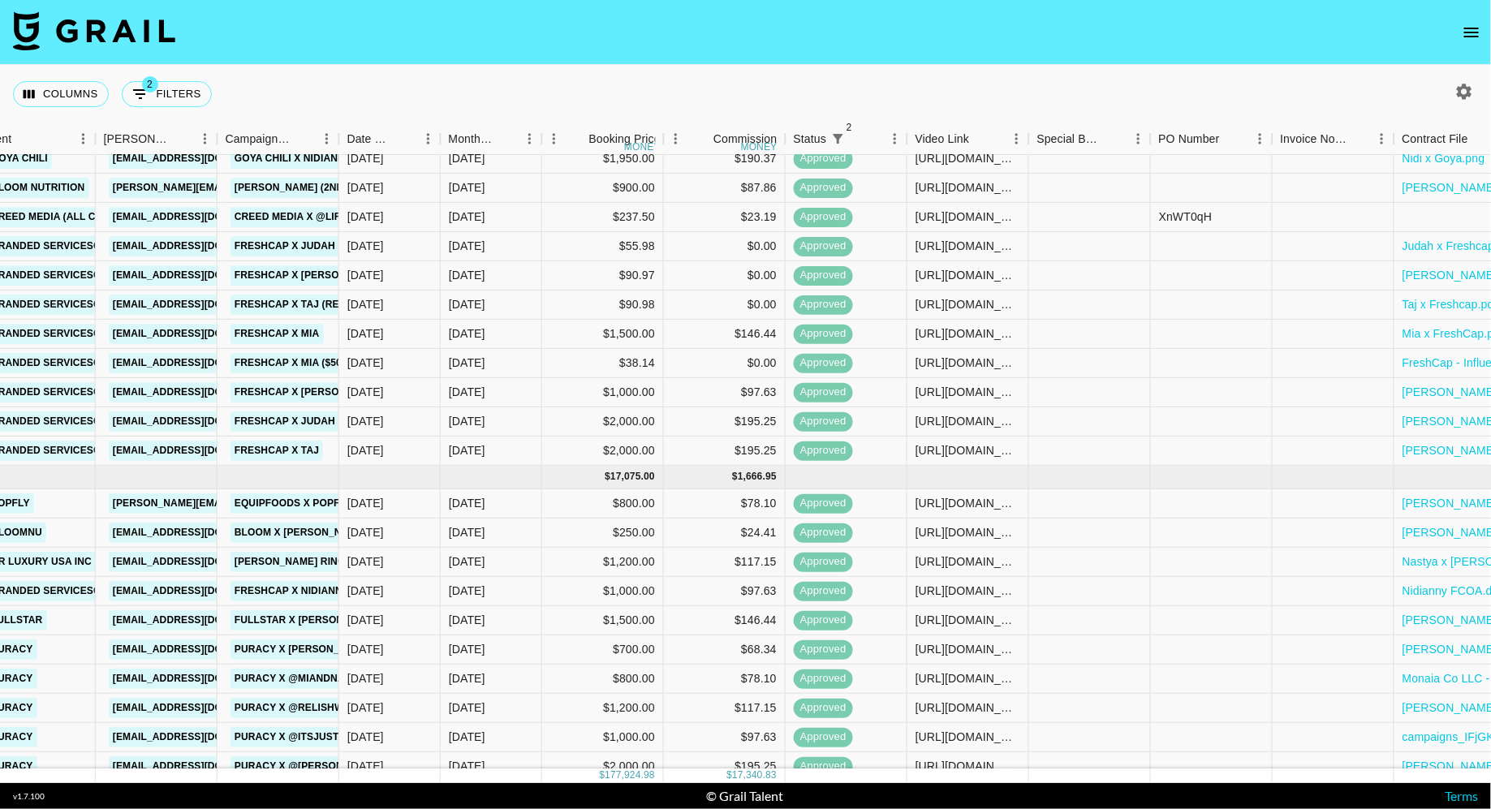
scroll to position [2209, 566]
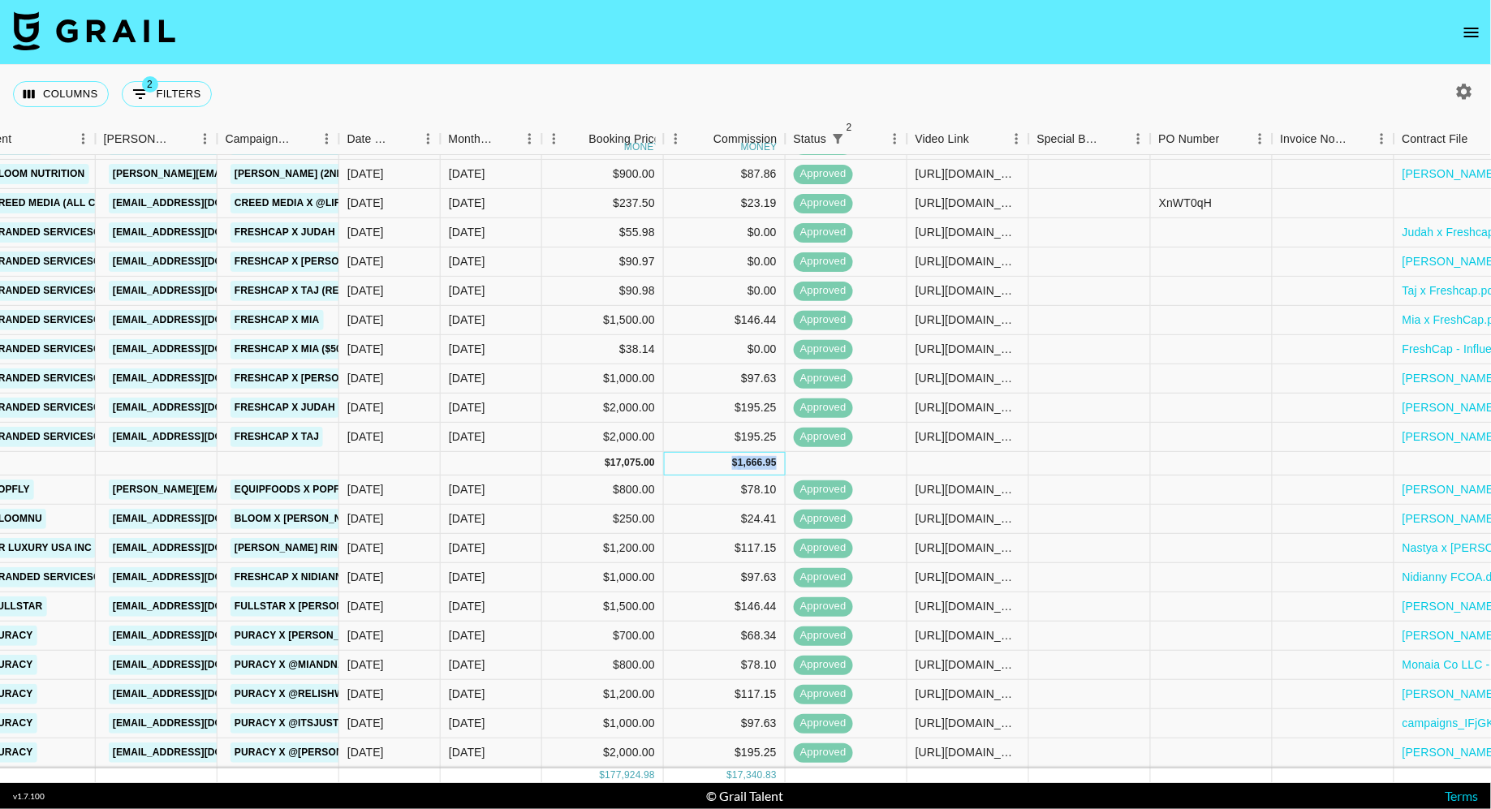
drag, startPoint x: 723, startPoint y: 452, endPoint x: 818, endPoint y: 452, distance: 95.0
click at [818, 452] on div "[DATE] ( 14 ) $ 17,075.00 $ 1,666.95" at bounding box center [690, 464] width 2512 height 24
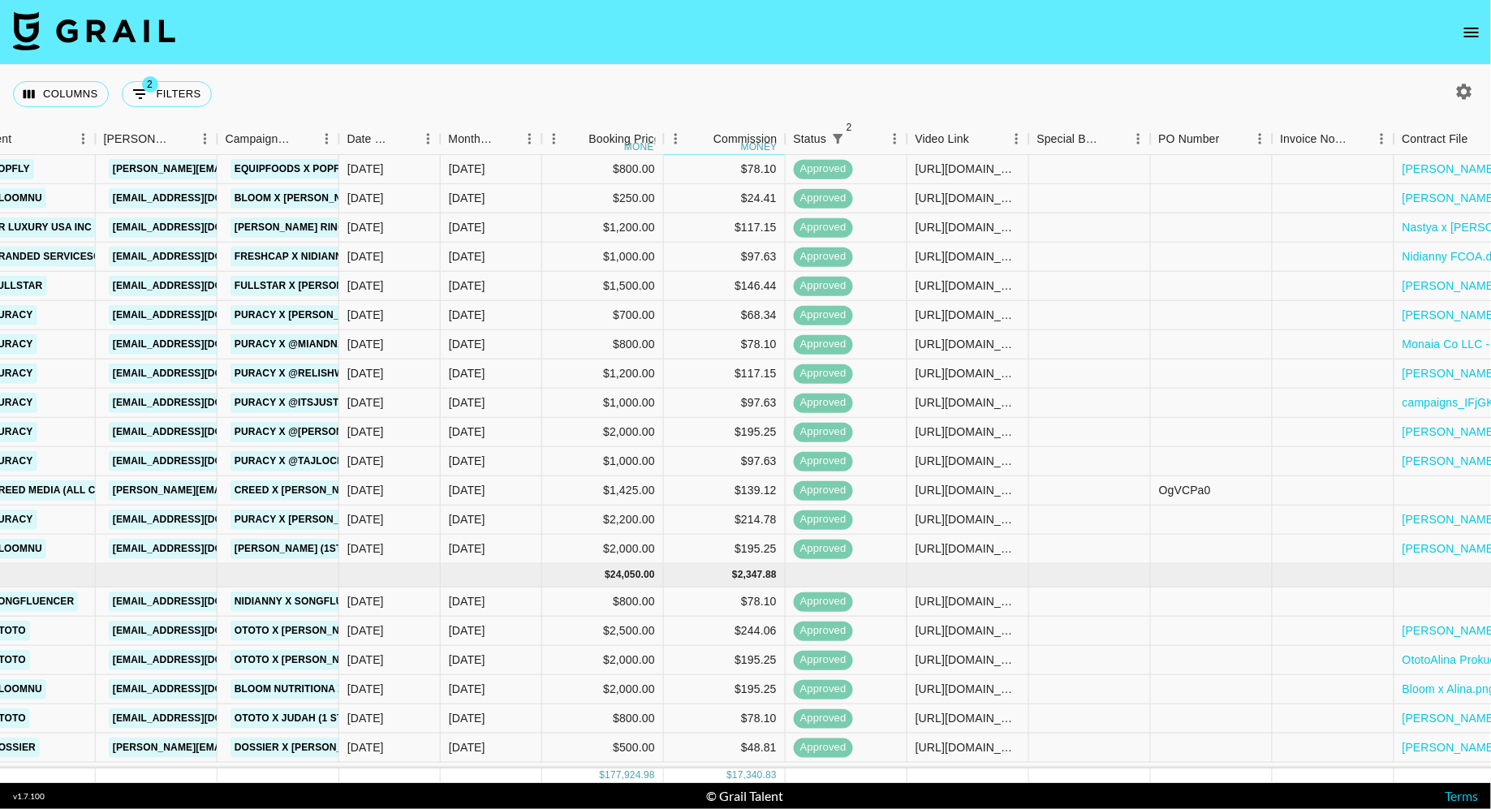
scroll to position [2598, 566]
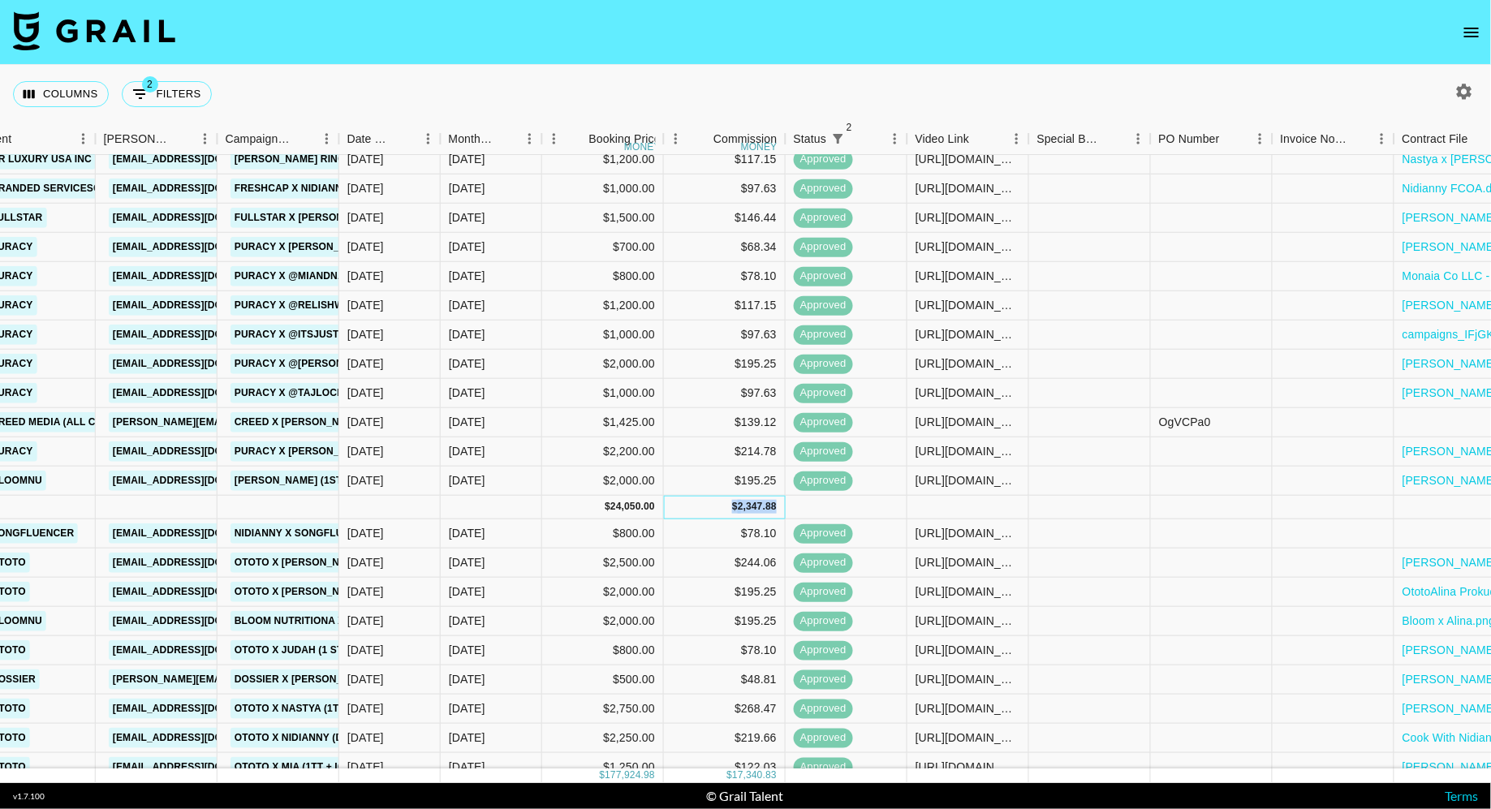
drag, startPoint x: 722, startPoint y: 505, endPoint x: 815, endPoint y: 505, distance: 92.5
click at [815, 504] on div "[DATE] ( 15 ) $ 24,050.00 $ 2,347.88" at bounding box center [690, 508] width 2512 height 24
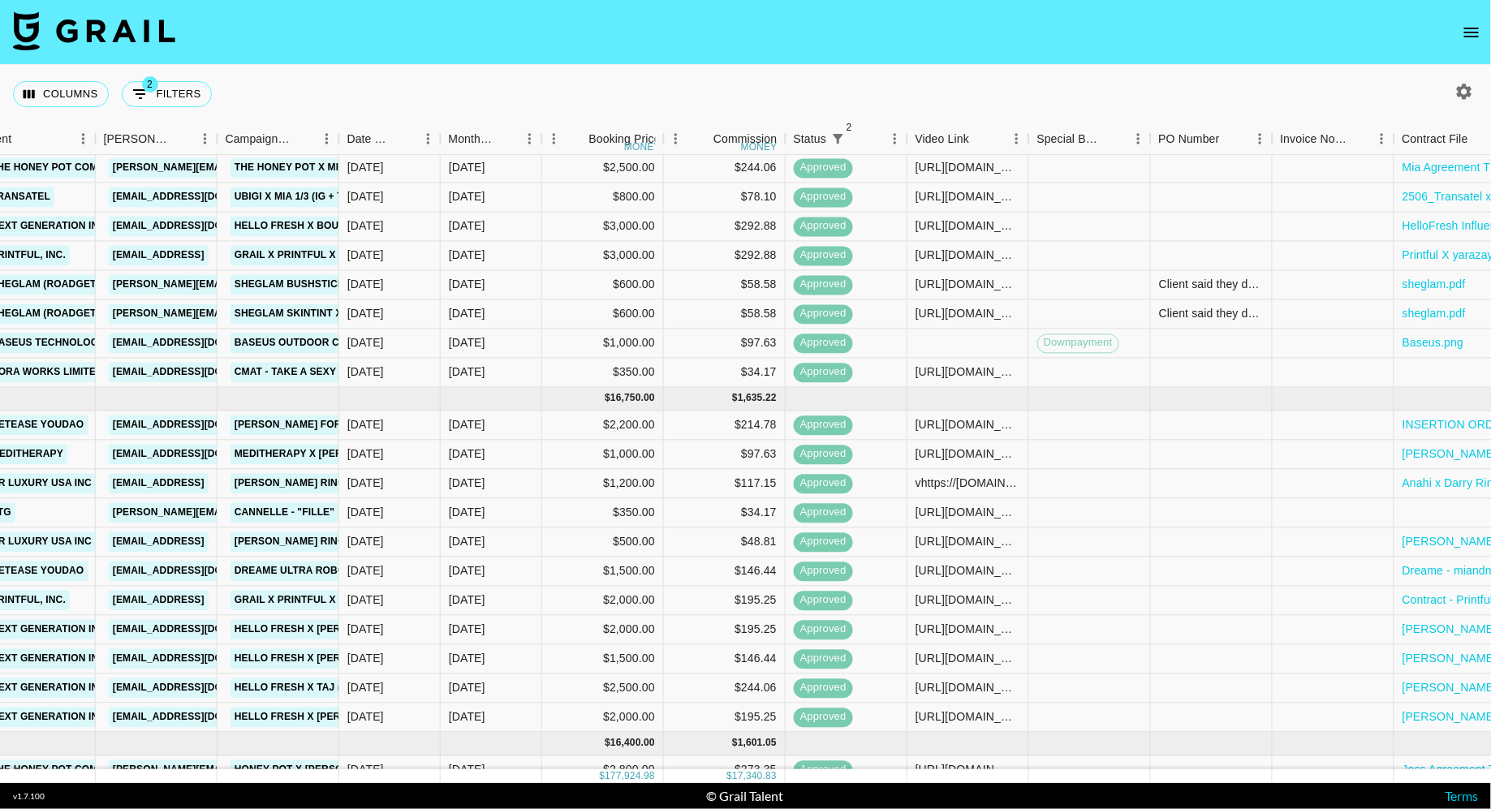
scroll to position [0, 566]
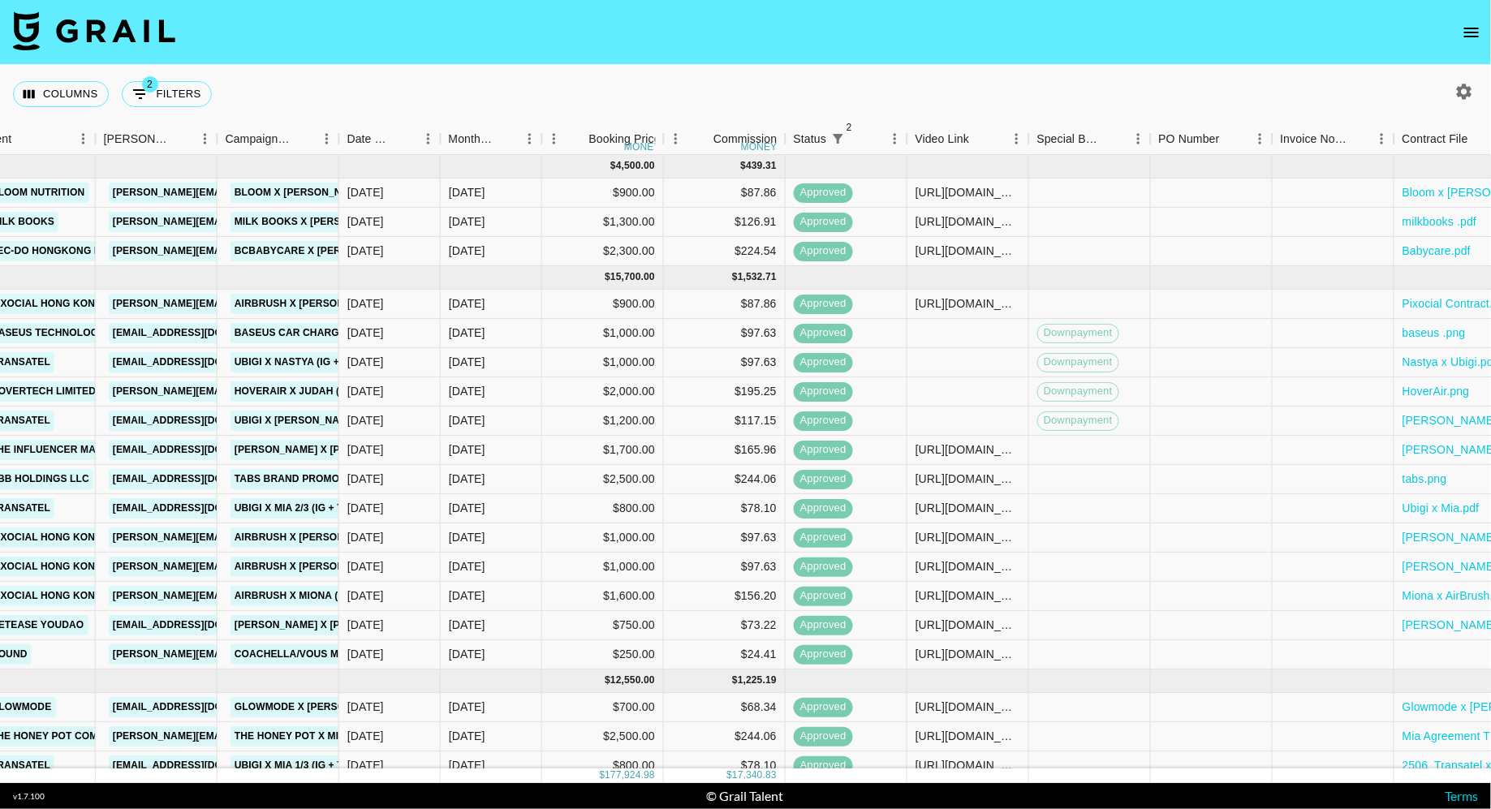
click at [954, 69] on div "Columns 2 Filters + Booking" at bounding box center [745, 94] width 1491 height 58
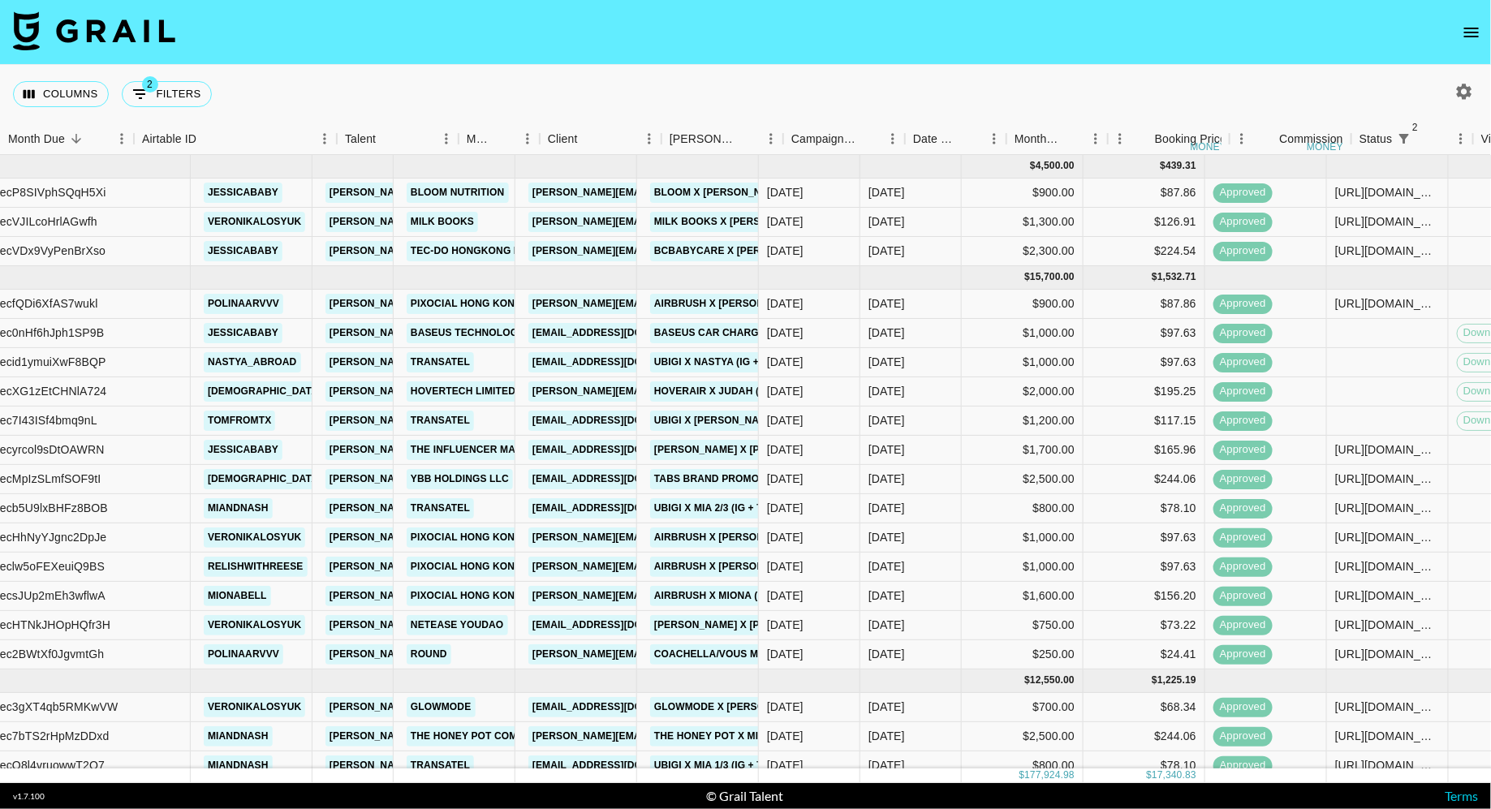
scroll to position [0, 0]
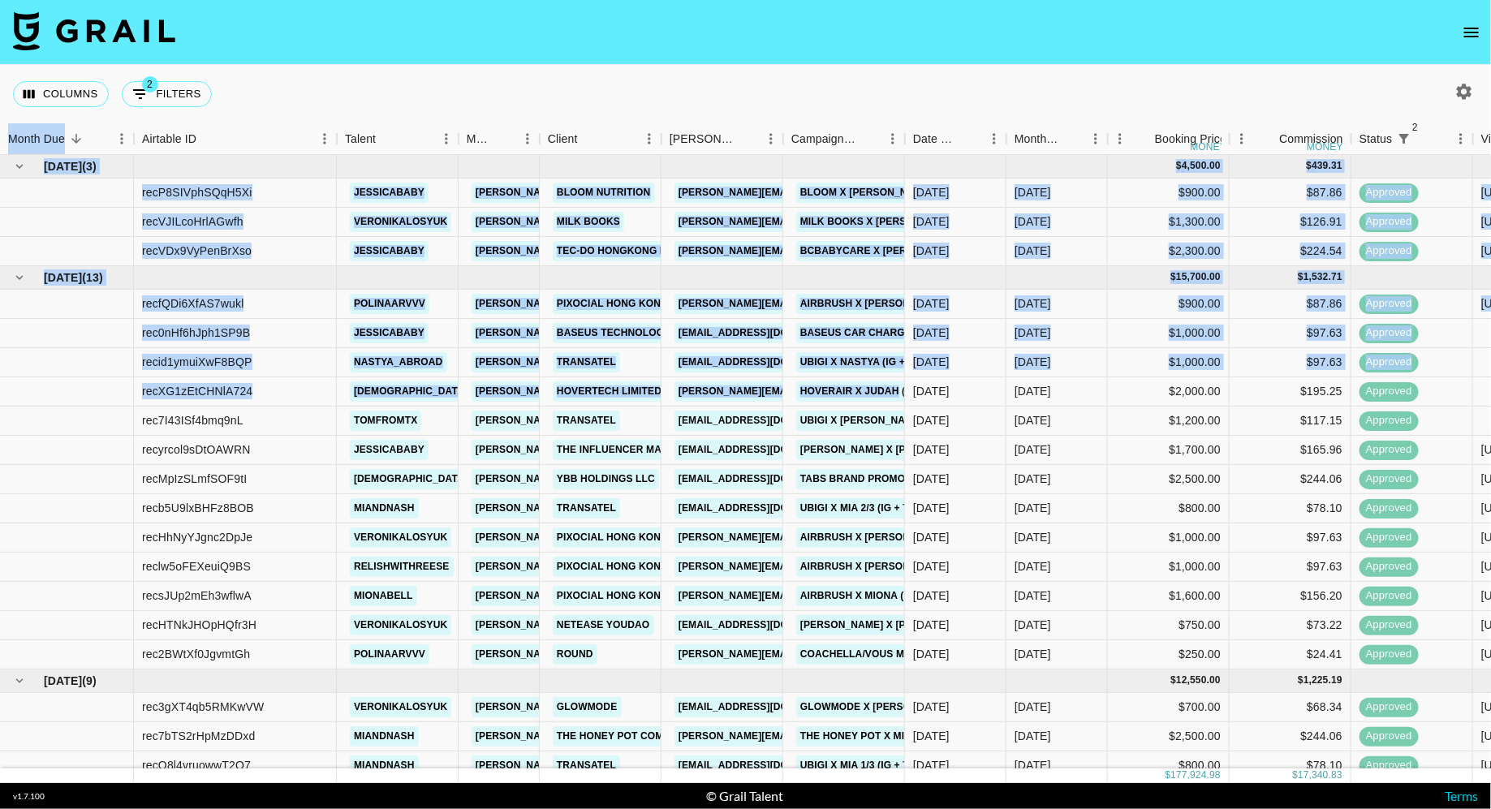
drag, startPoint x: 7, startPoint y: 118, endPoint x: 928, endPoint y: 561, distance: 1021.2
click at [928, 560] on div "Columns 2 Filters + Booking Month Due Airtable ID Talent Manager Client [PERSON…" at bounding box center [745, 424] width 1491 height 718
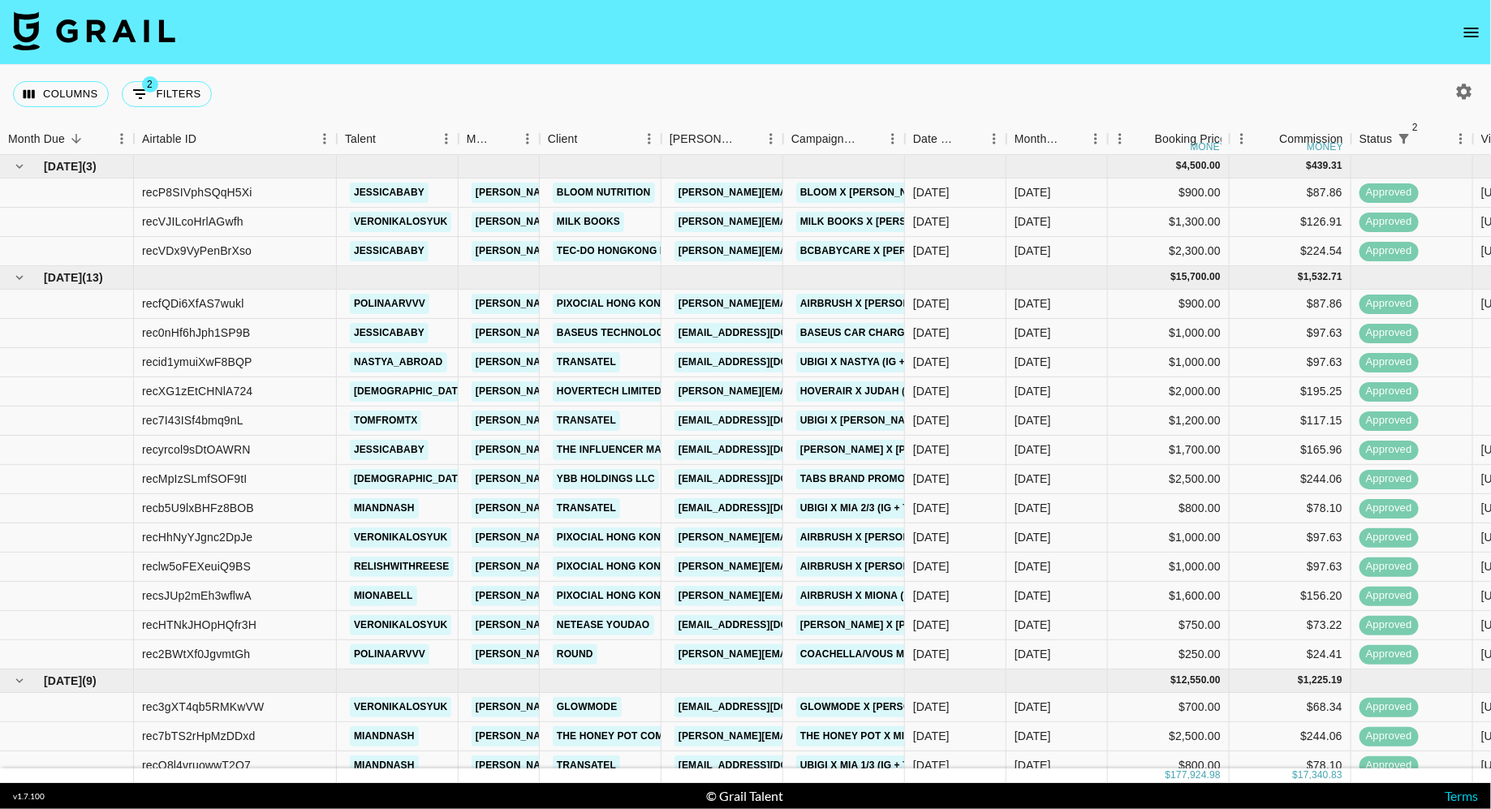
click at [584, 101] on div "Columns 2 Filters + Booking" at bounding box center [745, 94] width 1491 height 58
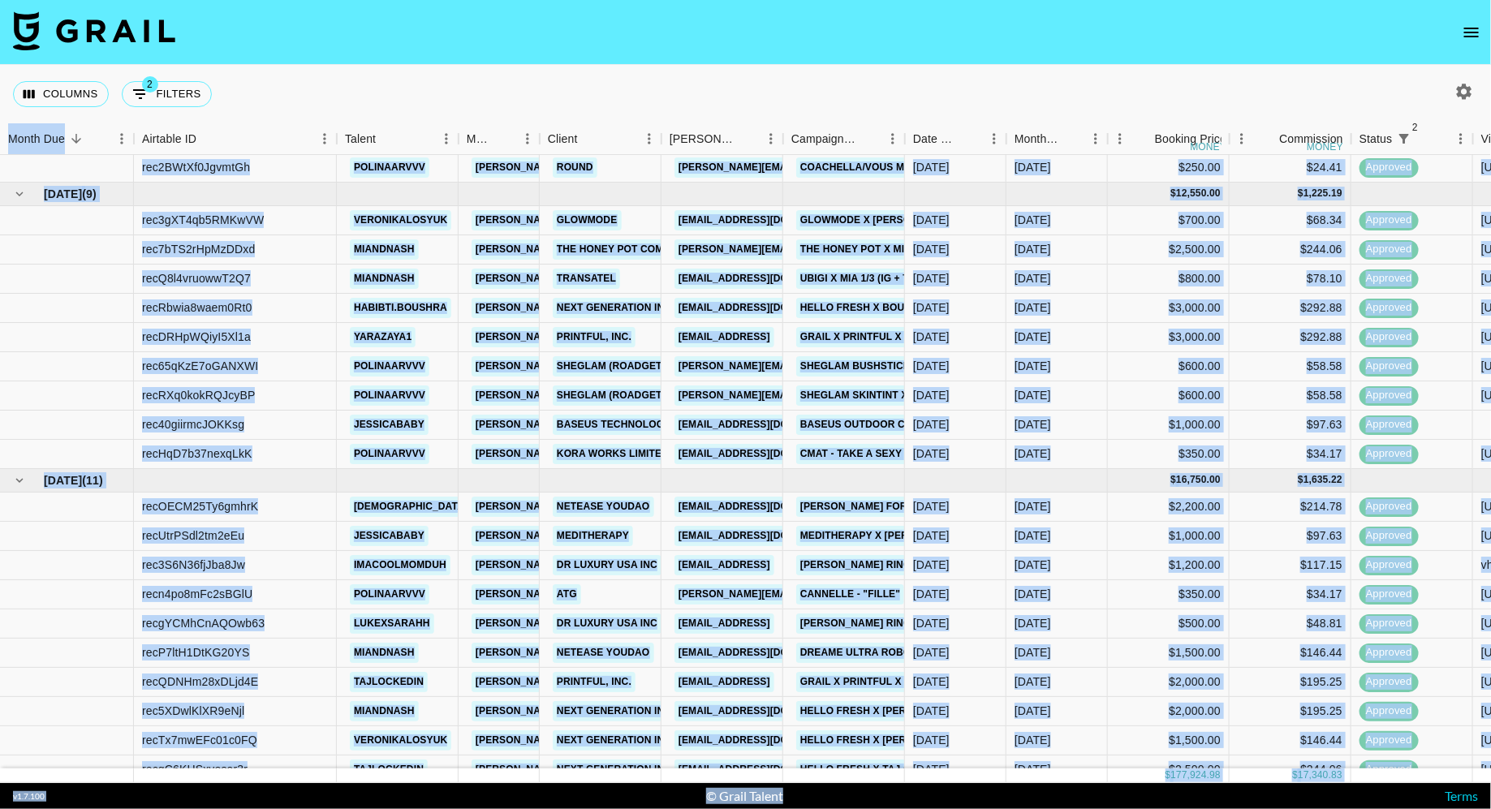
drag, startPoint x: 23, startPoint y: 114, endPoint x: 1106, endPoint y: 809, distance: 1287.2
click at [1106, 808] on section "Columns 2 Filters + Booking Month Due Airtable ID Talent Manager Client [PERSON…" at bounding box center [745, 404] width 1491 height 809
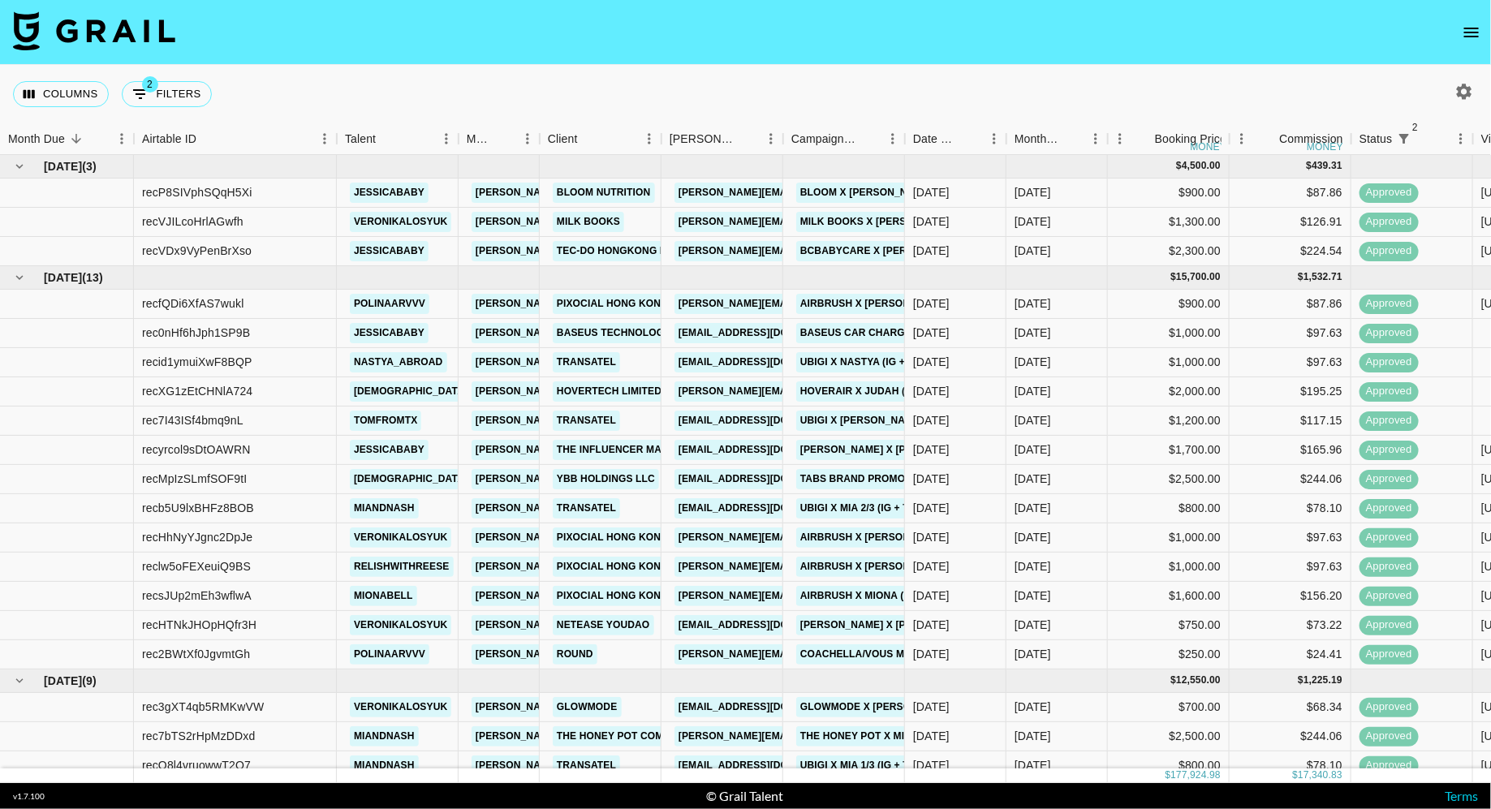
click at [735, 89] on div "Columns 2 Filters + Booking" at bounding box center [745, 94] width 1491 height 58
drag, startPoint x: 296, startPoint y: 82, endPoint x: 0, endPoint y: 80, distance: 296.3
click at [0, 80] on div "Columns 2 Filters + Booking" at bounding box center [745, 94] width 1491 height 58
drag, startPoint x: 0, startPoint y: 83, endPoint x: 317, endPoint y: 102, distance: 317.9
click at [317, 102] on div "Columns 2 Filters + Booking" at bounding box center [745, 94] width 1491 height 58
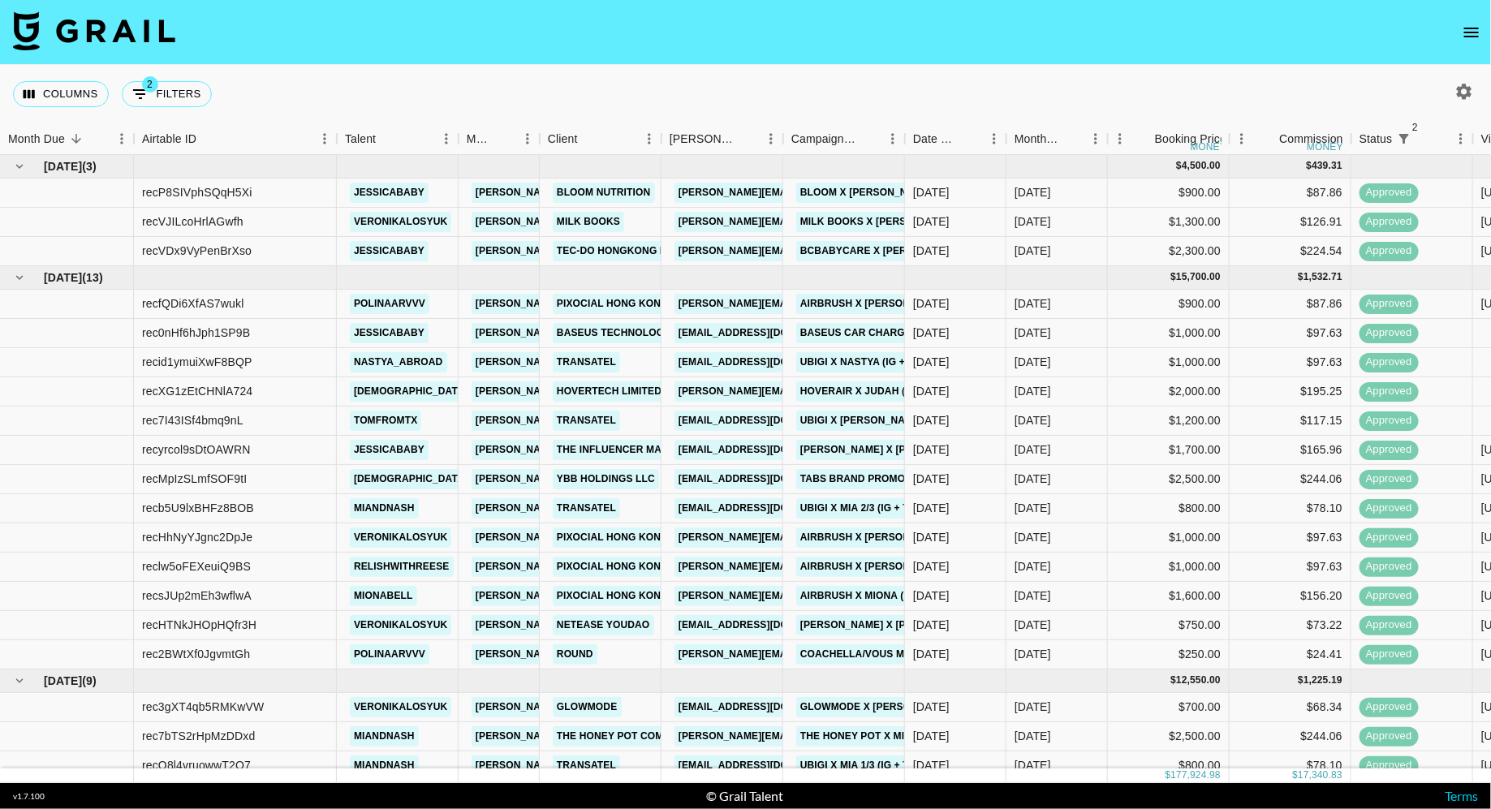
click at [266, 90] on div "Columns 2 Filters + Booking" at bounding box center [745, 94] width 1491 height 58
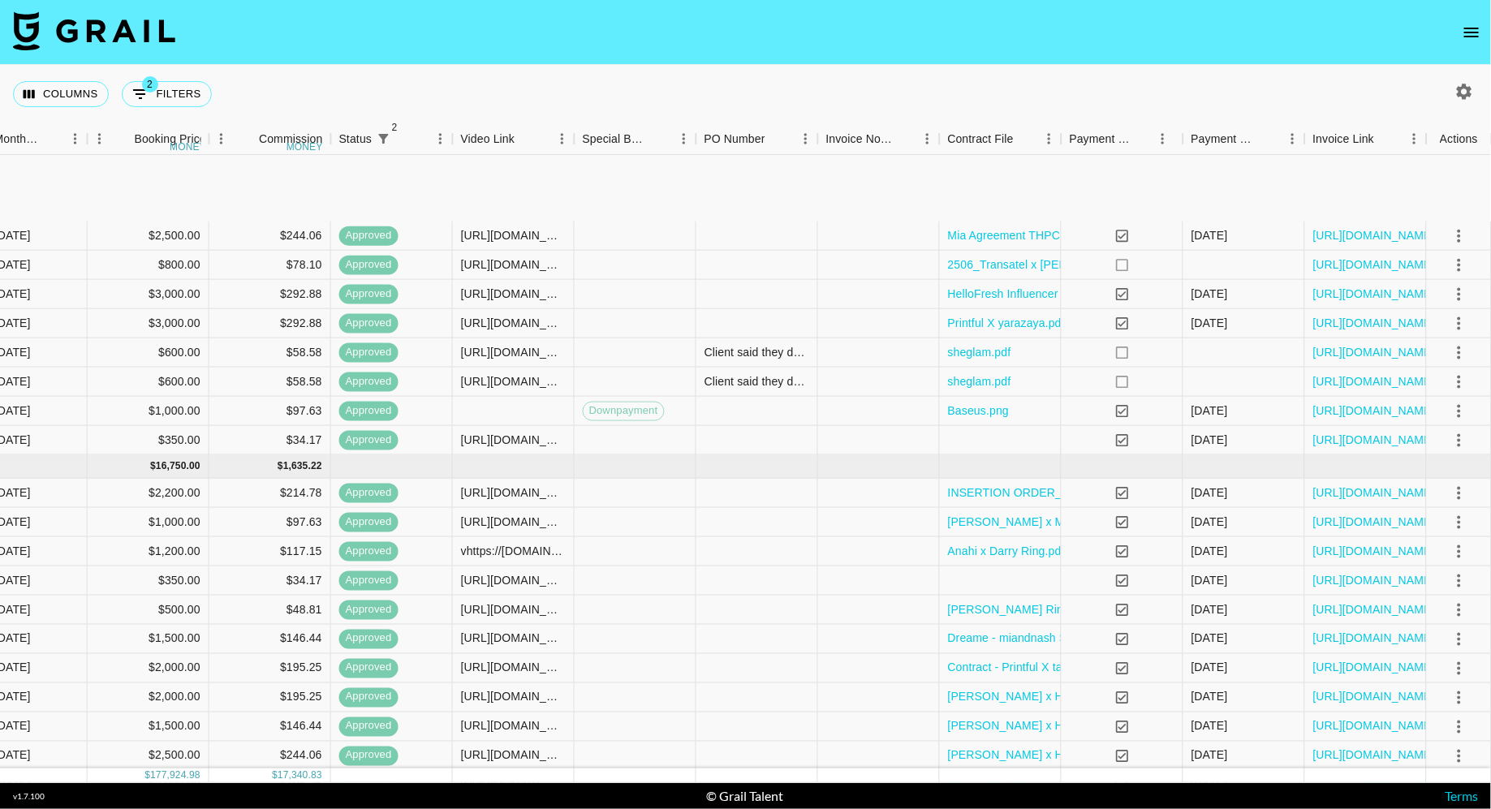
scroll to position [645, 1020]
